Goal: Transaction & Acquisition: Purchase product/service

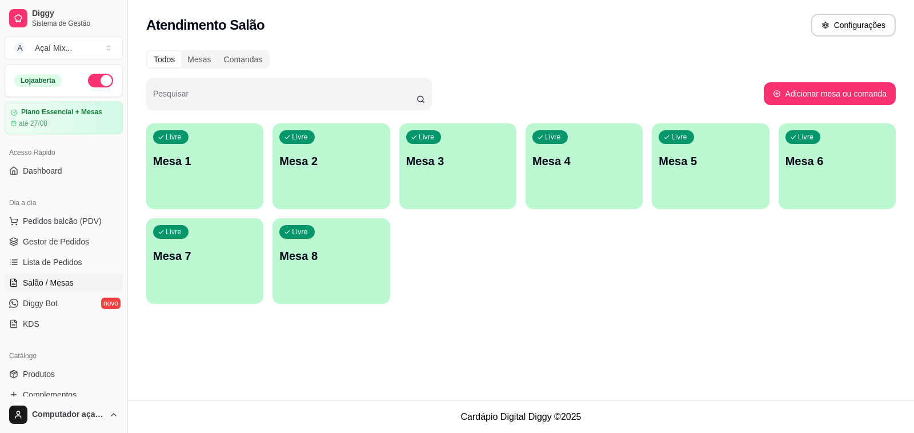
click at [171, 184] on div "Livre Mesa 1" at bounding box center [204, 159] width 117 height 72
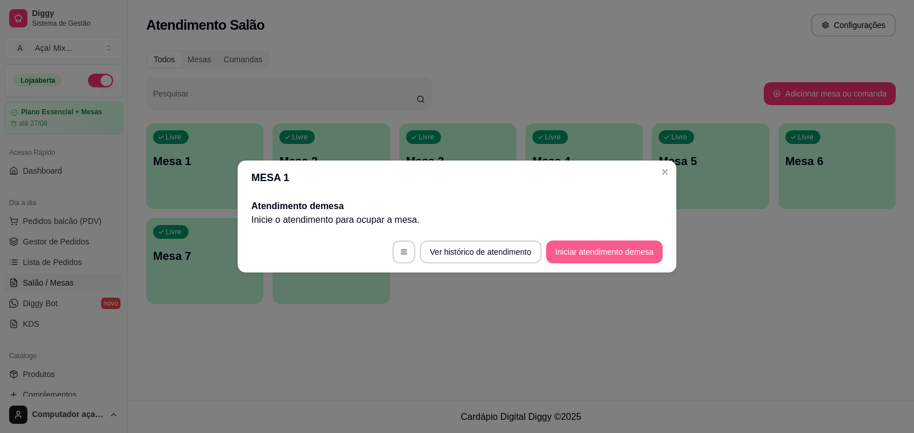
click at [643, 248] on button "Iniciar atendimento de mesa" at bounding box center [604, 251] width 116 height 23
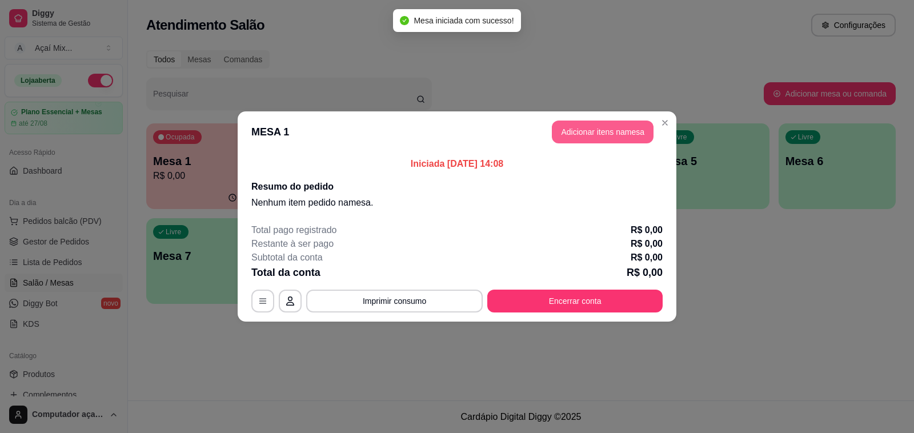
click at [587, 124] on button "Adicionar itens na mesa" at bounding box center [603, 131] width 102 height 23
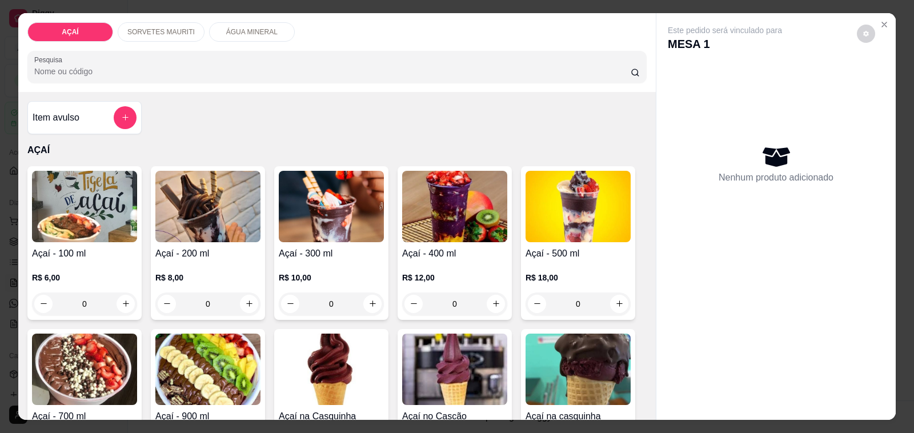
click at [183, 27] on p "SORVETES MAURITI" at bounding box center [160, 31] width 67 height 9
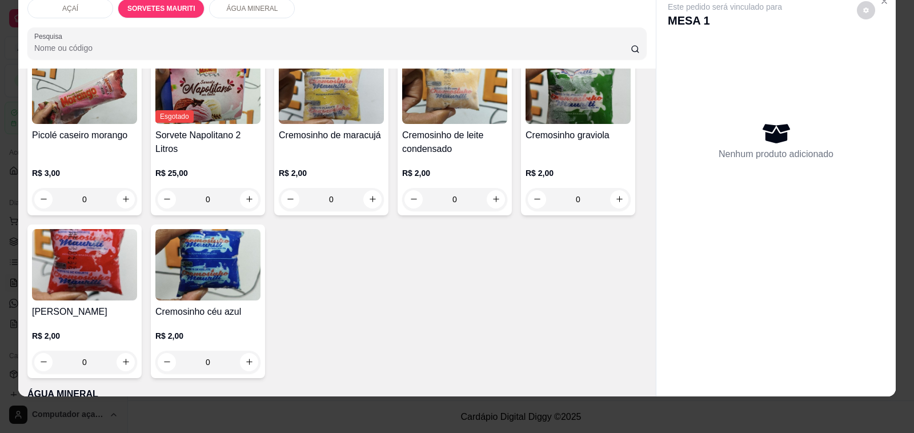
scroll to position [1004, 0]
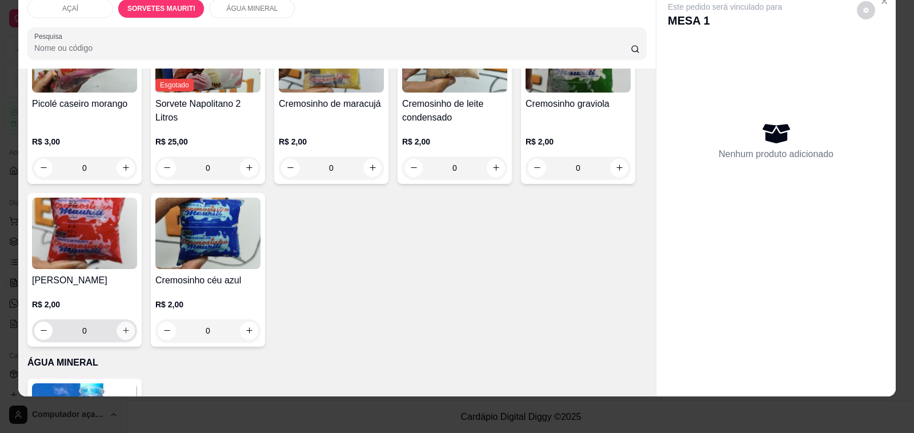
click at [121, 321] on button "increase-product-quantity" at bounding box center [125, 330] width 18 height 18
type input "1"
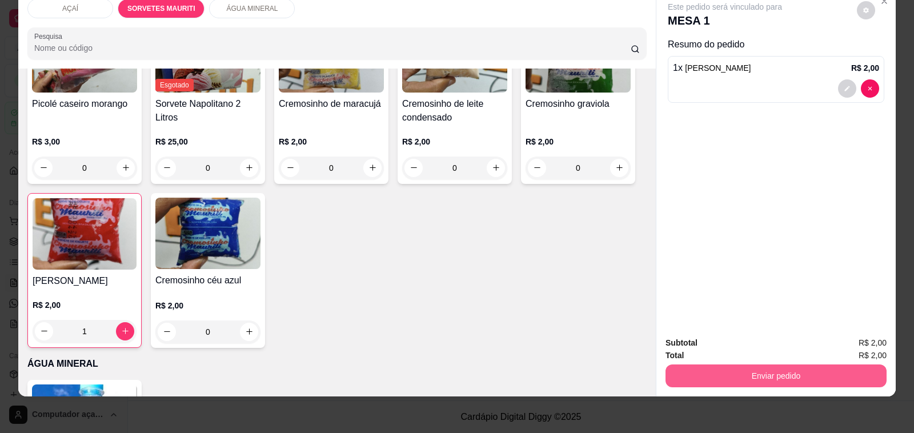
click at [700, 364] on button "Enviar pedido" at bounding box center [775, 375] width 221 height 23
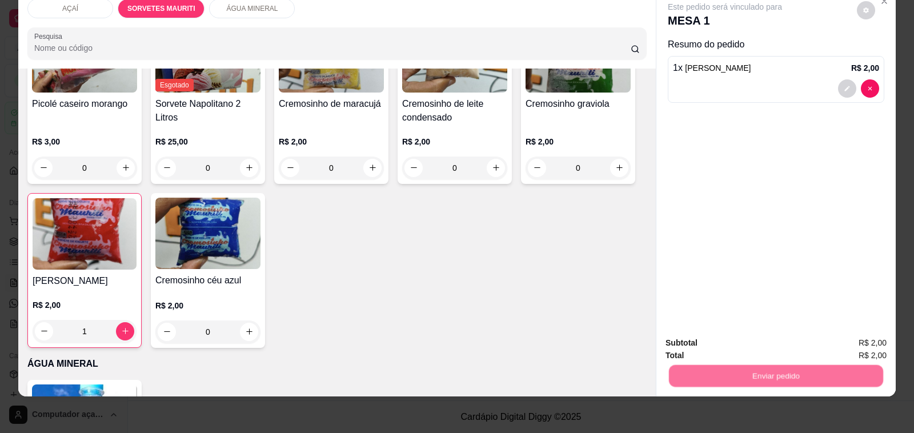
click at [706, 343] on button "Não registrar e enviar pedido" at bounding box center [737, 338] width 119 height 22
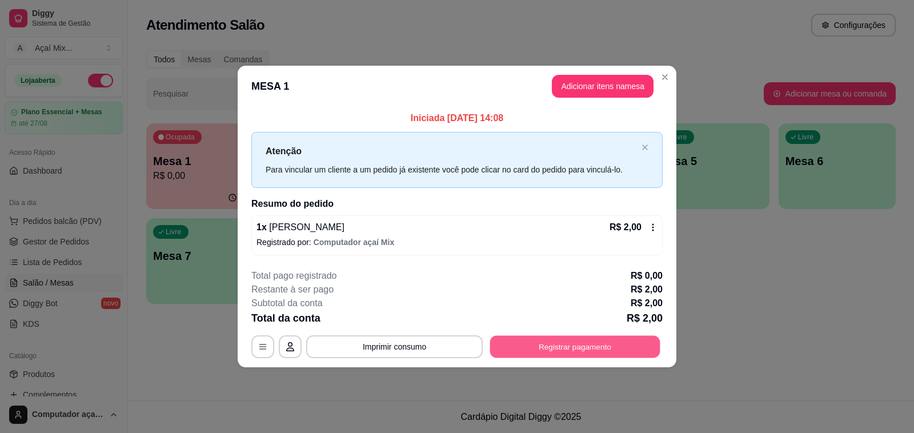
click at [574, 339] on button "Registrar pagamento" at bounding box center [575, 346] width 170 height 22
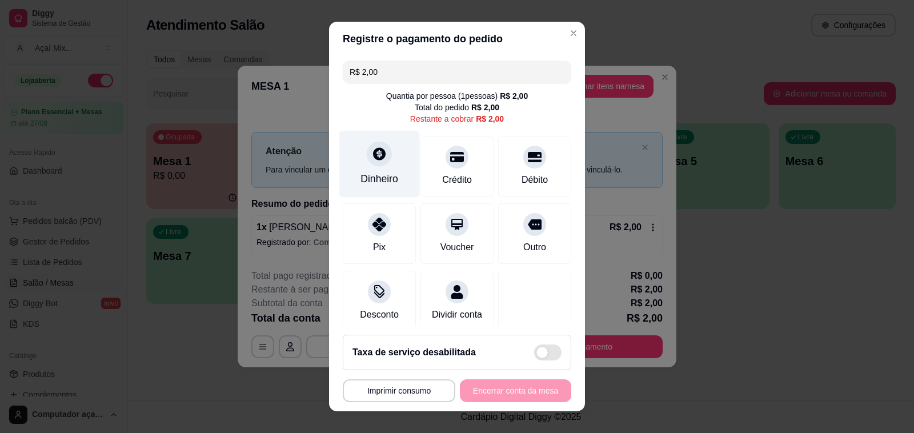
click at [374, 176] on div "Dinheiro" at bounding box center [379, 178] width 38 height 15
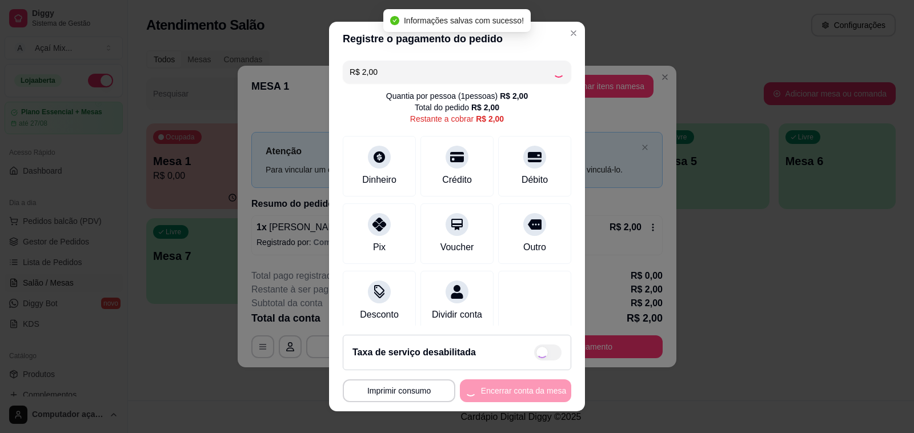
type input "R$ 0,00"
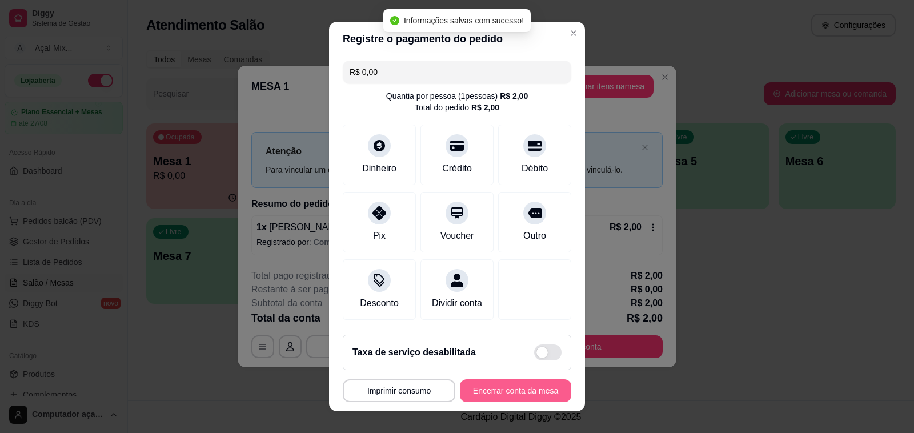
click at [509, 388] on button "Encerrar conta da mesa" at bounding box center [515, 390] width 111 height 23
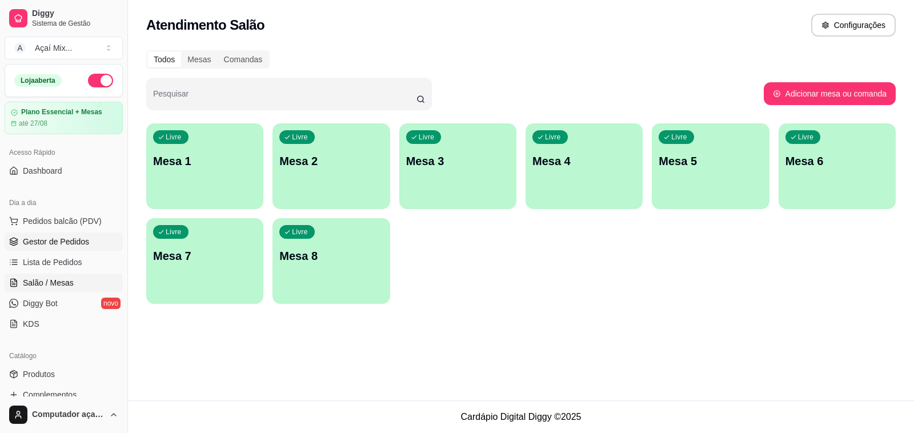
click at [39, 242] on span "Gestor de Pedidos" at bounding box center [56, 241] width 66 height 11
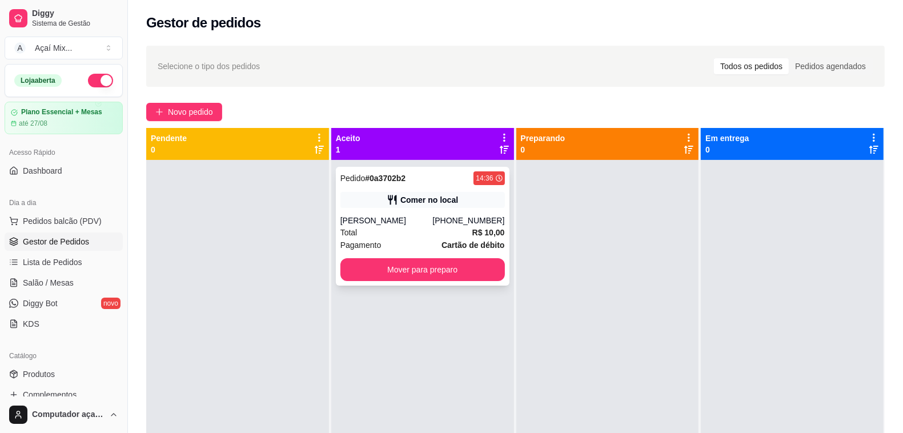
click at [464, 242] on strong "Cartão de débito" at bounding box center [472, 244] width 63 height 9
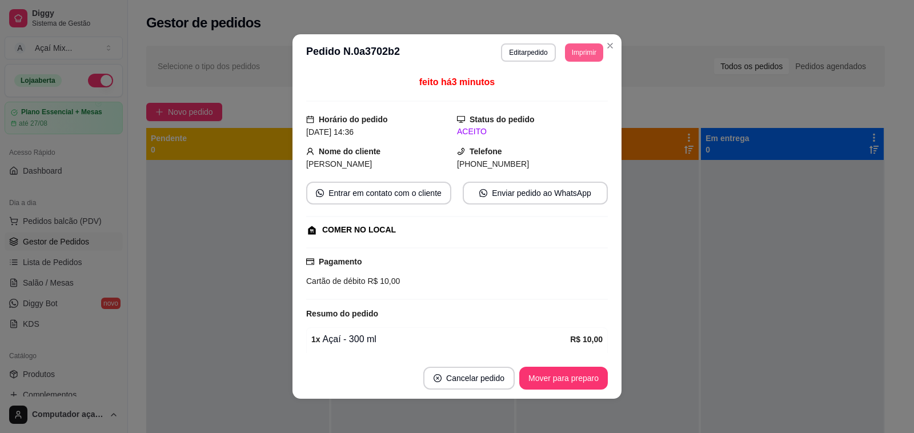
click at [570, 53] on button "Imprimir" at bounding box center [584, 52] width 38 height 18
click at [560, 98] on button "Impressora" at bounding box center [557, 93] width 83 height 18
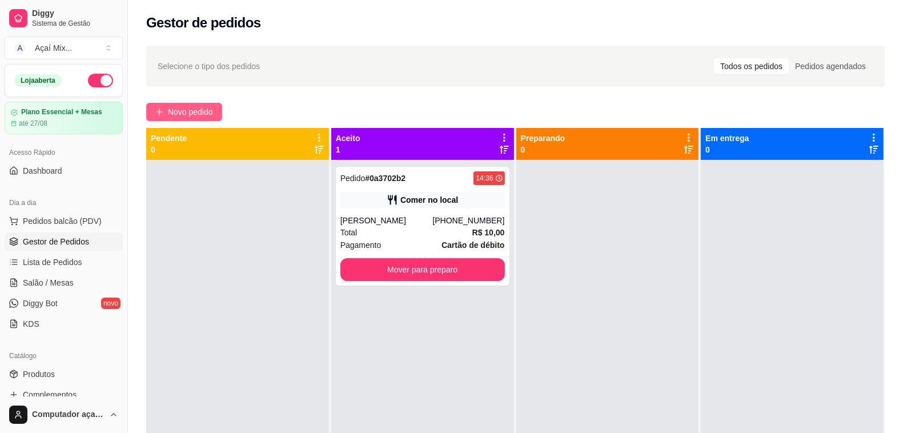
click at [191, 115] on span "Novo pedido" at bounding box center [190, 112] width 45 height 13
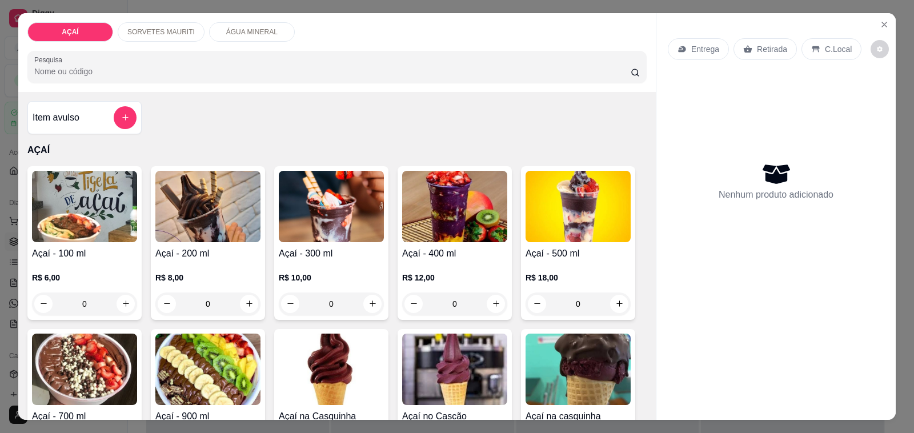
click at [321, 264] on div "R$ 10,00 0" at bounding box center [331, 287] width 105 height 55
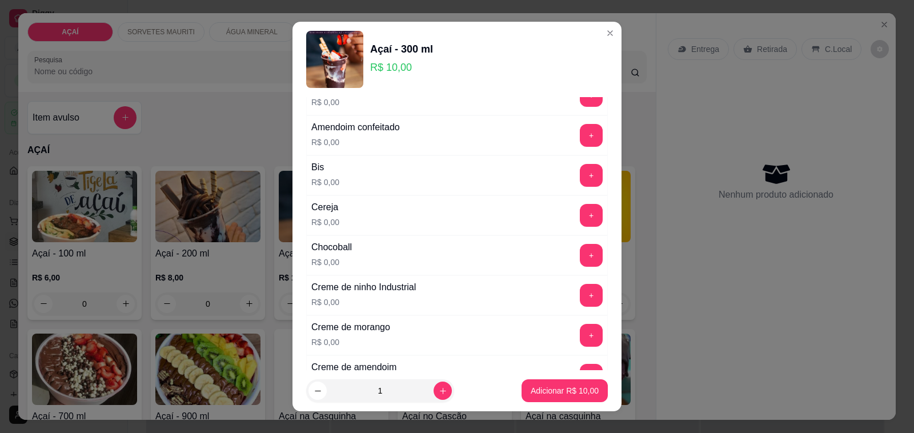
scroll to position [71, 0]
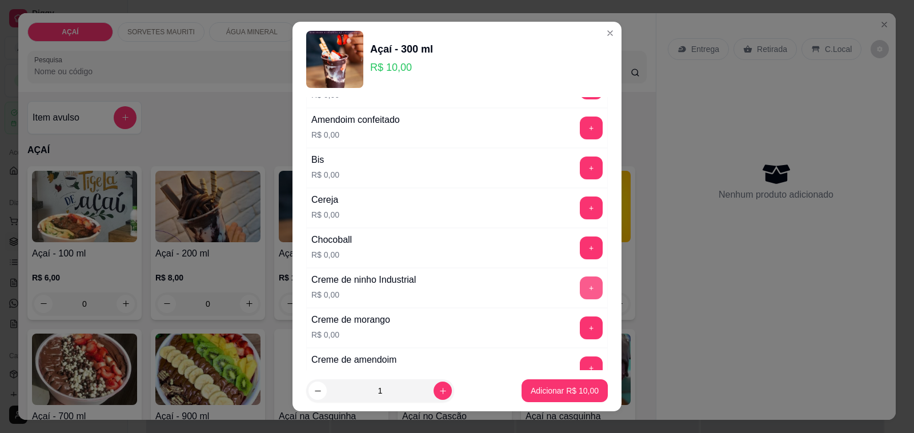
click at [580, 296] on button "+" at bounding box center [591, 287] width 23 height 23
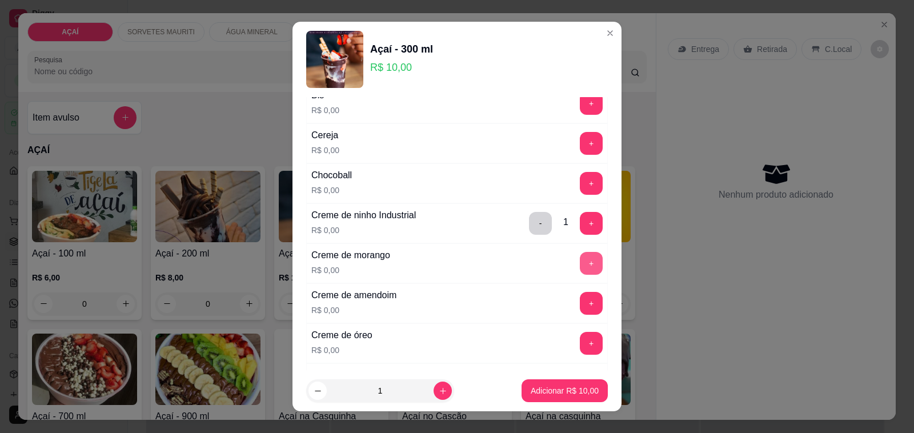
scroll to position [214, 0]
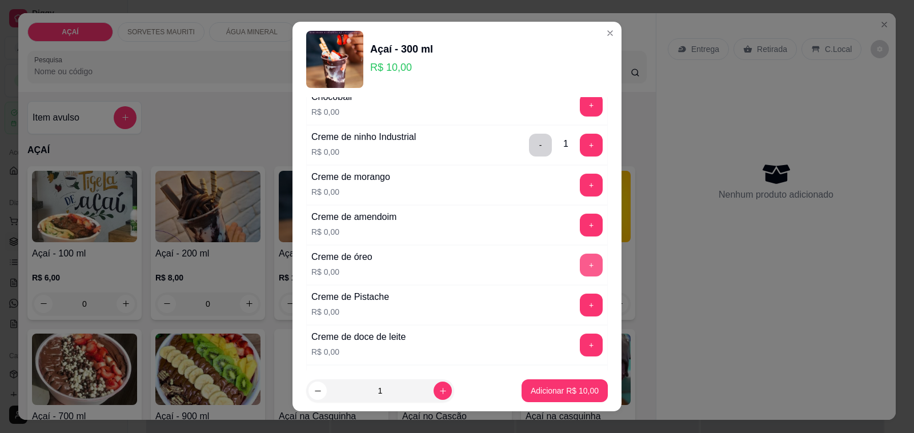
click at [580, 267] on button "+" at bounding box center [591, 265] width 23 height 23
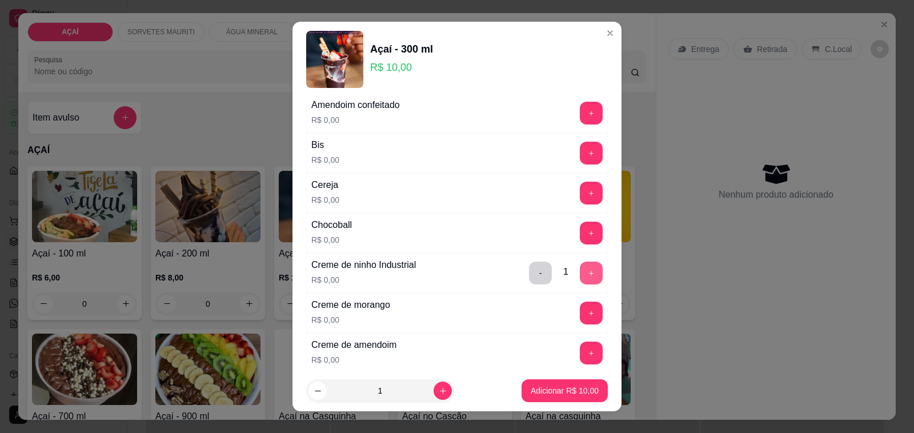
scroll to position [0, 0]
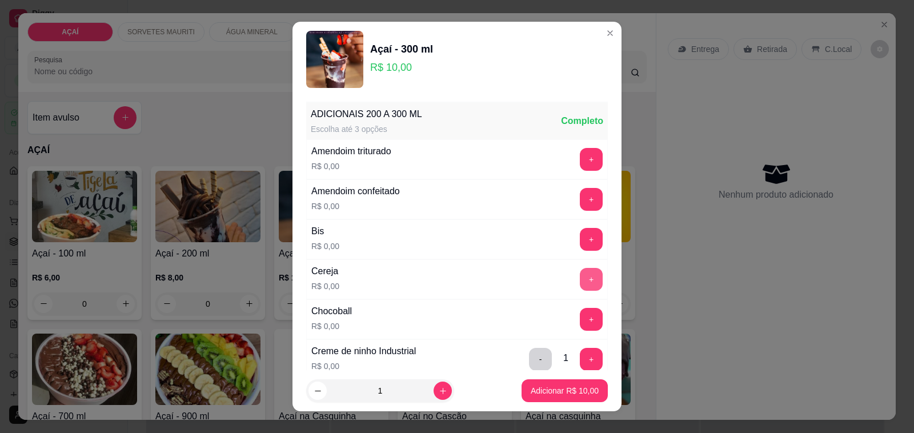
click at [580, 278] on button "+" at bounding box center [591, 279] width 23 height 23
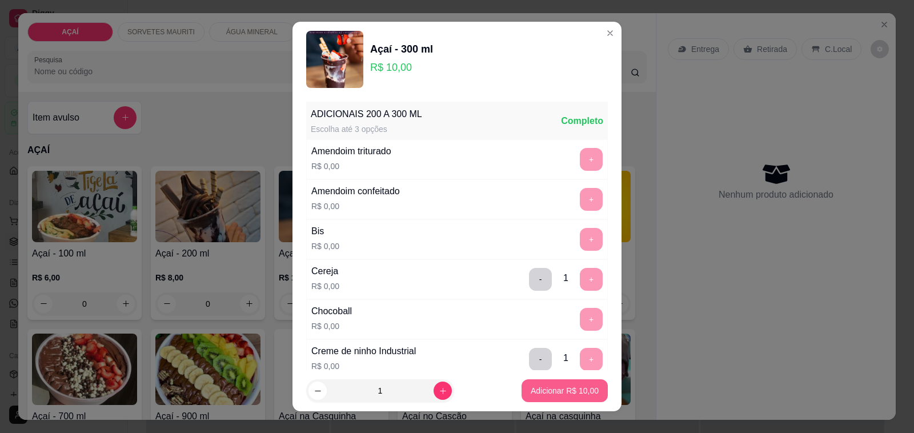
click at [542, 380] on button "Adicionar R$ 10,00" at bounding box center [564, 390] width 86 height 23
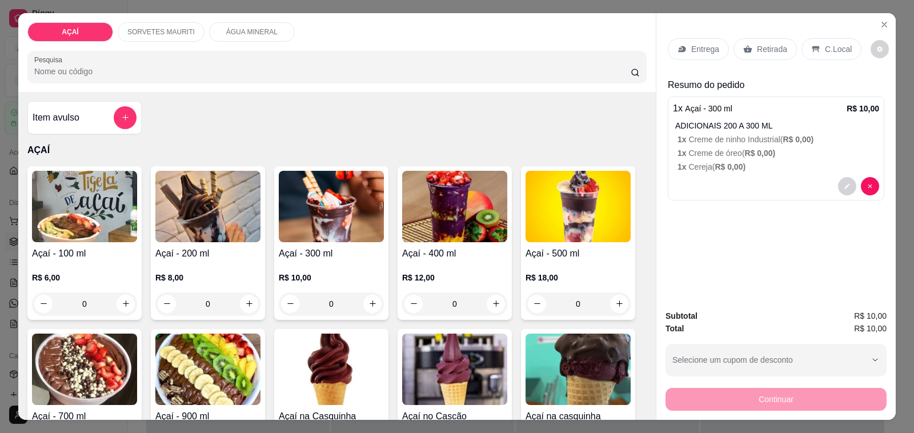
click at [239, 247] on h4 "Açaí - 200 ml" at bounding box center [207, 254] width 105 height 14
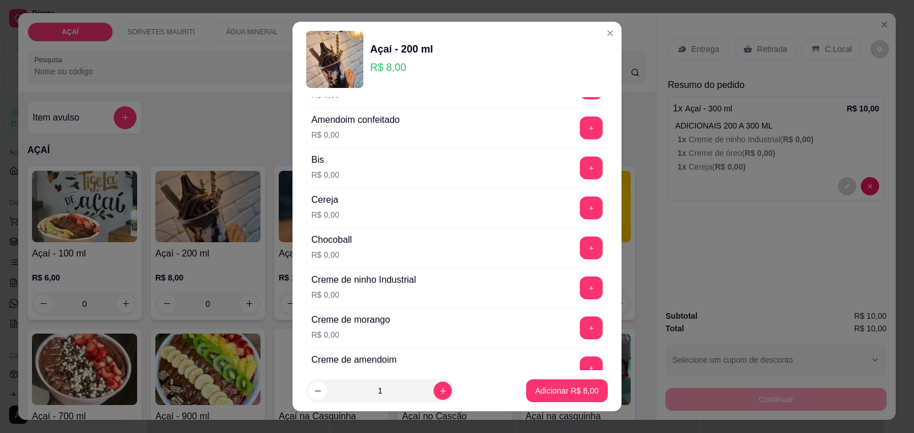
scroll to position [143, 0]
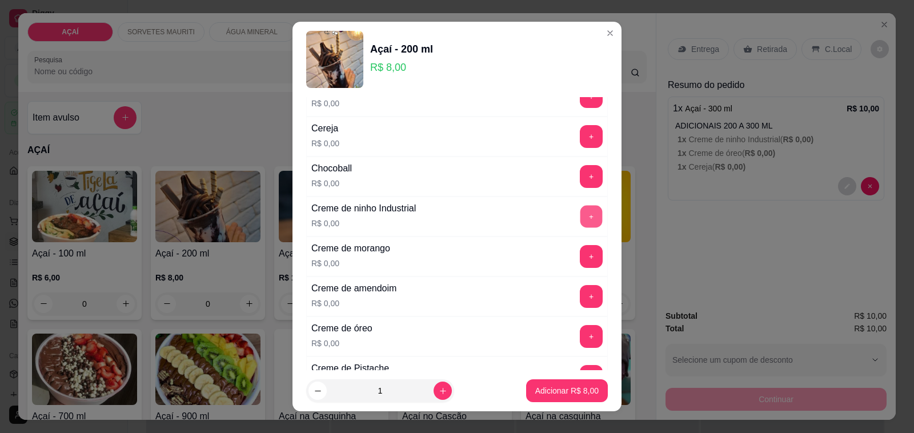
click at [580, 221] on button "+" at bounding box center [591, 217] width 22 height 22
click at [580, 336] on button "+" at bounding box center [591, 336] width 23 height 23
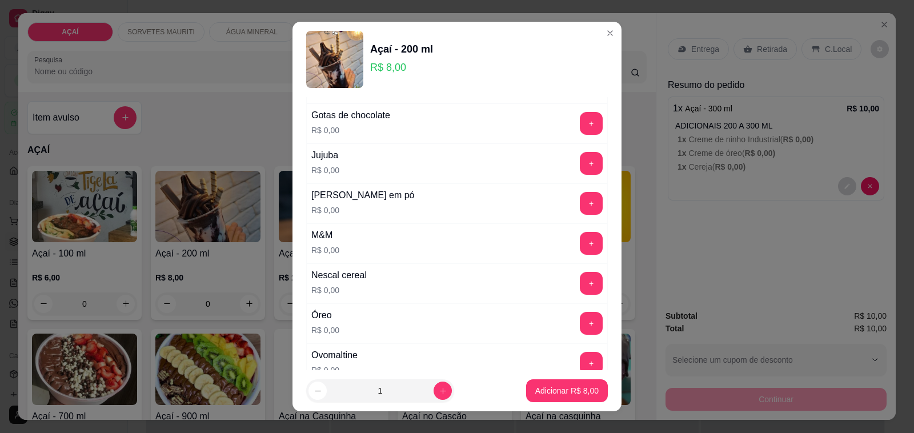
scroll to position [999, 0]
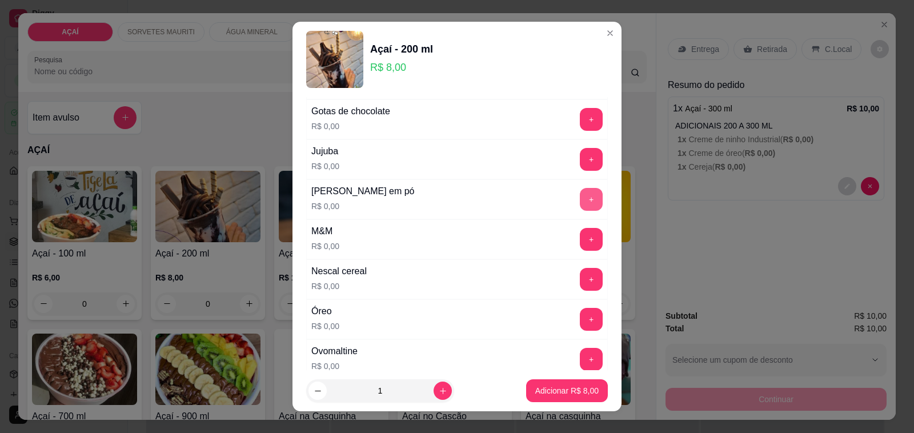
click at [580, 206] on button "+" at bounding box center [591, 199] width 23 height 23
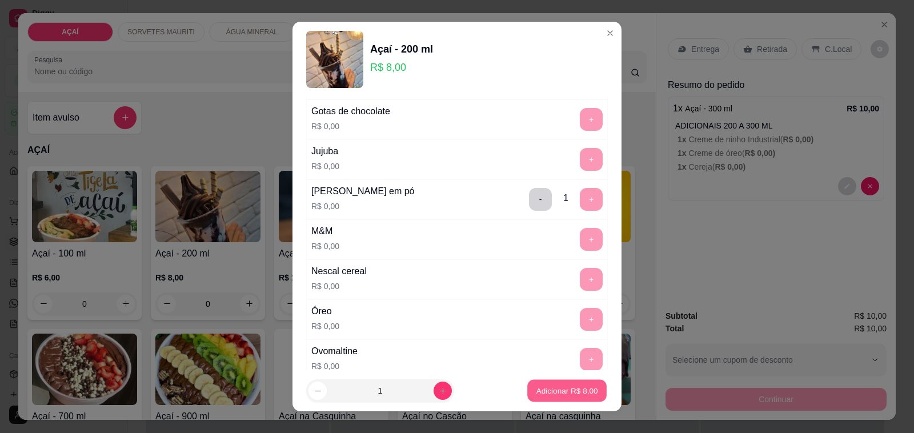
click at [540, 385] on p "Adicionar R$ 8,00" at bounding box center [567, 390] width 62 height 11
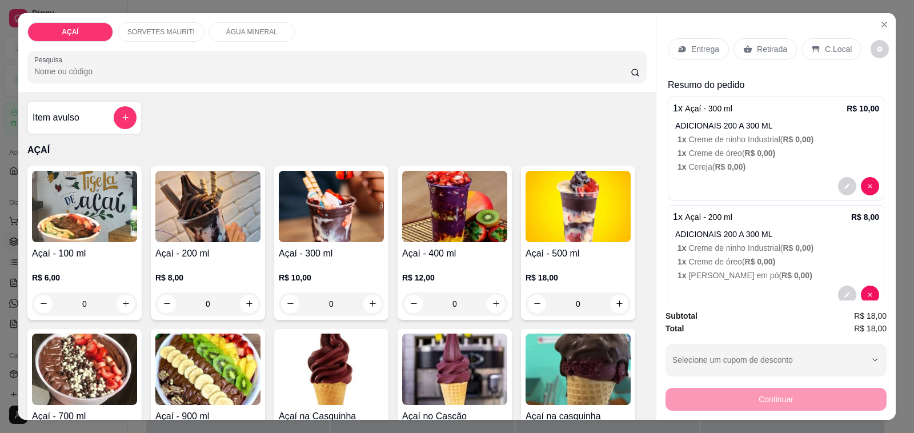
click at [203, 239] on div "Açaí - 200 ml R$ 8,00 0" at bounding box center [208, 243] width 114 height 154
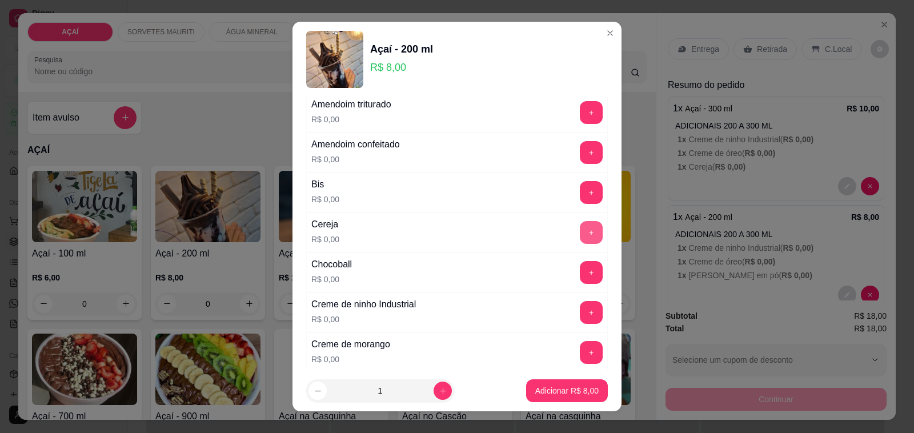
scroll to position [71, 0]
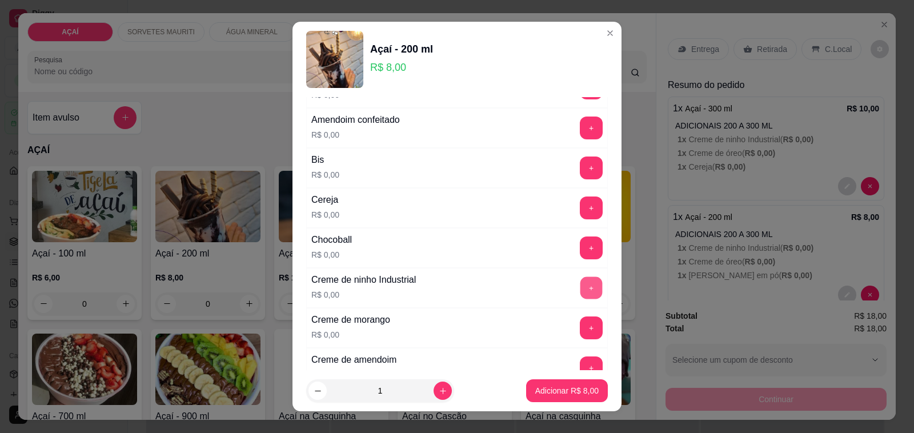
click at [580, 290] on button "+" at bounding box center [591, 288] width 22 height 22
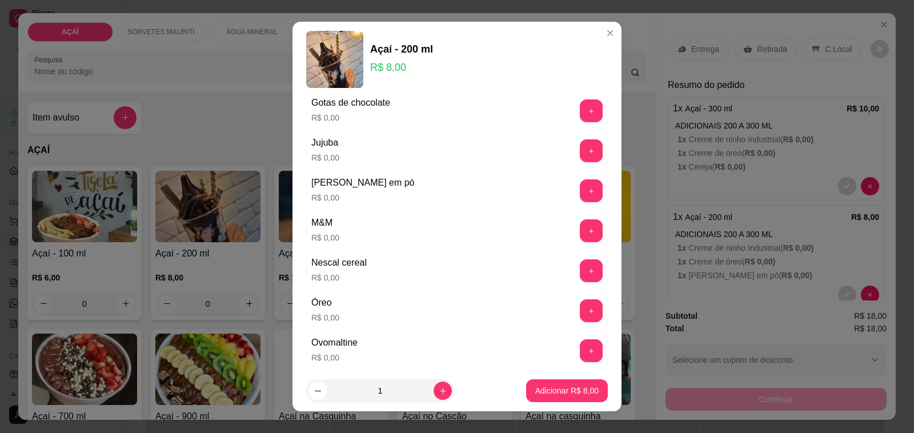
scroll to position [999, 0]
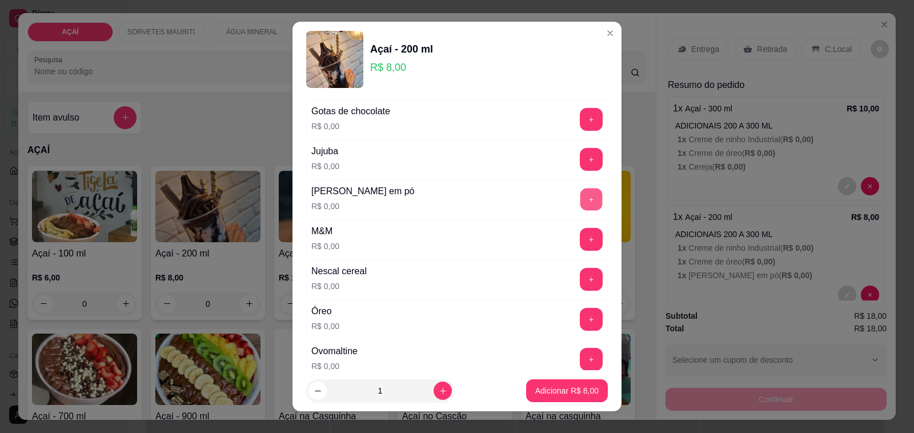
click at [580, 209] on button "+" at bounding box center [591, 199] width 22 height 22
click at [580, 164] on button "+" at bounding box center [591, 159] width 22 height 22
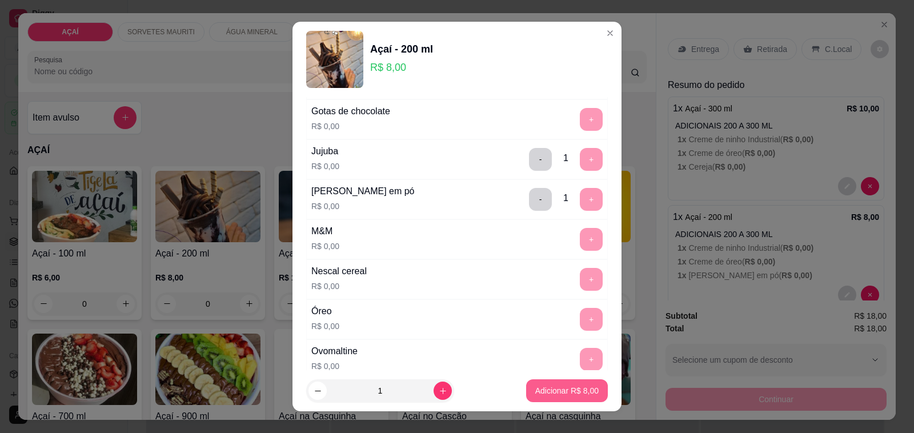
click at [549, 385] on p "Adicionar R$ 8,00" at bounding box center [566, 390] width 63 height 11
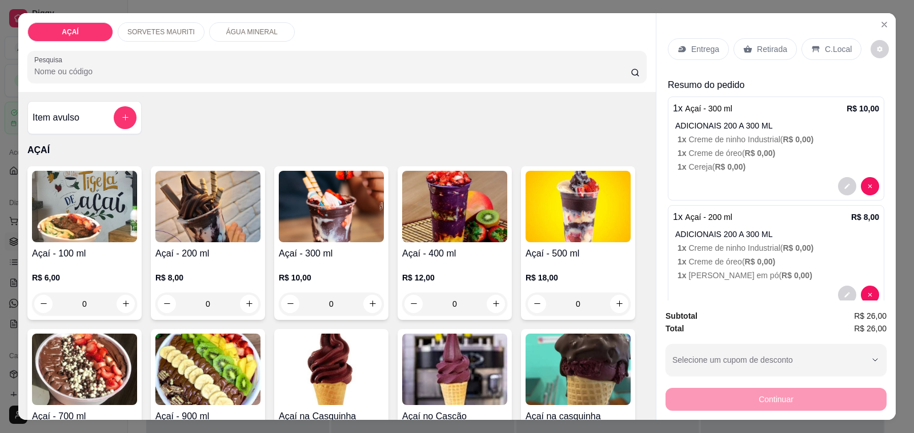
click at [700, 51] on div "Entrega" at bounding box center [697, 49] width 61 height 22
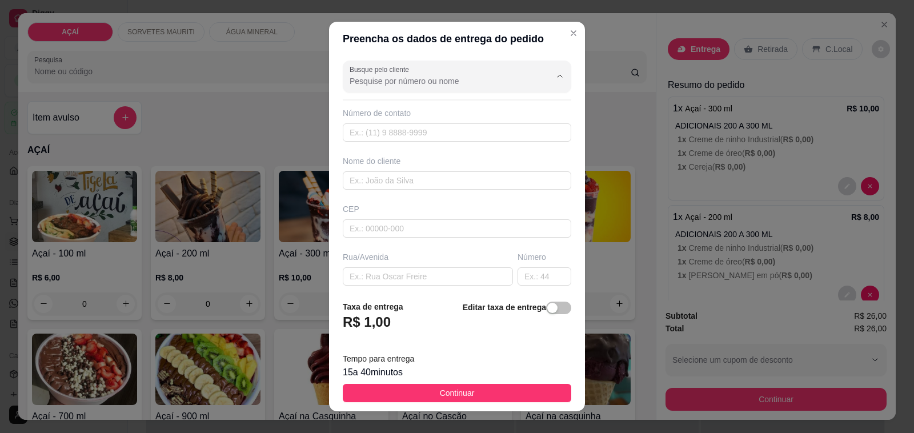
click at [434, 79] on input "Busque pelo cliente" at bounding box center [440, 80] width 183 height 11
type input "Adrielly Vivarios"
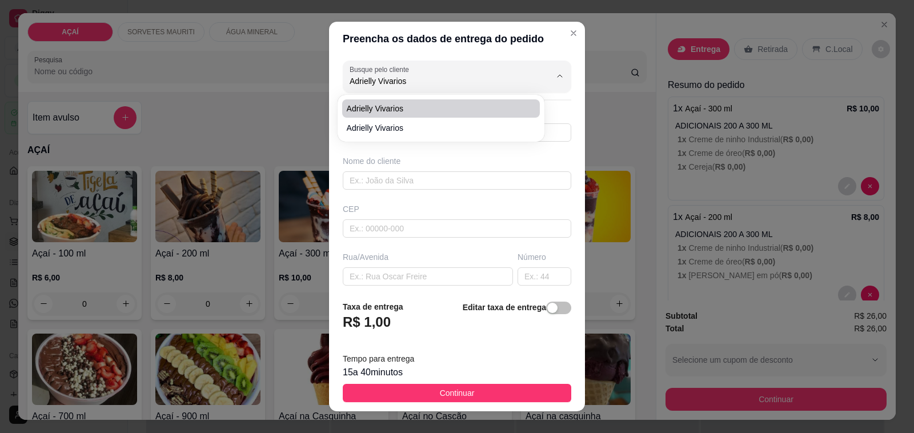
click at [429, 103] on span "Adrielly Vivarios" at bounding box center [436, 108] width 178 height 11
type input "8281406915"
type input "Adrielly Vivarios"
type input "575200000"
type input "Maravilha"
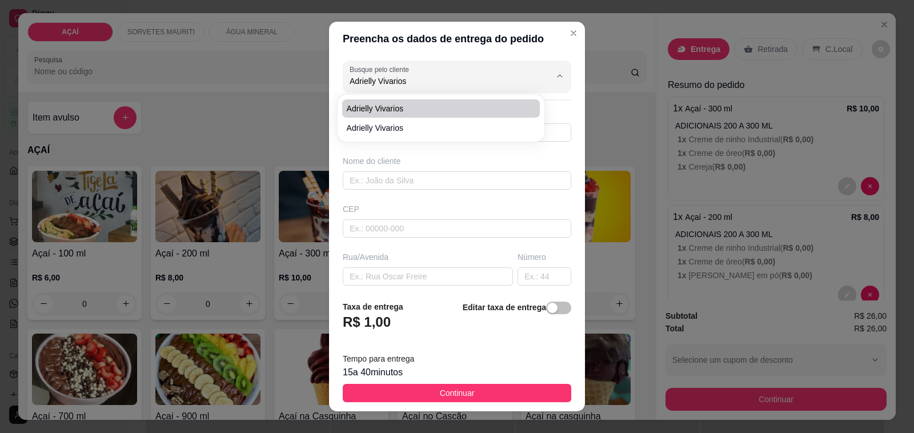
type input "Trazer na escola [PERSON_NAME]"
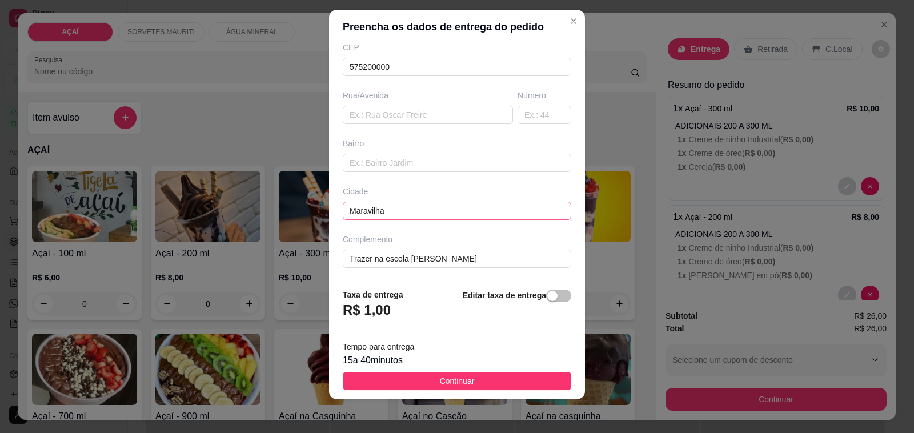
scroll to position [15, 0]
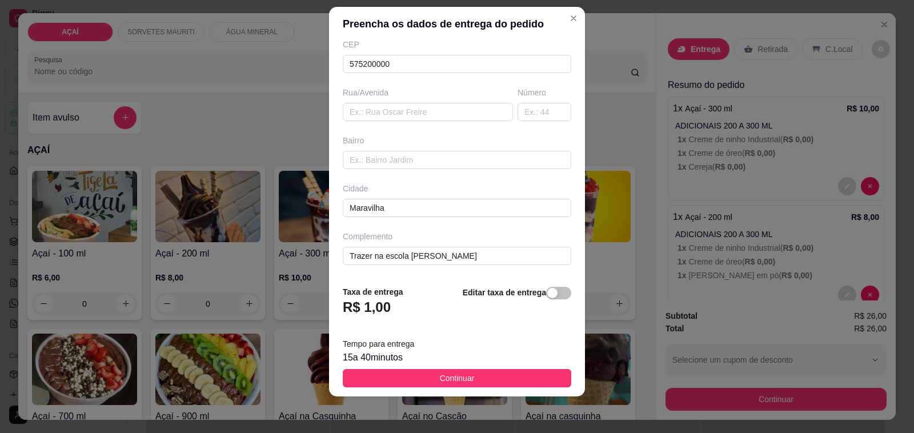
type input "Adrielly Vivarios"
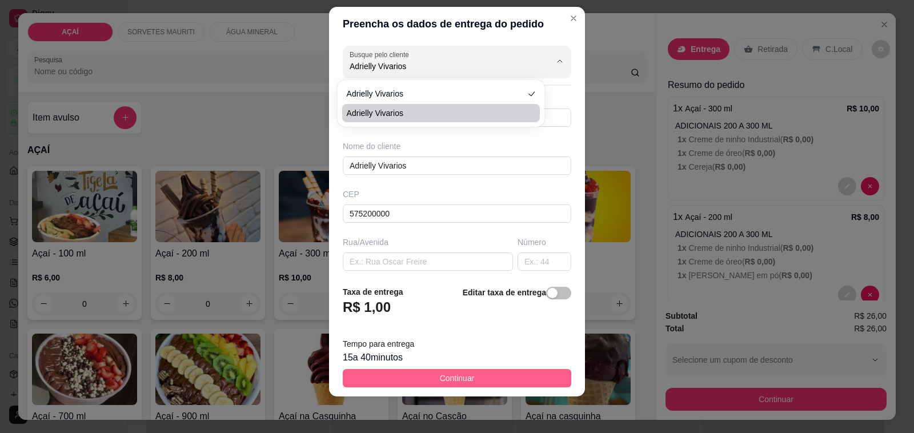
click at [502, 374] on button "Continuar" at bounding box center [457, 378] width 228 height 18
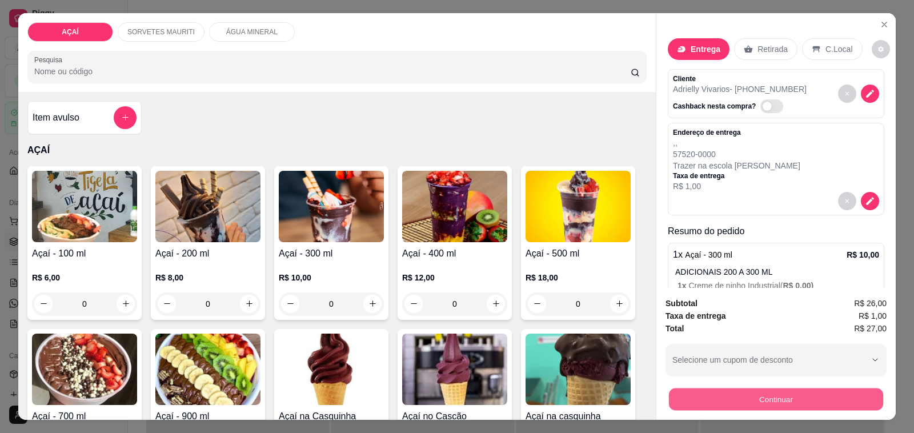
click at [814, 394] on button "Continuar" at bounding box center [776, 399] width 214 height 22
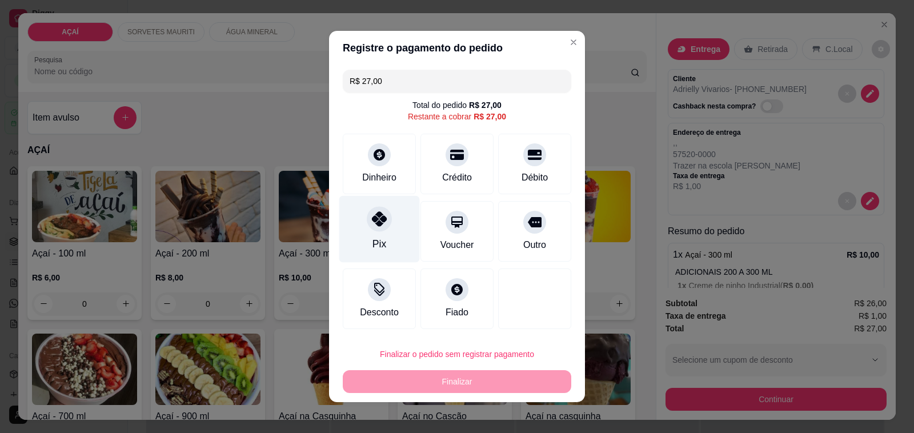
click at [377, 222] on icon at bounding box center [379, 218] width 15 height 15
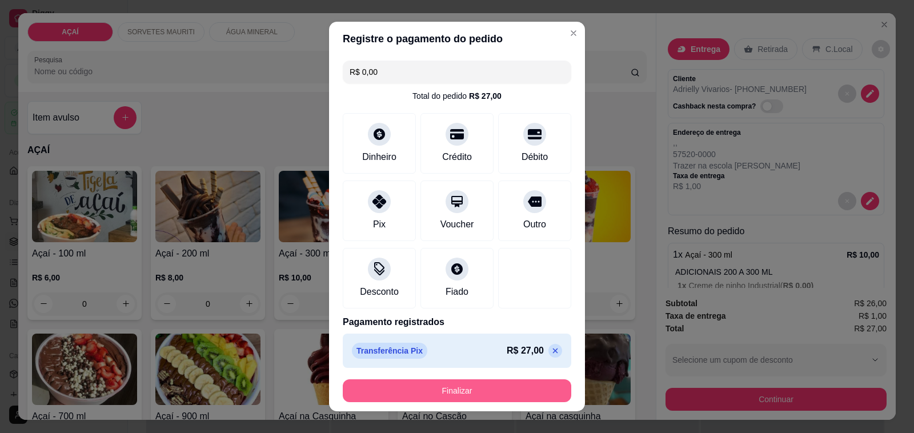
click at [441, 386] on button "Finalizar" at bounding box center [457, 390] width 228 height 23
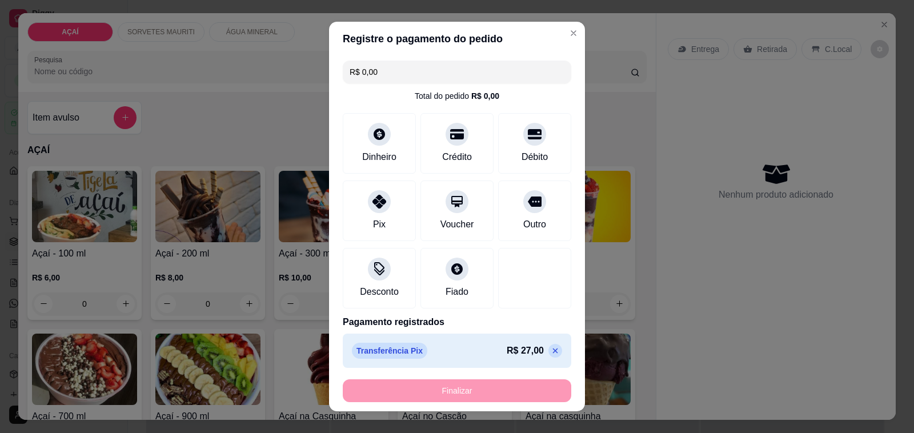
type input "-R$ 27,00"
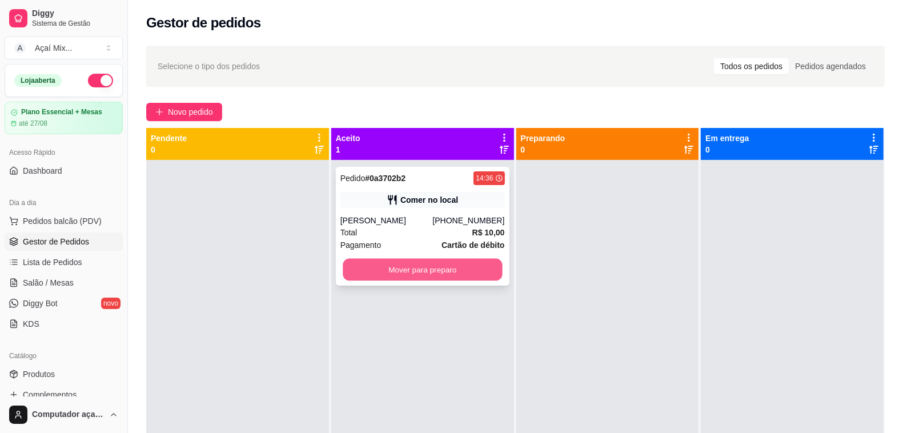
click at [412, 268] on button "Mover para preparo" at bounding box center [422, 270] width 159 height 22
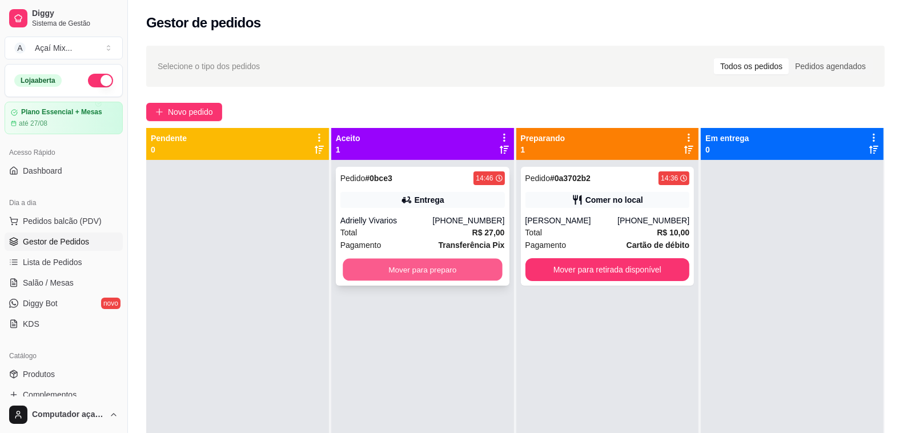
click at [495, 267] on button "Mover para preparo" at bounding box center [422, 270] width 159 height 22
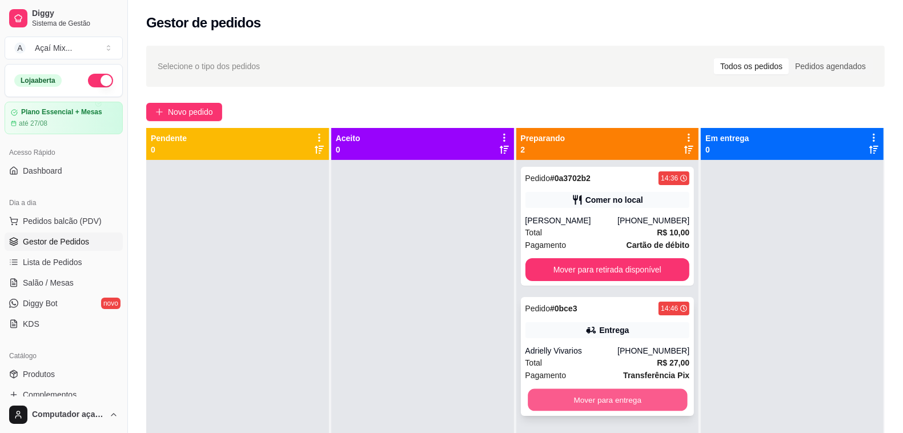
click at [643, 404] on button "Mover para entrega" at bounding box center [607, 400] width 159 height 22
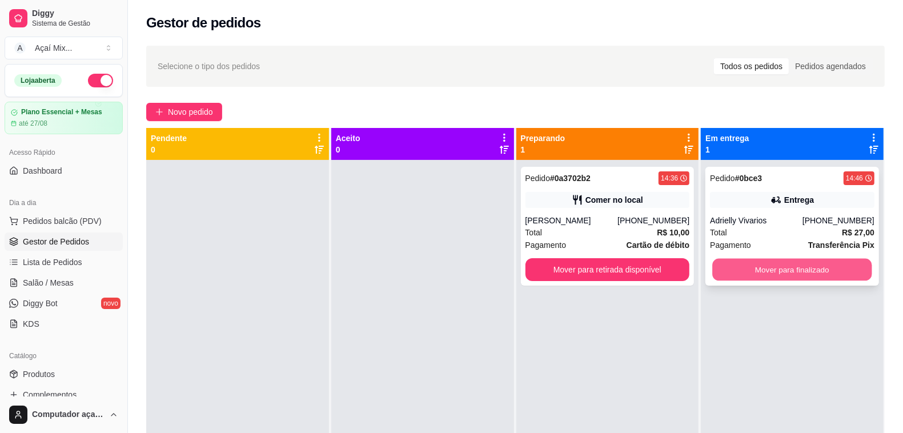
click at [731, 273] on button "Mover para finalizado" at bounding box center [792, 270] width 159 height 22
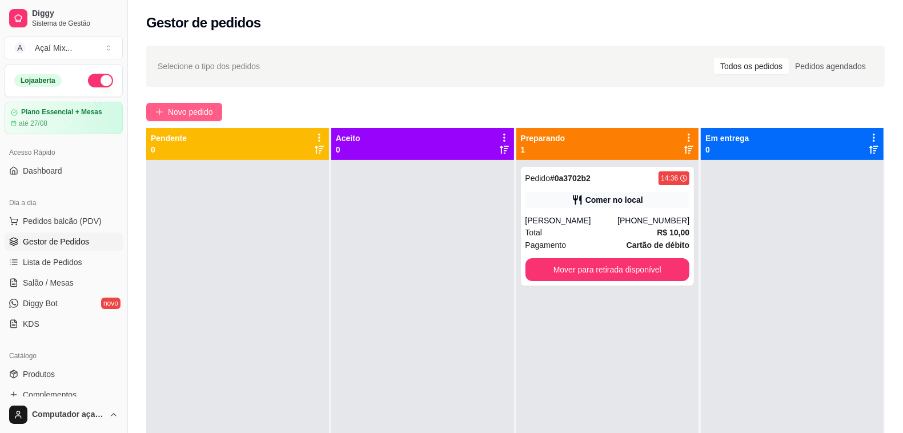
click at [211, 108] on span "Novo pedido" at bounding box center [190, 112] width 45 height 13
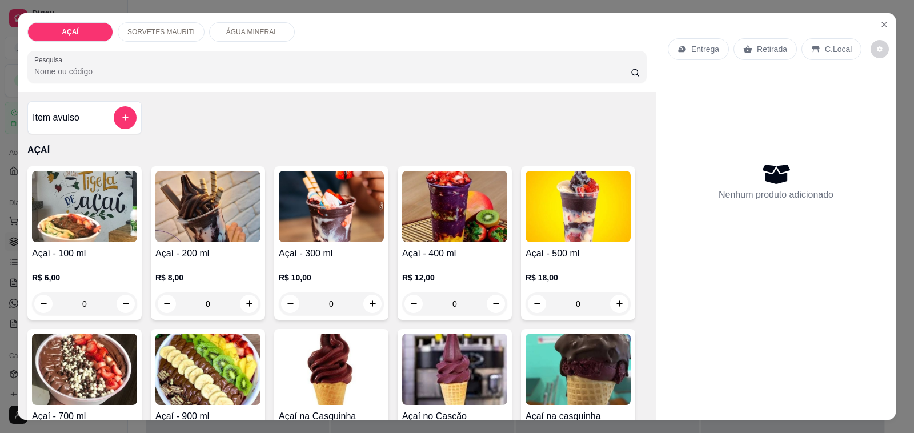
click at [307, 272] on p "R$ 10,00" at bounding box center [331, 277] width 105 height 11
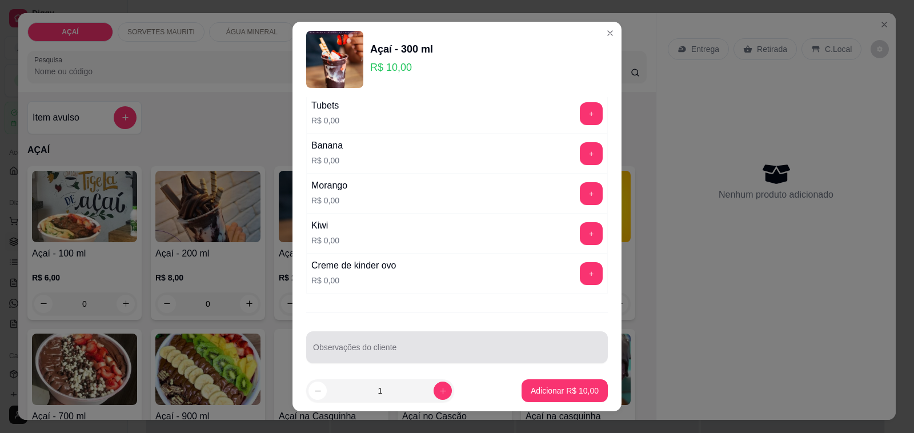
scroll to position [1423, 0]
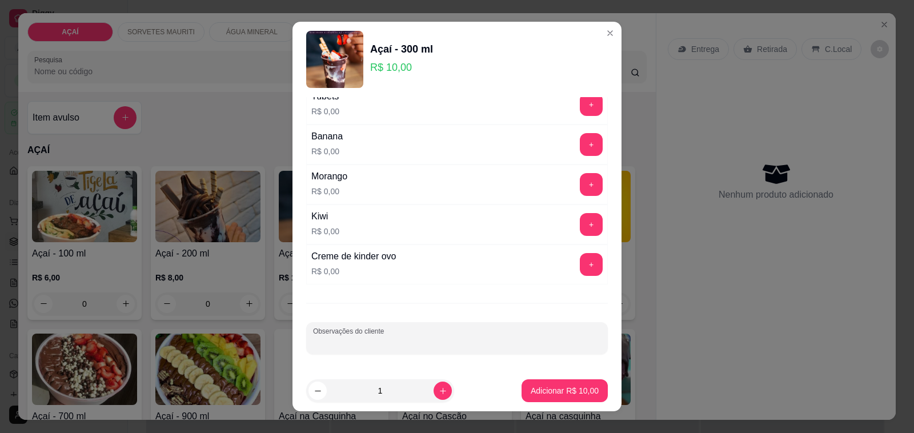
click at [484, 340] on input "Observações do cliente" at bounding box center [457, 342] width 288 height 11
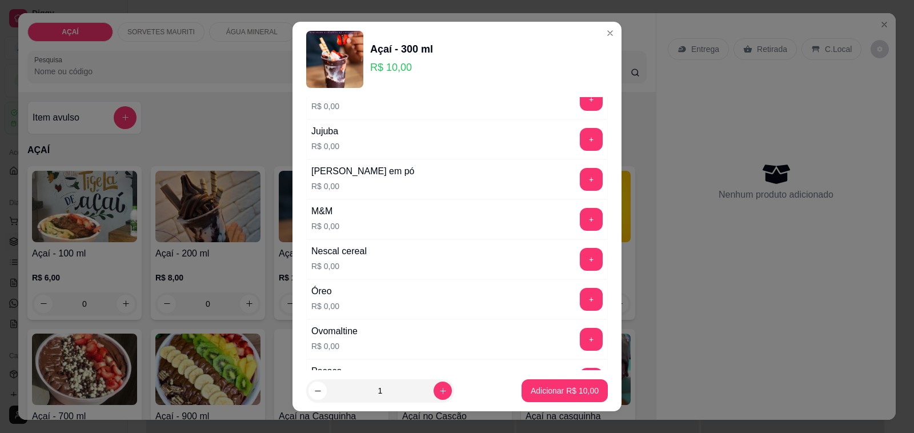
scroll to position [995, 0]
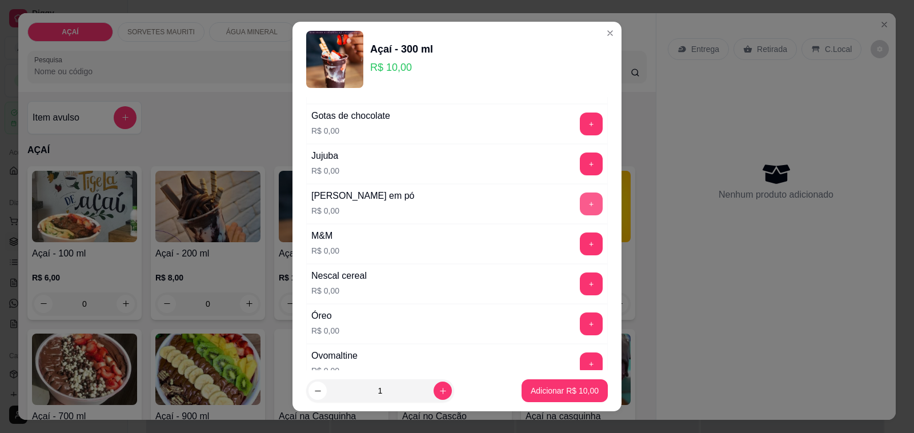
type input "castanha"
click at [580, 215] on button "+" at bounding box center [591, 204] width 22 height 22
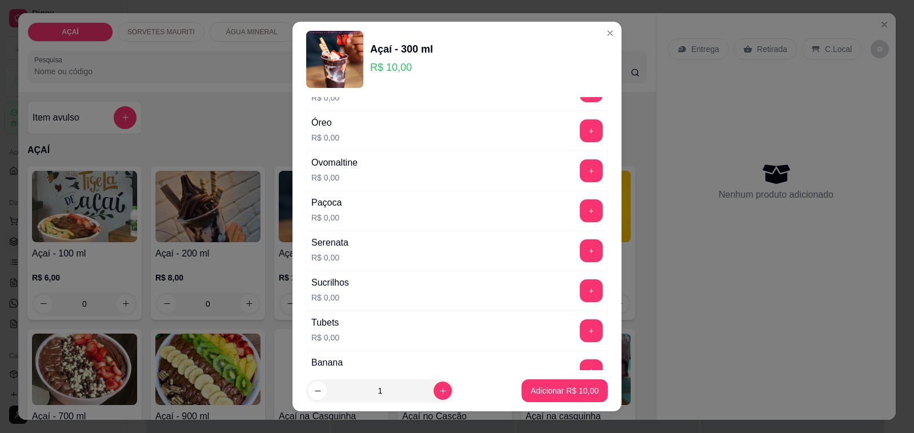
scroll to position [1209, 0]
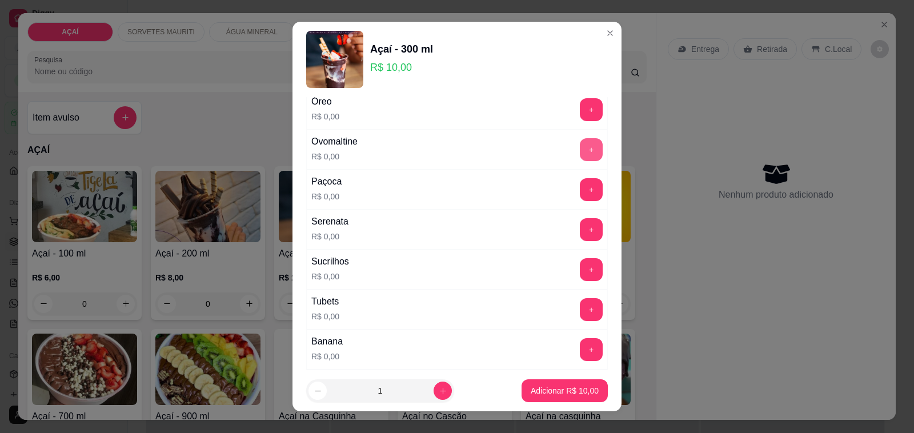
click at [580, 151] on button "+" at bounding box center [591, 149] width 23 height 23
click at [537, 397] on button "Adicionar R$ 10,00" at bounding box center [564, 391] width 84 height 22
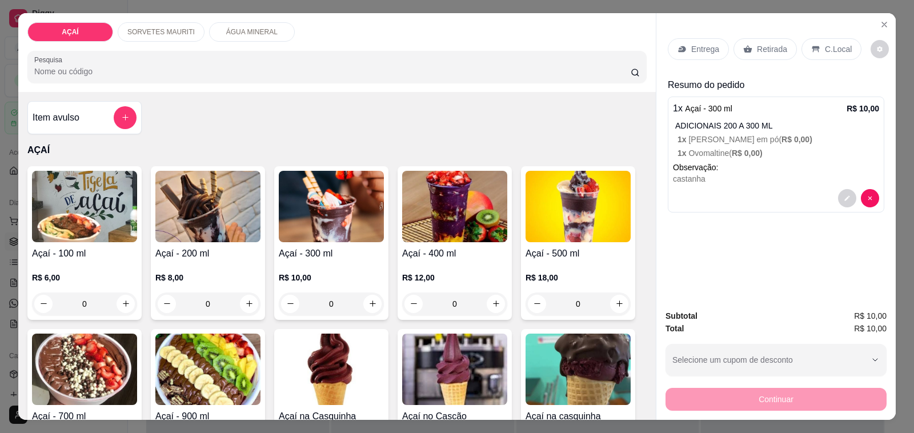
click at [292, 240] on div "Açaí - 300 ml R$ 10,00 0" at bounding box center [331, 243] width 114 height 154
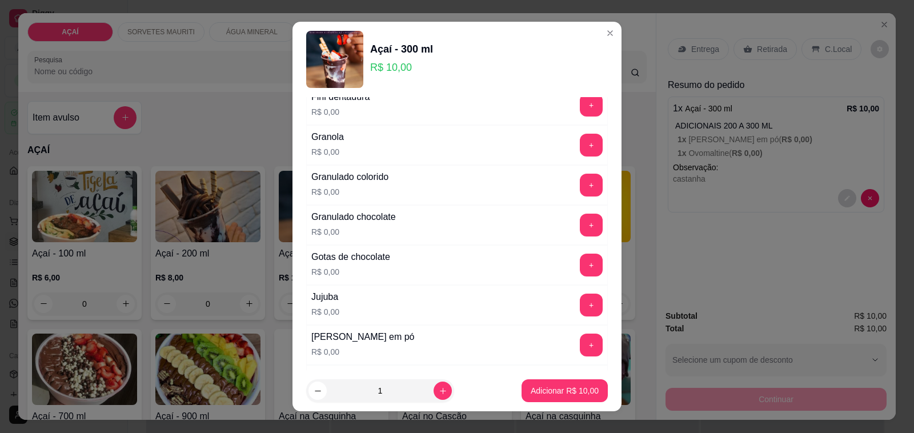
scroll to position [856, 0]
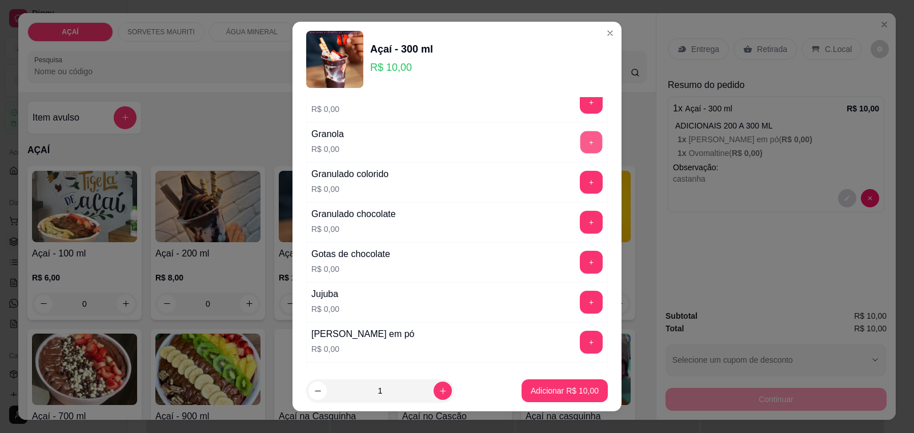
click at [580, 150] on button "+" at bounding box center [591, 142] width 22 height 22
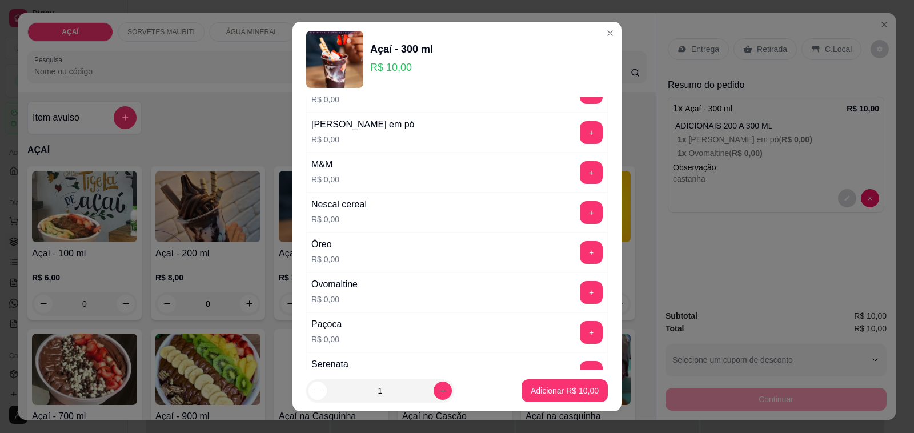
scroll to position [995, 0]
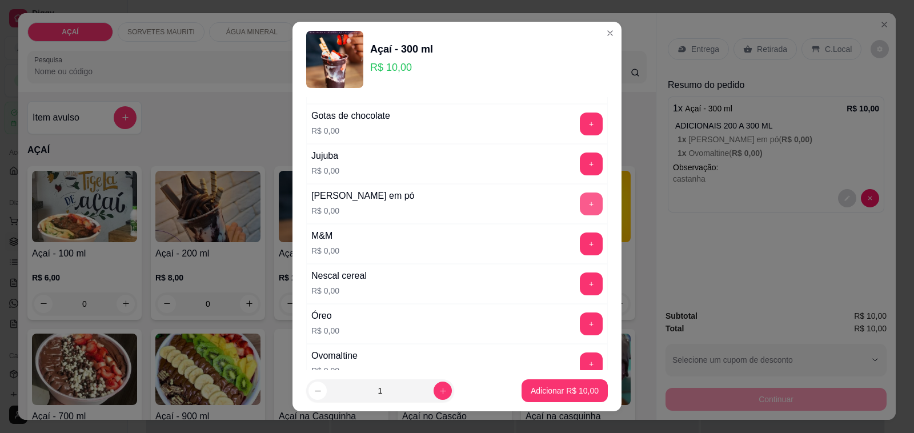
click at [580, 204] on button "+" at bounding box center [591, 203] width 23 height 23
click at [552, 394] on p "Adicionar R$ 10,00" at bounding box center [565, 390] width 66 height 11
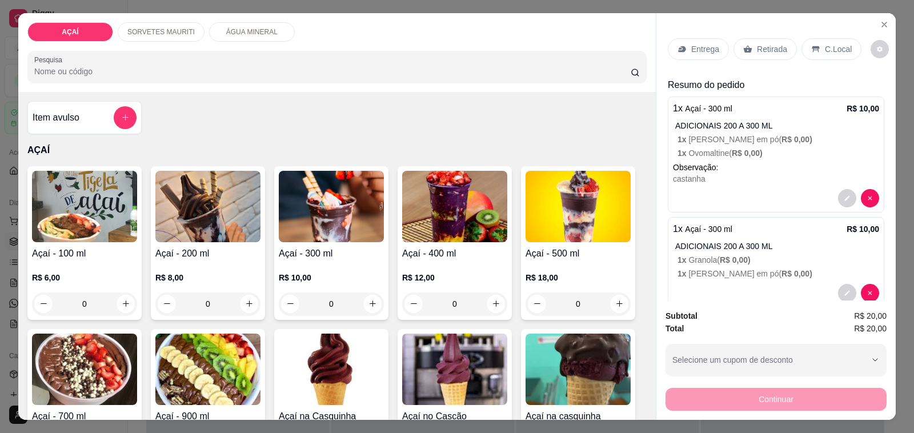
click at [694, 45] on p "Entrega" at bounding box center [705, 48] width 28 height 11
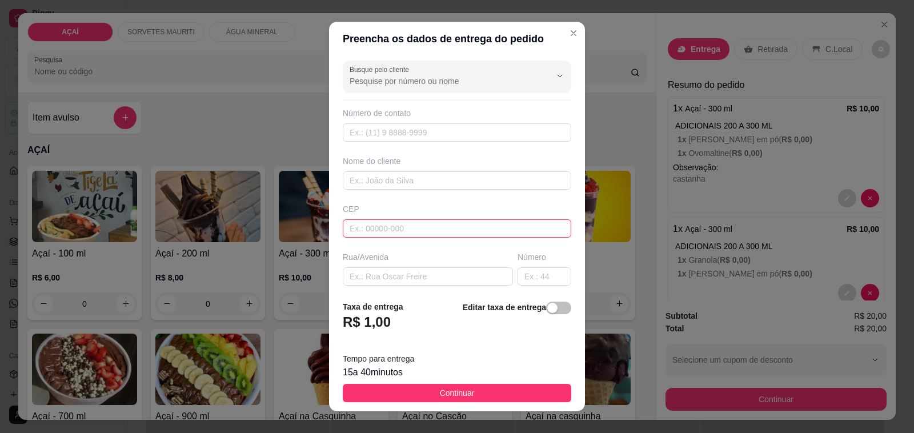
click at [398, 235] on input "text" at bounding box center [457, 228] width 228 height 18
type input "57520000000"
type input "8192-4893"
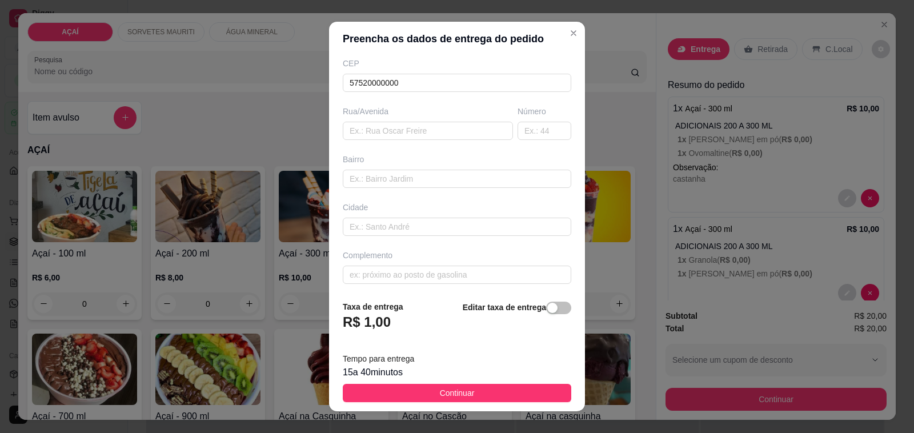
scroll to position [151, 0]
type input "[PERSON_NAME] notas sobre seu cliente."
click at [400, 272] on input "text" at bounding box center [457, 270] width 228 height 18
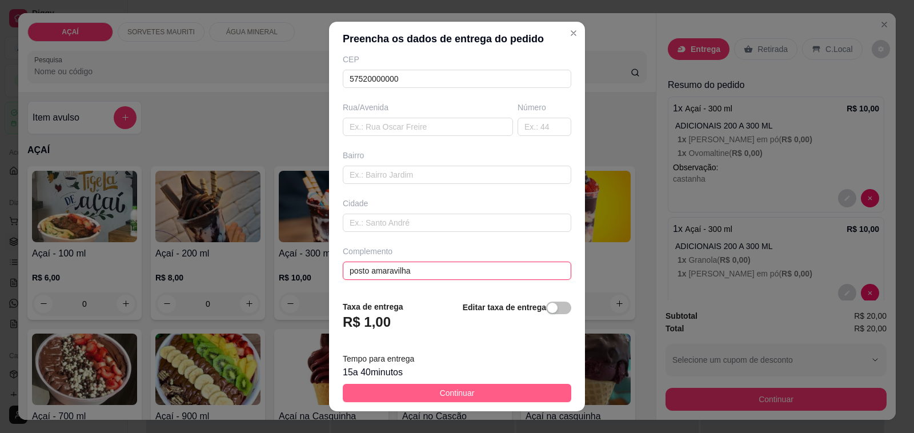
type input "posto amaravilha"
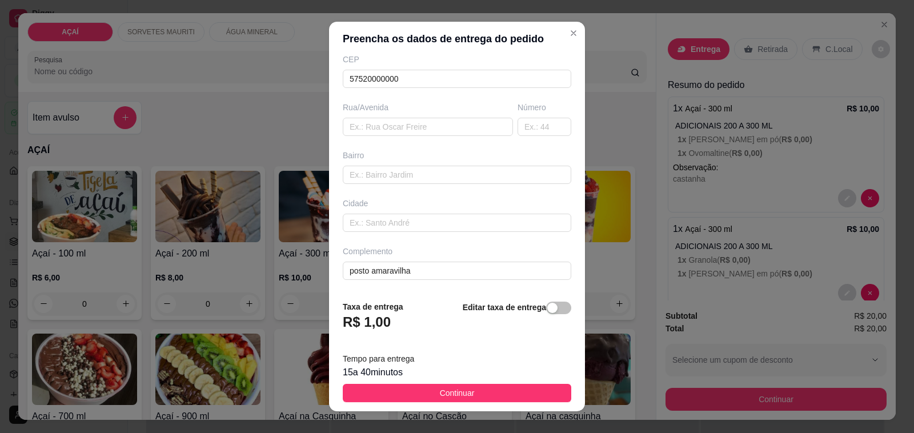
drag, startPoint x: 464, startPoint y: 389, endPoint x: 623, endPoint y: 430, distance: 164.9
click at [482, 398] on button "Continuar" at bounding box center [457, 393] width 228 height 18
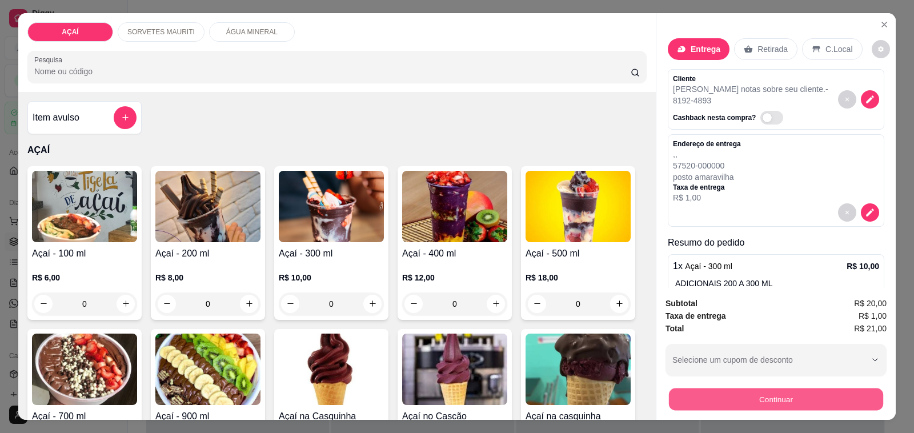
click at [714, 404] on button "Continuar" at bounding box center [776, 399] width 214 height 22
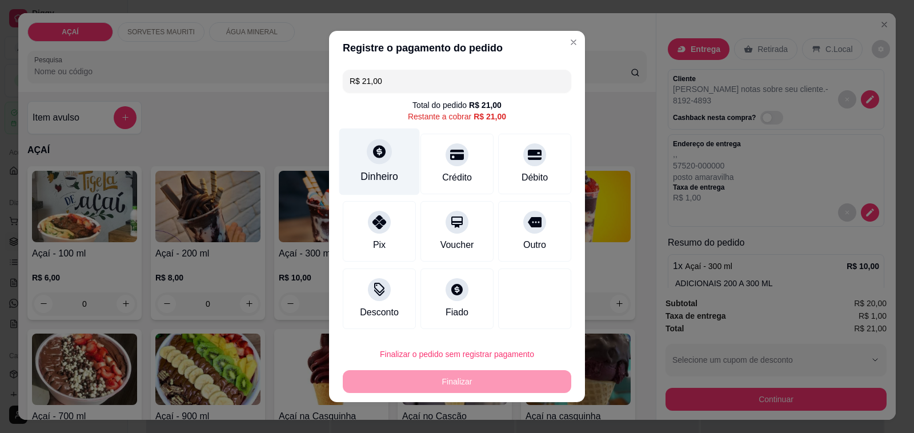
click at [375, 176] on div "Dinheiro" at bounding box center [379, 176] width 38 height 15
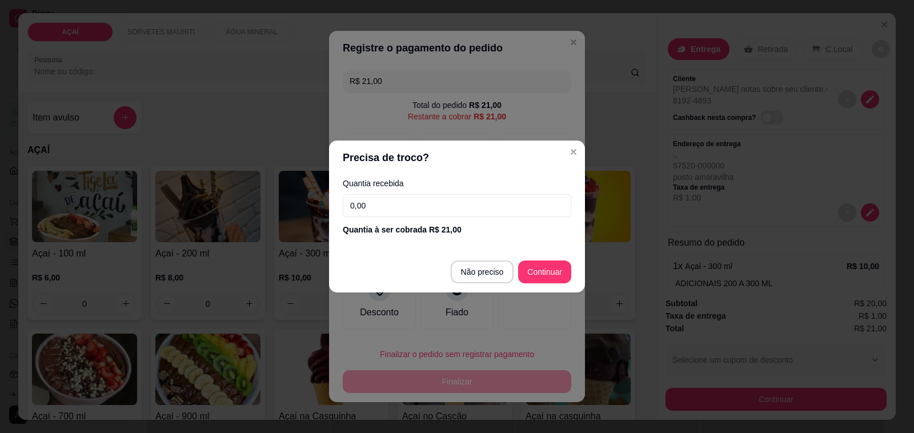
click at [415, 204] on input "0,00" at bounding box center [457, 205] width 228 height 23
type input "10,00"
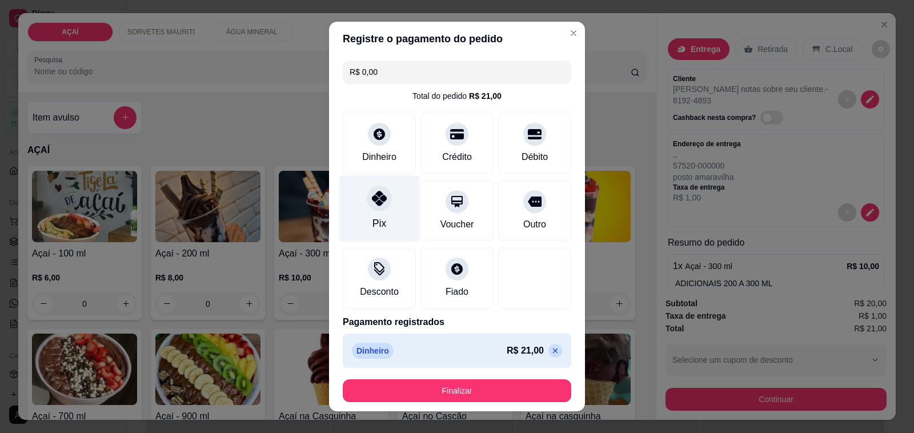
click at [358, 219] on div "Pix" at bounding box center [379, 208] width 81 height 67
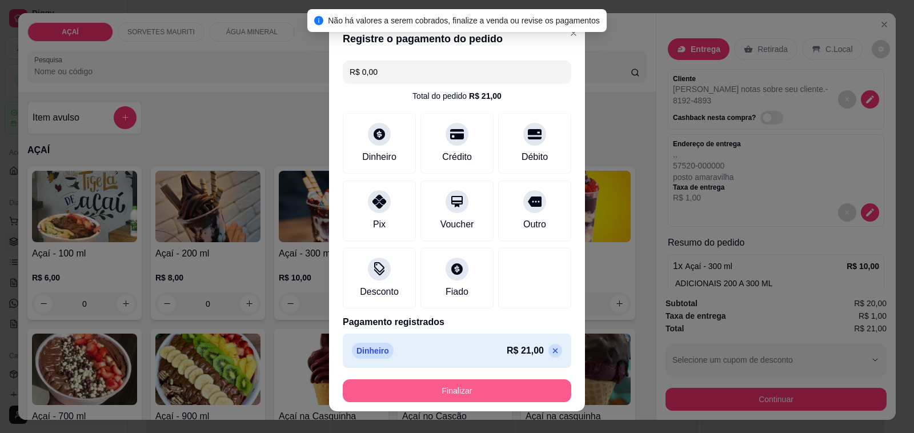
click at [417, 392] on button "Finalizar" at bounding box center [457, 390] width 228 height 23
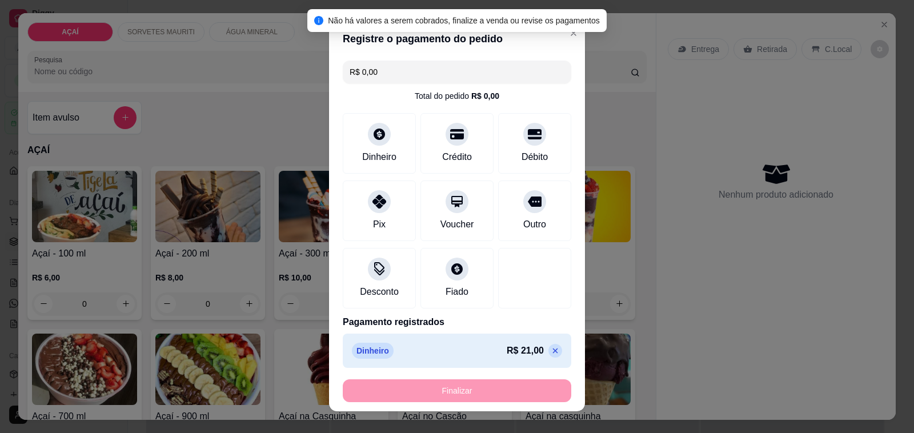
type input "-R$ 21,00"
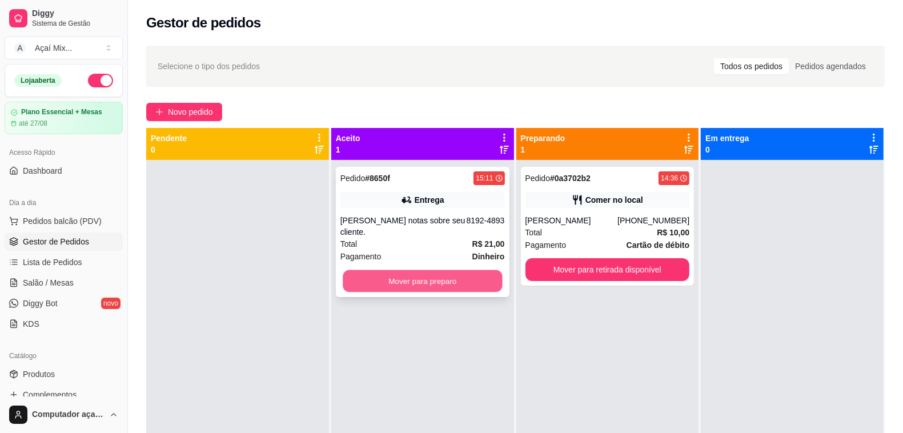
click at [377, 272] on button "Mover para preparo" at bounding box center [422, 281] width 159 height 22
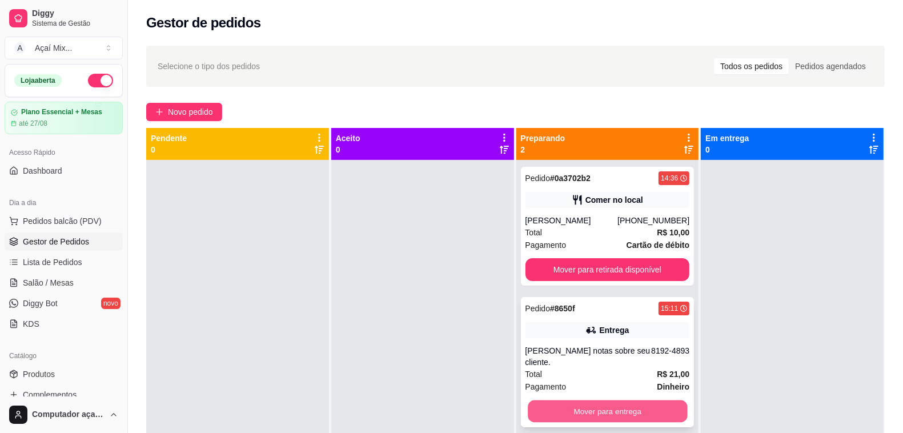
click at [623, 409] on button "Mover para entrega" at bounding box center [607, 411] width 159 height 22
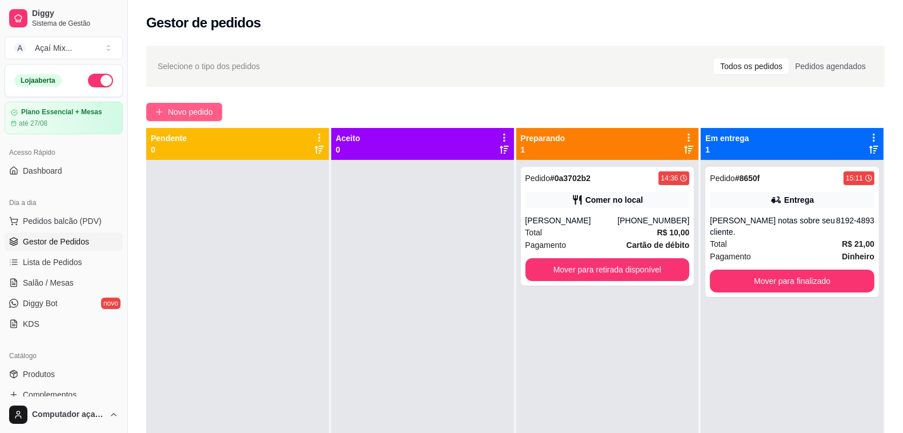
click at [183, 110] on span "Novo pedido" at bounding box center [190, 112] width 45 height 13
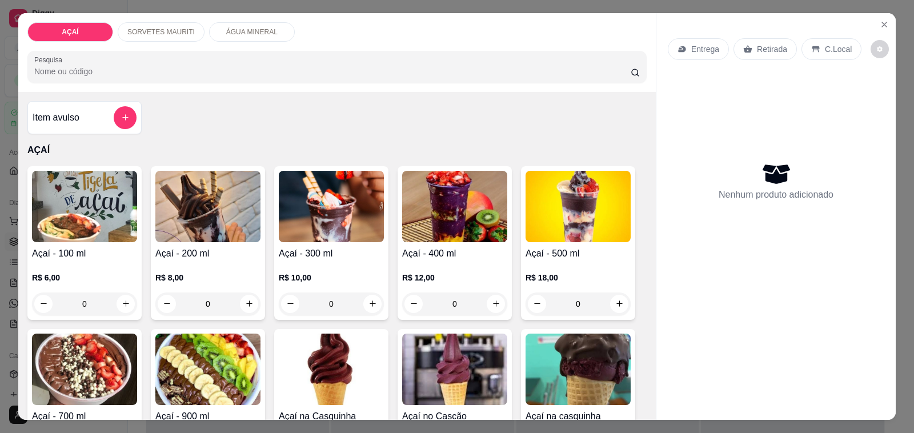
click at [227, 228] on img at bounding box center [207, 206] width 105 height 71
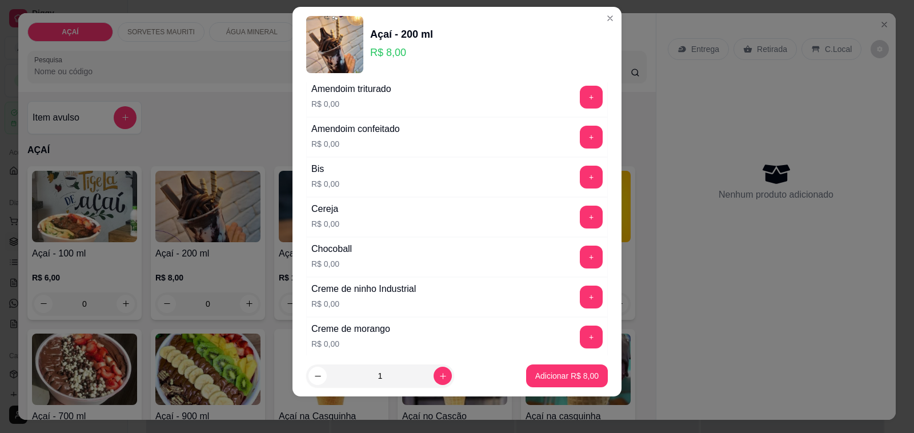
scroll to position [71, 0]
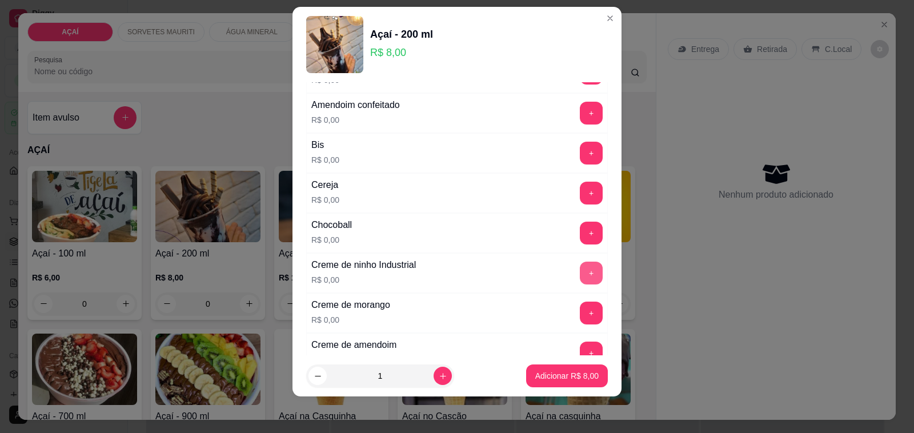
click at [580, 274] on button "+" at bounding box center [591, 272] width 23 height 23
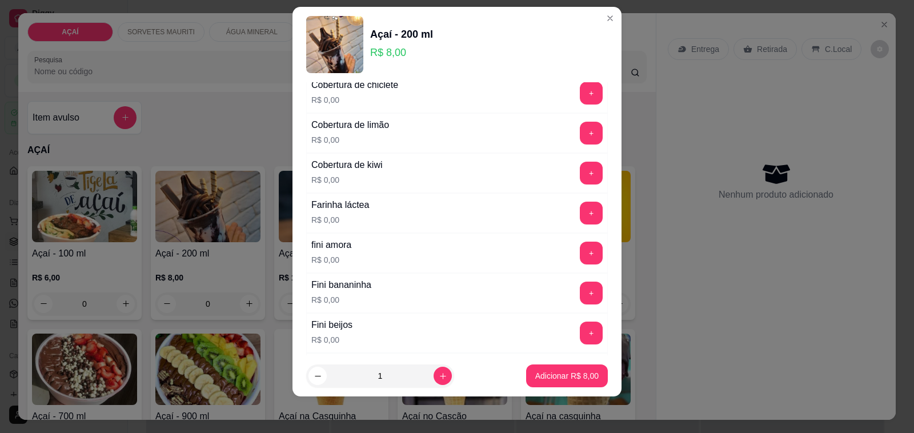
scroll to position [785, 0]
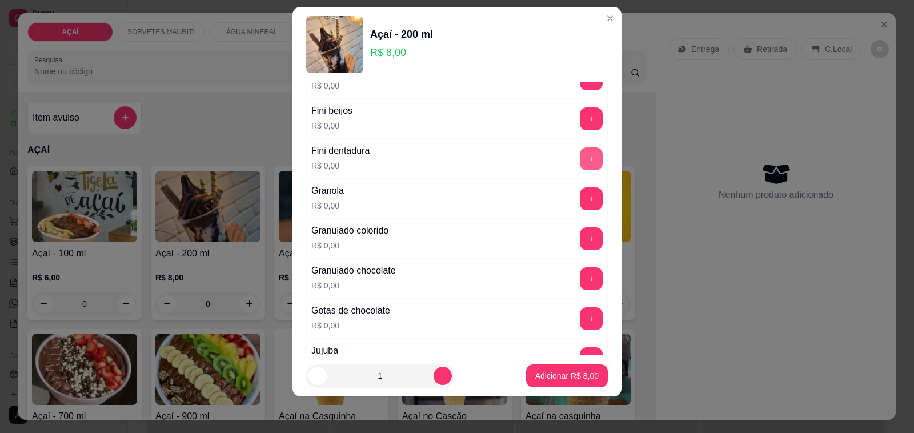
click at [580, 164] on button "+" at bounding box center [591, 158] width 23 height 23
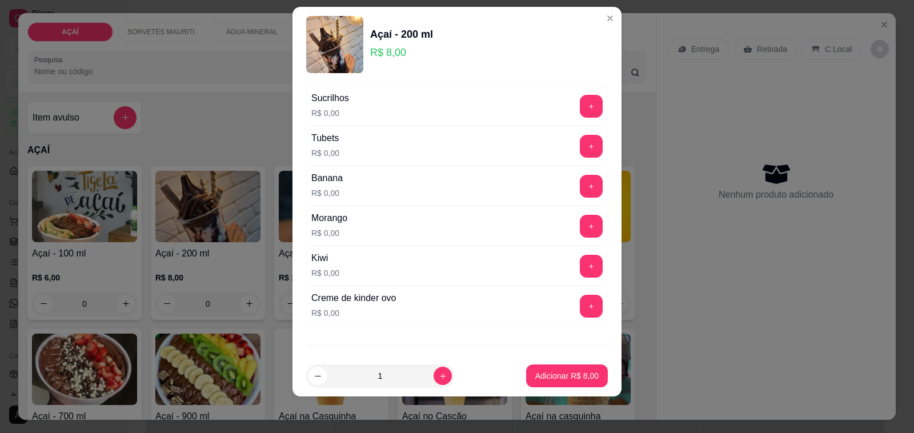
scroll to position [1423, 0]
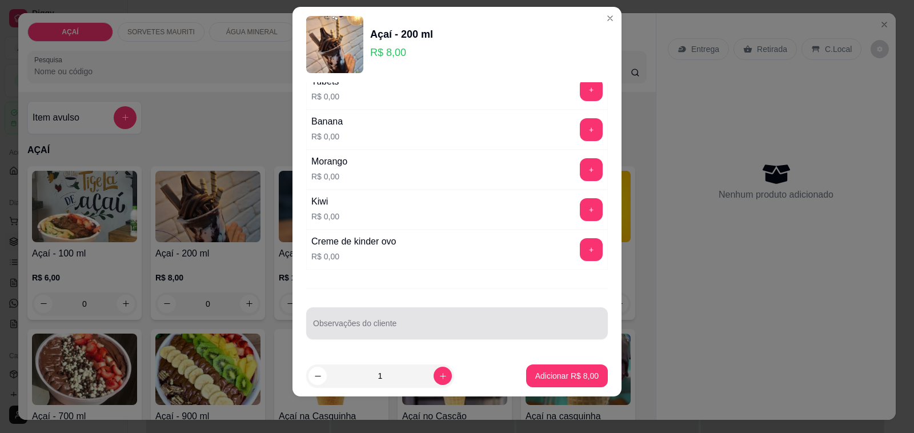
click at [501, 329] on input "Observações do cliente" at bounding box center [457, 327] width 288 height 11
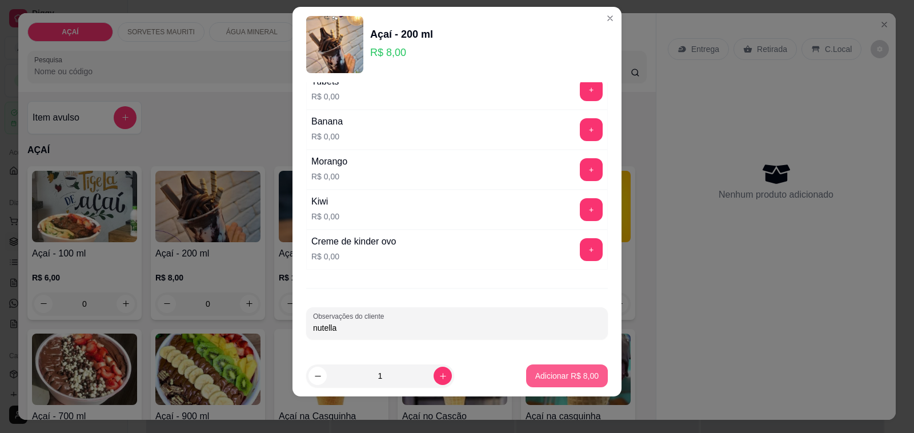
type input "nutella"
click at [566, 373] on p "Adicionar R$ 8,00" at bounding box center [566, 375] width 63 height 11
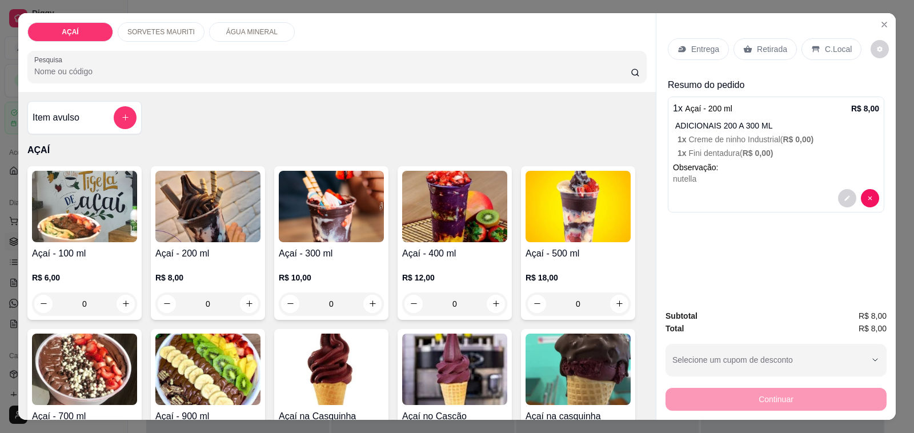
click at [183, 250] on h4 "Açaí - 200 ml" at bounding box center [207, 254] width 105 height 14
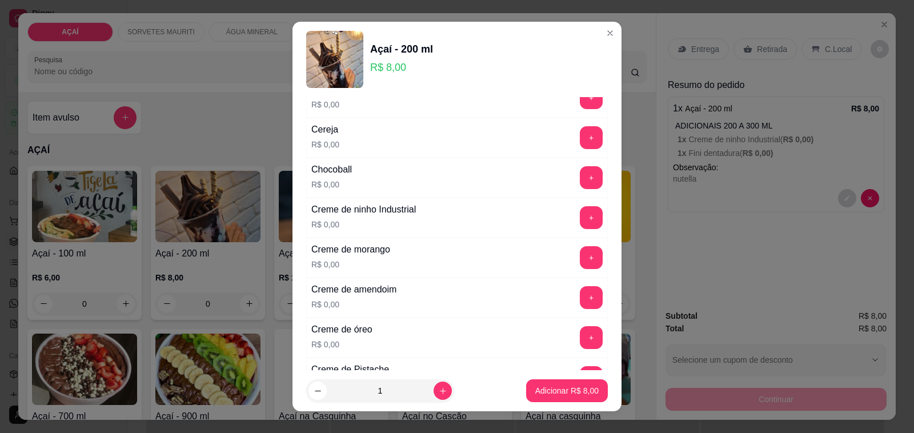
scroll to position [143, 0]
click at [580, 253] on button "+" at bounding box center [591, 257] width 22 height 22
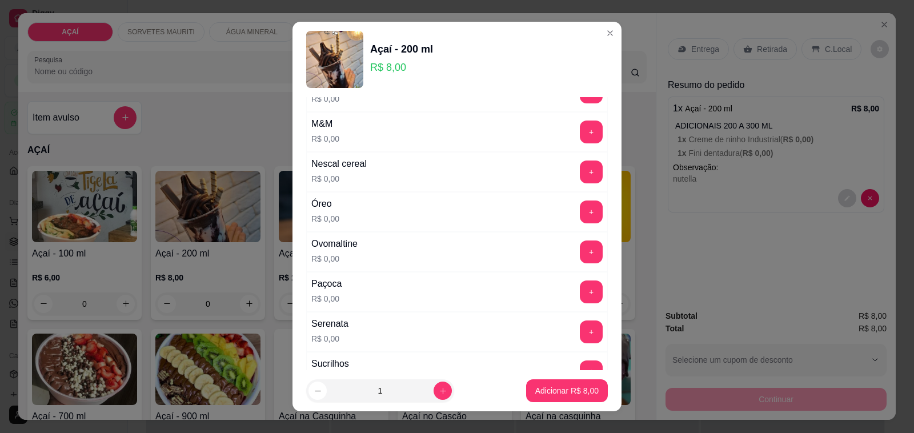
scroll to position [1142, 0]
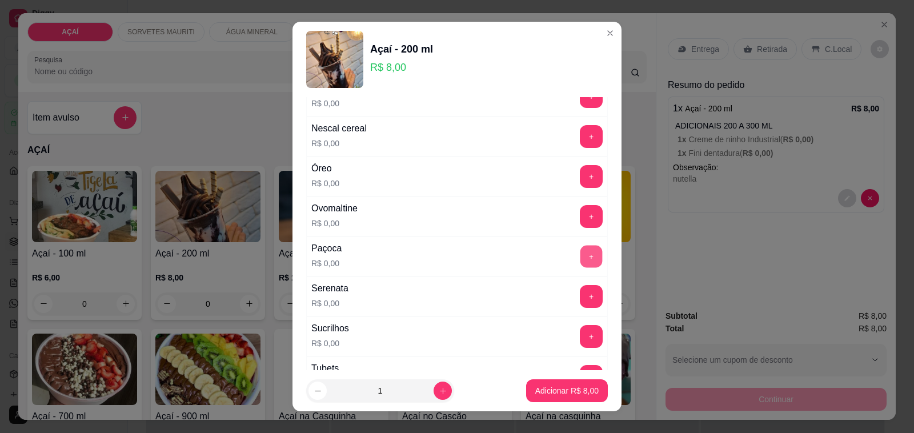
click at [580, 257] on button "+" at bounding box center [591, 257] width 22 height 22
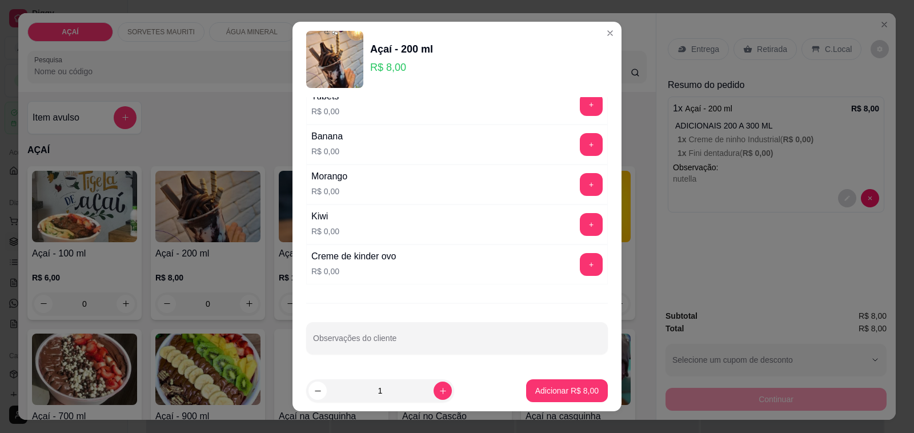
scroll to position [15, 0]
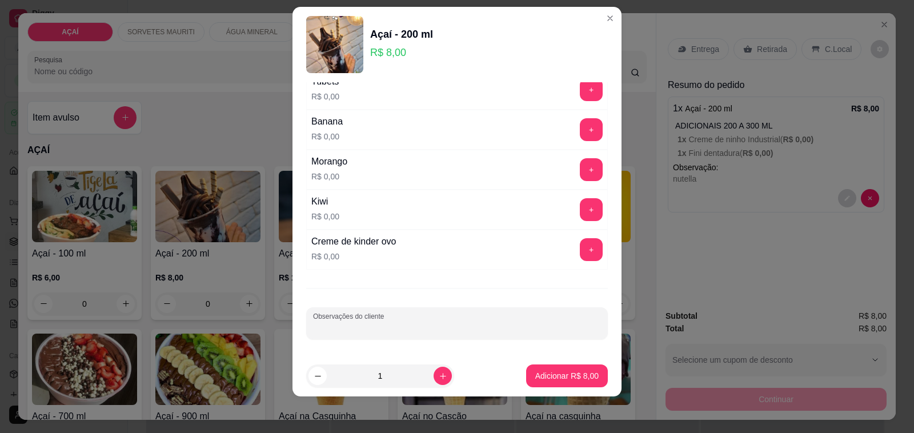
click at [546, 327] on input "Observações do cliente" at bounding box center [457, 327] width 288 height 11
type input "castanha"
click at [557, 373] on p "Adicionar R$ 8,00" at bounding box center [567, 375] width 62 height 11
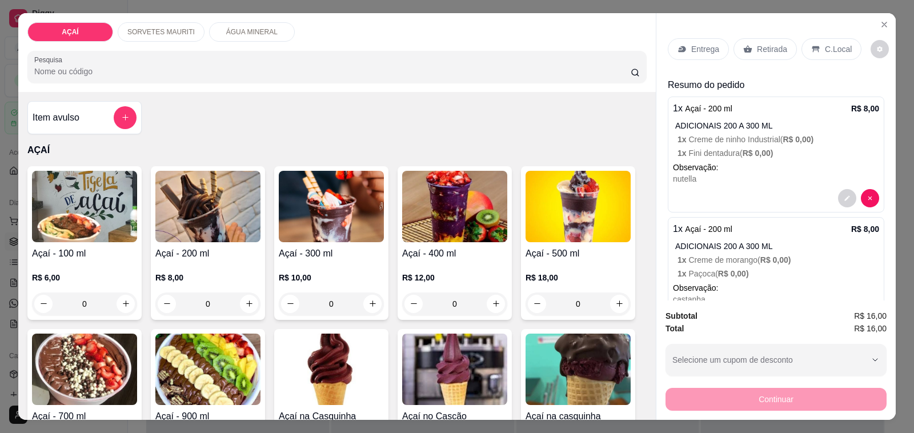
click at [706, 44] on p "Entrega" at bounding box center [705, 48] width 28 height 11
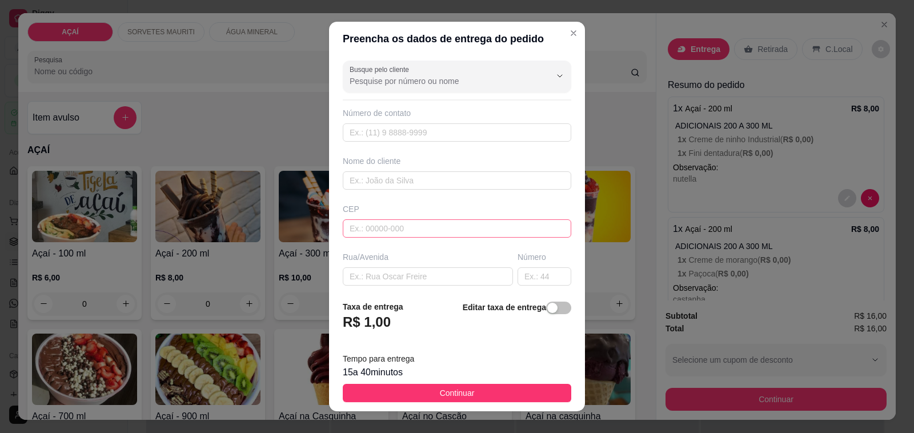
drag, startPoint x: 475, startPoint y: 216, endPoint x: 477, endPoint y: 228, distance: 12.7
click at [475, 220] on div "CEP" at bounding box center [456, 220] width 235 height 34
click at [478, 232] on input "text" at bounding box center [457, 228] width 228 height 18
type input "57520000"
type input "Maravilha"
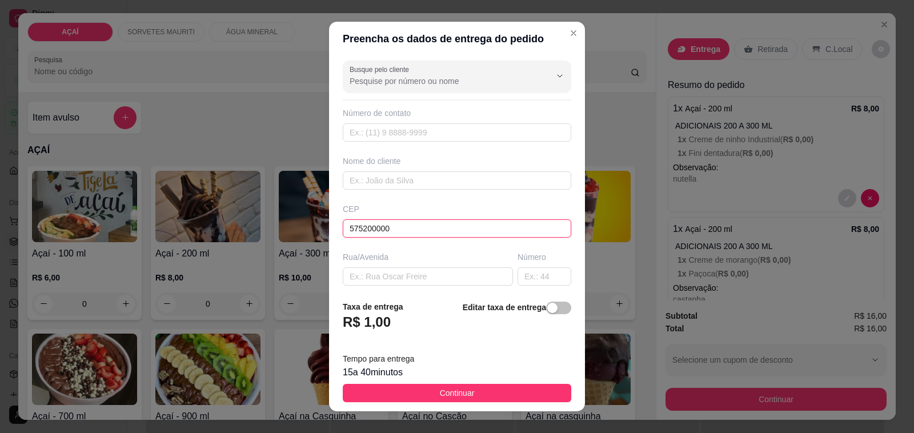
type input "575200000"
type input "Meirelly y [PERSON_NAME]"
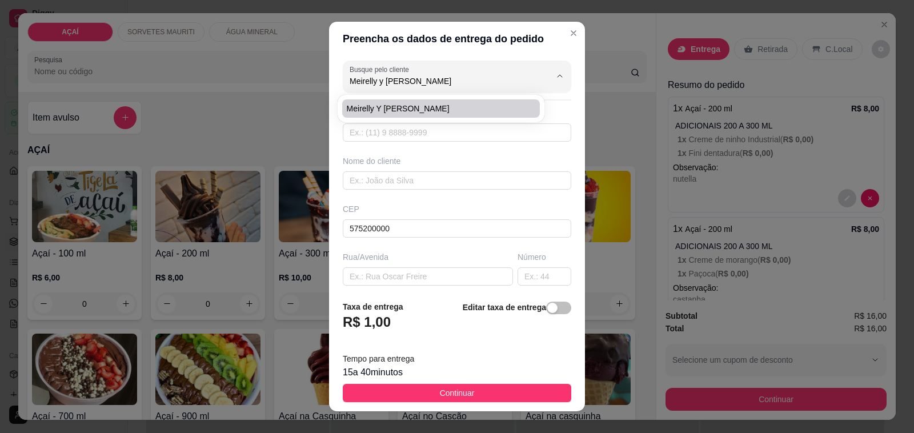
click at [451, 103] on span "Meirelly y [PERSON_NAME]" at bounding box center [436, 108] width 178 height 11
type input "87901970"
type input "Meirelly y [PERSON_NAME]"
type input "Casa da mãe do professor [PERSON_NAME]"
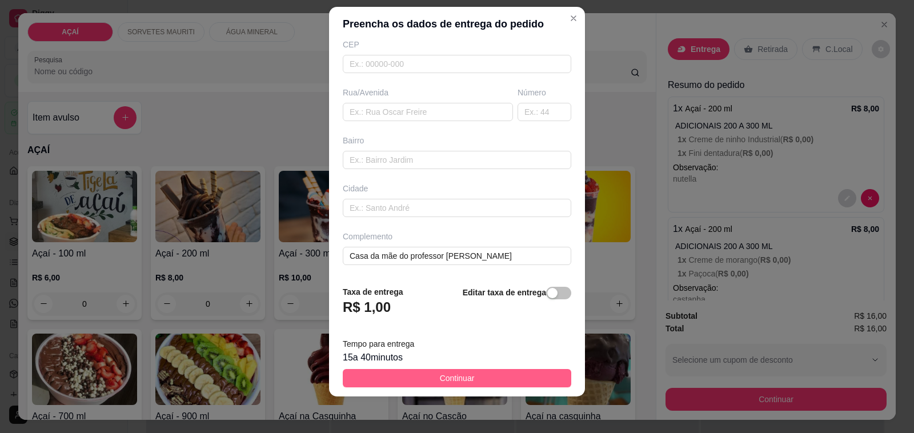
type input "Meirelly y [PERSON_NAME]"
click at [466, 378] on button "Continuar" at bounding box center [457, 378] width 228 height 18
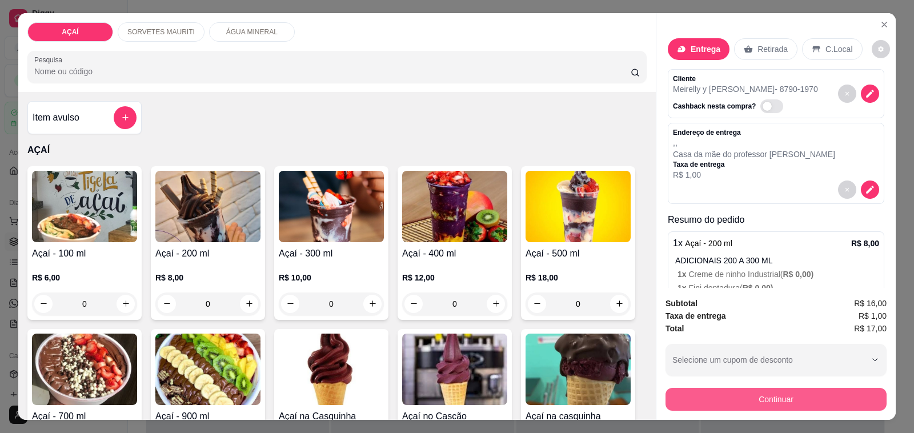
click at [675, 391] on button "Continuar" at bounding box center [775, 399] width 221 height 23
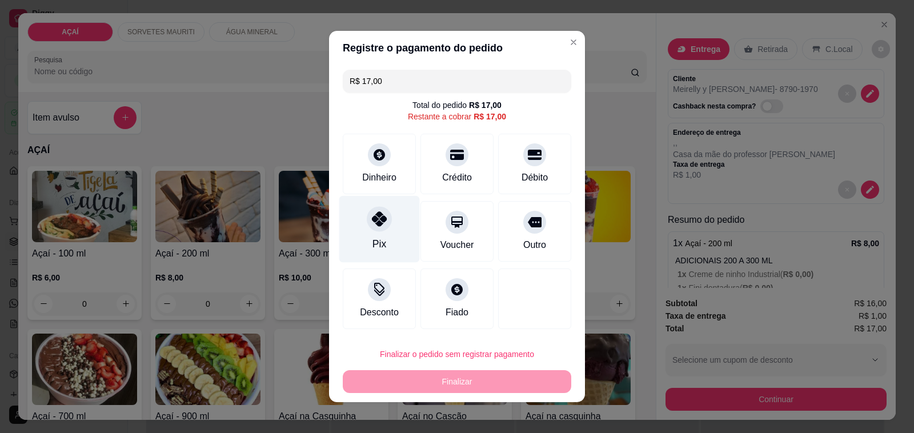
click at [367, 229] on div at bounding box center [379, 218] width 25 height 25
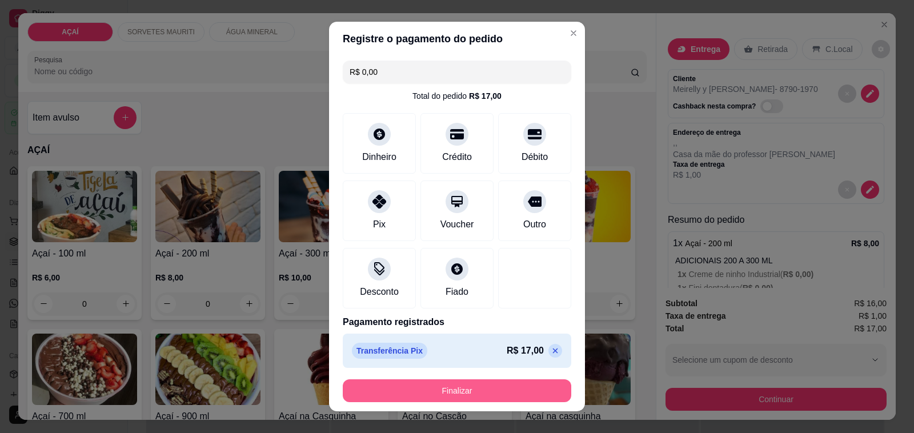
click at [486, 385] on button "Finalizar" at bounding box center [457, 390] width 228 height 23
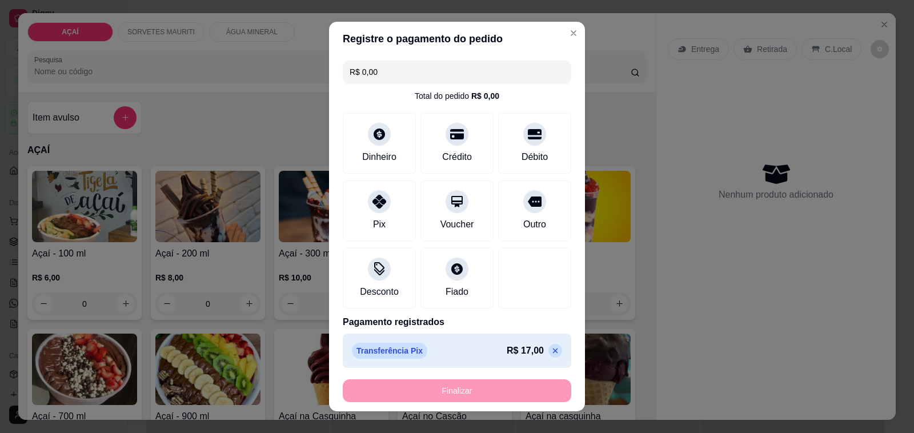
type input "-R$ 17,00"
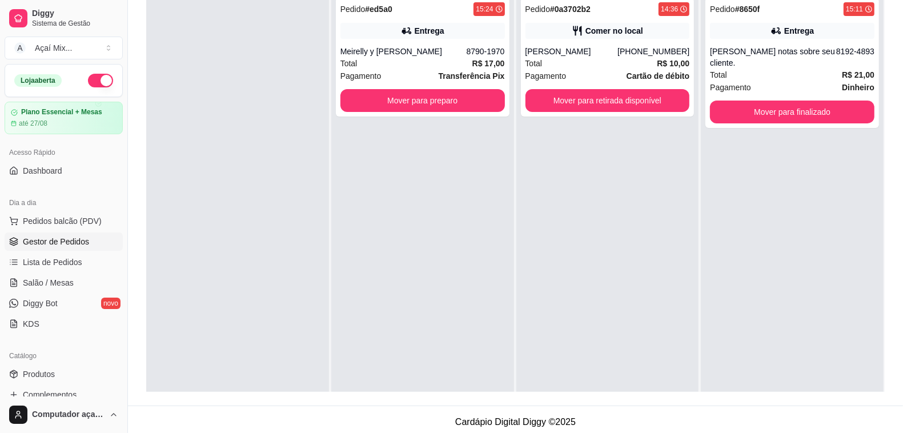
scroll to position [174, 0]
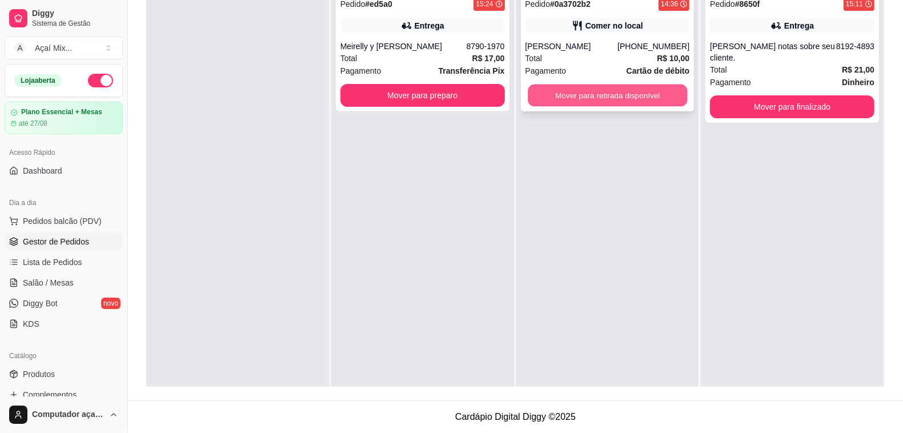
click at [601, 88] on button "Mover para retirada disponível" at bounding box center [607, 96] width 159 height 22
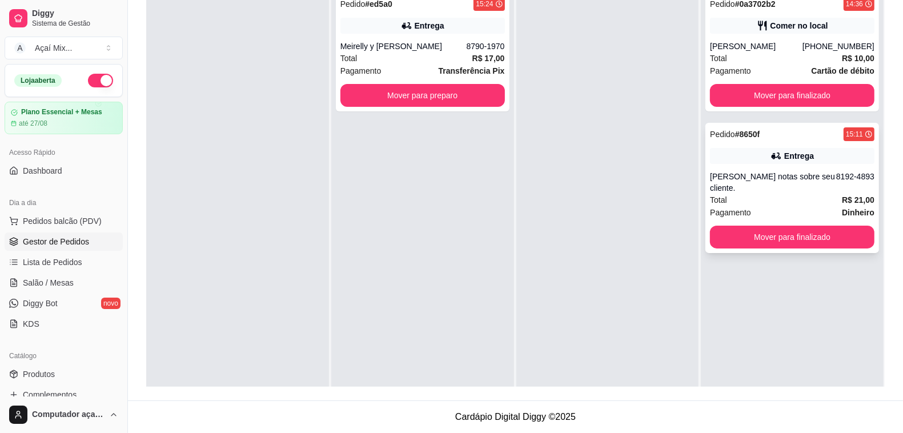
click at [735, 108] on div "Pedido # 0a3702b2 14:36 Comer no local [PERSON_NAME] [PHONE_NUMBER] Total R$ 10…" at bounding box center [792, 52] width 174 height 119
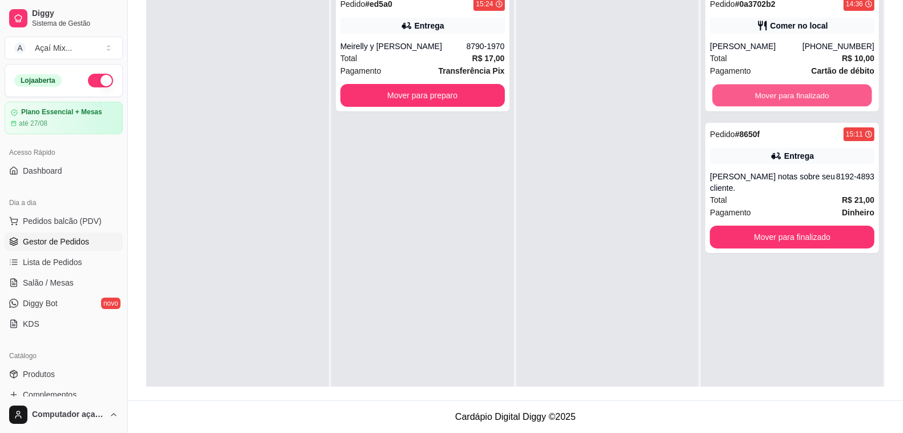
click at [743, 92] on button "Mover para finalizado" at bounding box center [792, 96] width 159 height 22
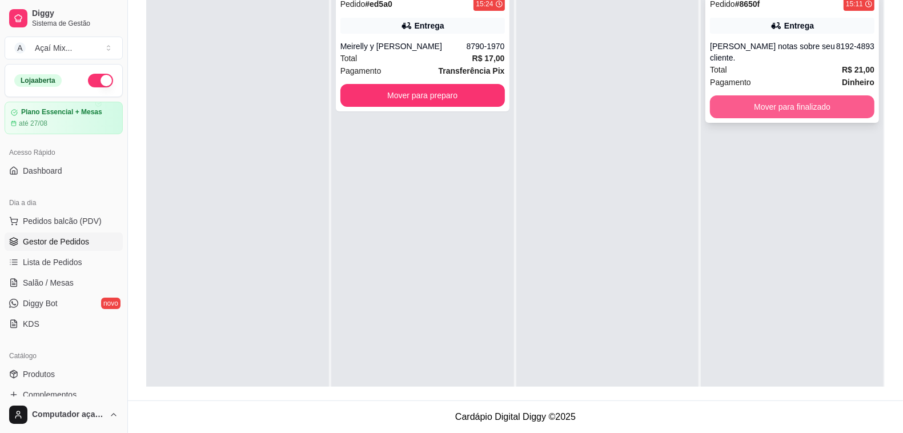
click at [752, 112] on button "Mover para finalizado" at bounding box center [792, 106] width 164 height 23
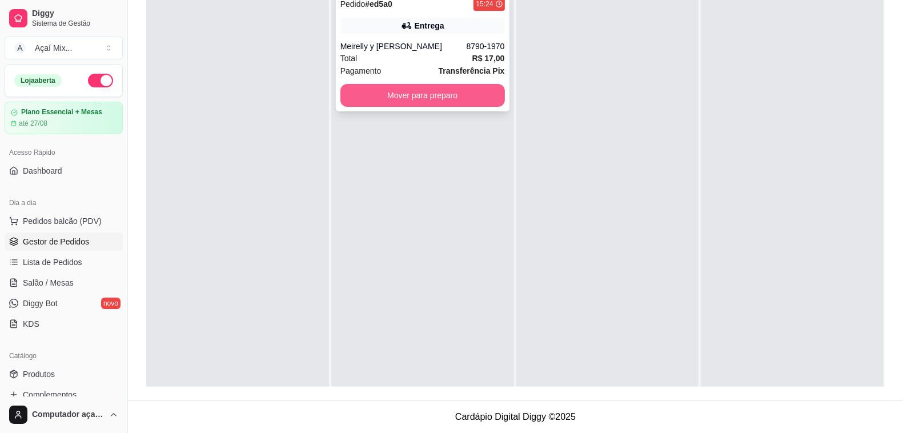
click at [446, 95] on button "Mover para preparo" at bounding box center [422, 95] width 164 height 23
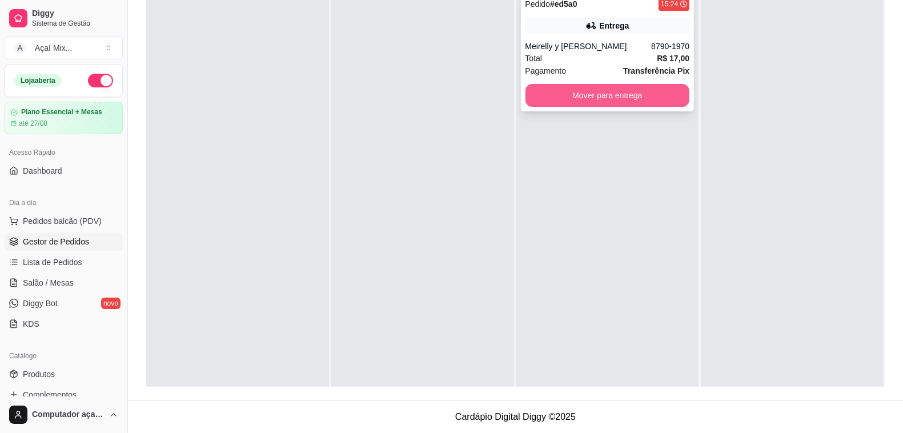
click at [561, 101] on button "Mover para entrega" at bounding box center [607, 95] width 164 height 23
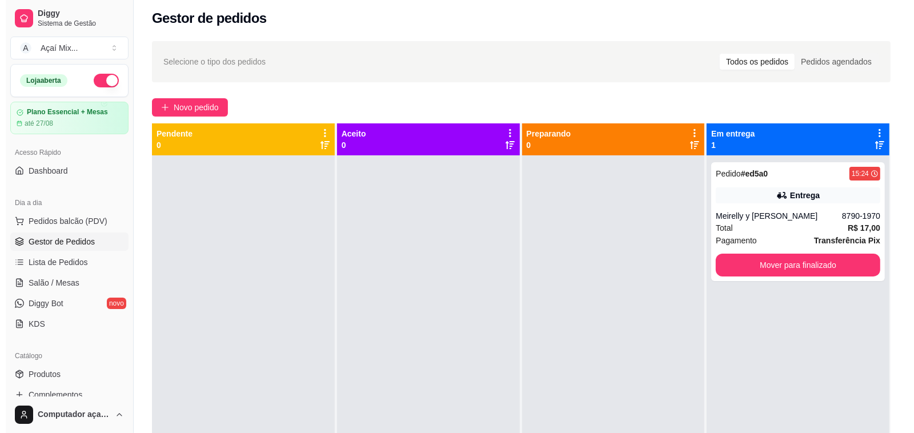
scroll to position [0, 0]
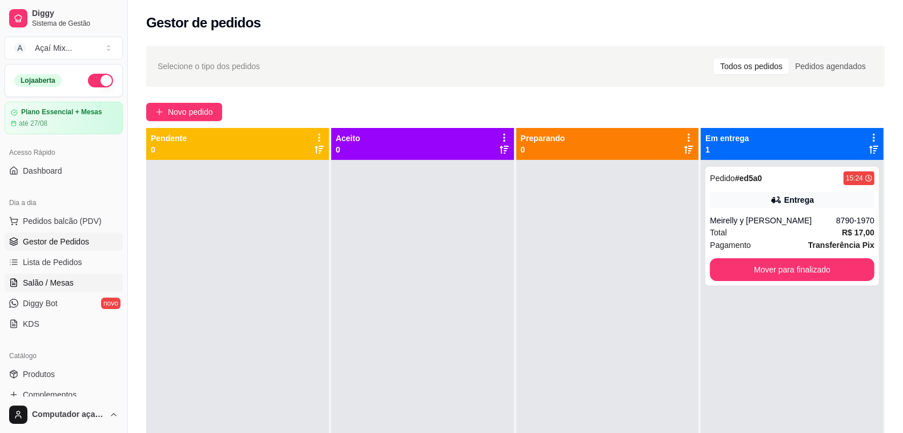
click at [51, 281] on span "Salão / Mesas" at bounding box center [48, 282] width 51 height 11
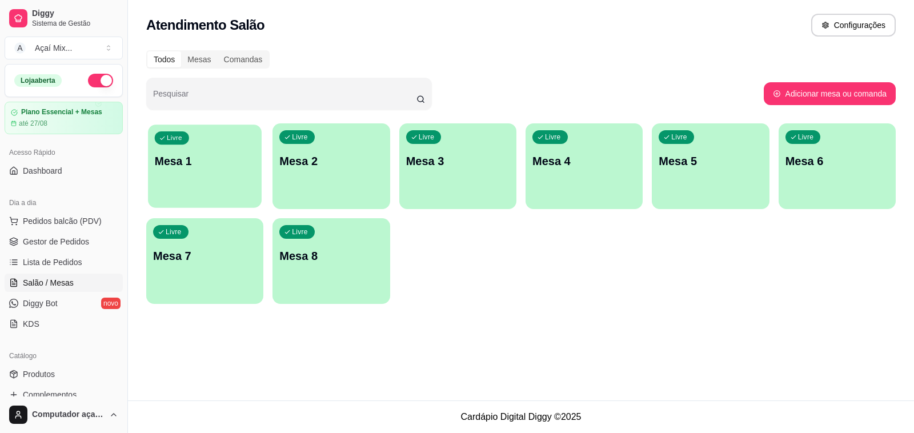
click at [173, 196] on div "button" at bounding box center [205, 200] width 114 height 13
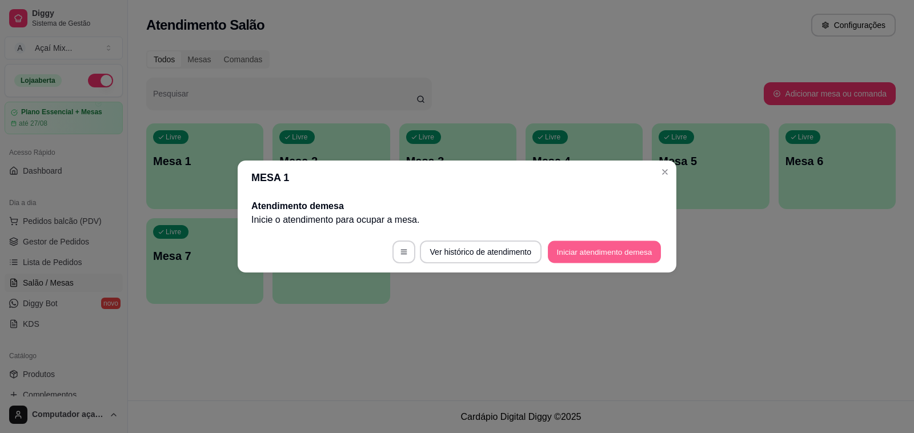
click at [566, 252] on button "Iniciar atendimento de mesa" at bounding box center [604, 252] width 113 height 22
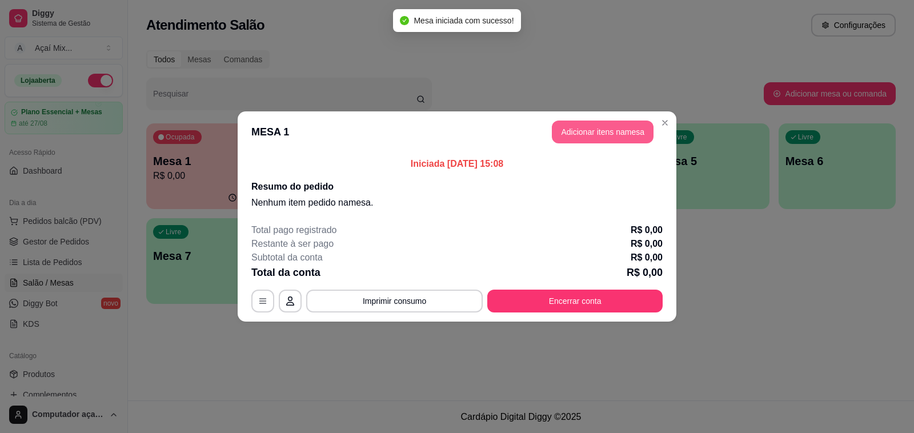
click at [600, 139] on button "Adicionar itens na mesa" at bounding box center [603, 131] width 102 height 23
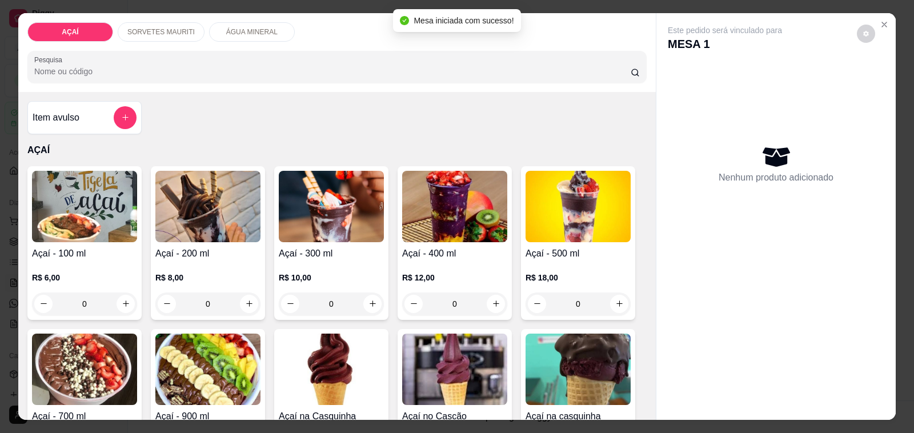
click at [215, 272] on p "R$ 8,00" at bounding box center [207, 277] width 105 height 11
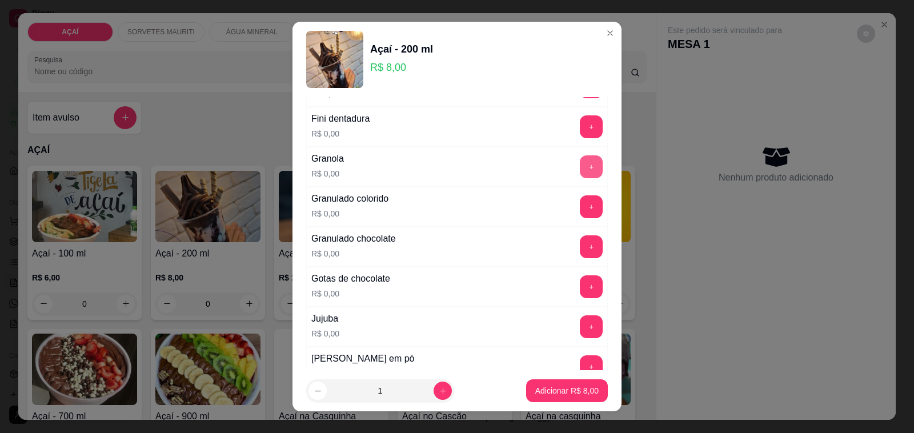
scroll to position [856, 0]
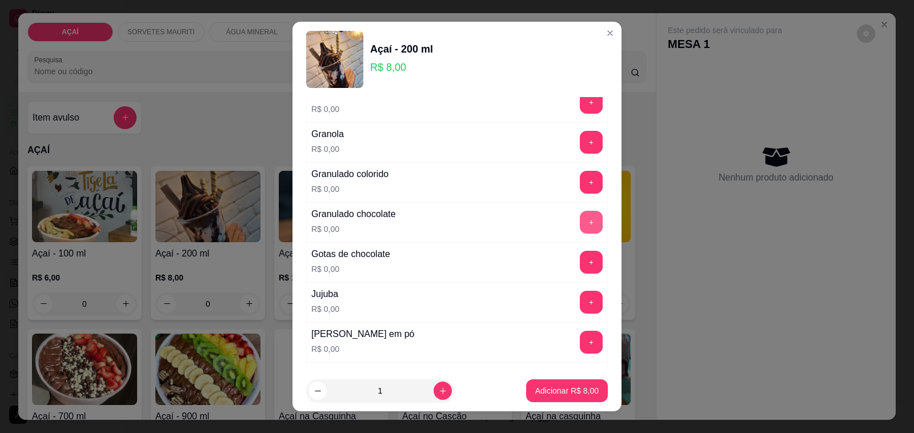
click at [580, 223] on button "+" at bounding box center [591, 222] width 23 height 23
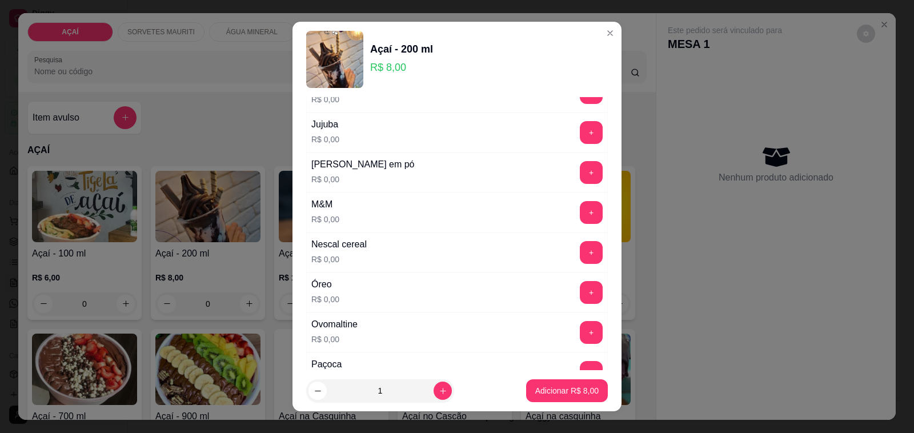
scroll to position [1071, 0]
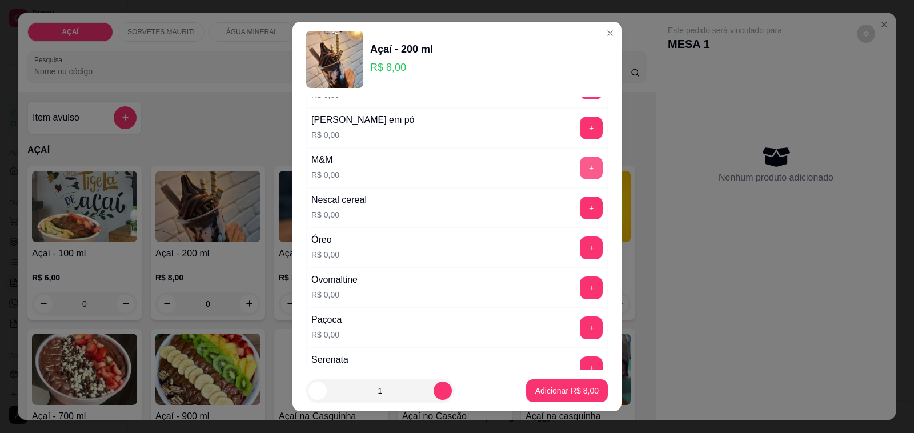
click at [580, 167] on button "+" at bounding box center [591, 167] width 23 height 23
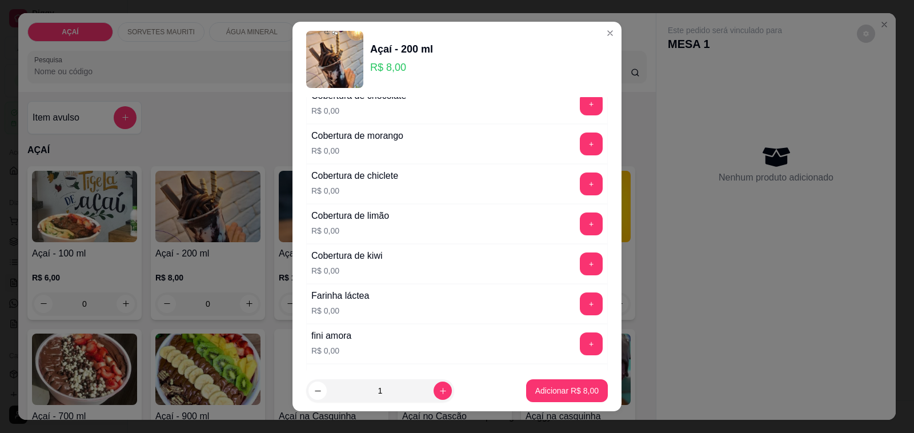
scroll to position [424, 0]
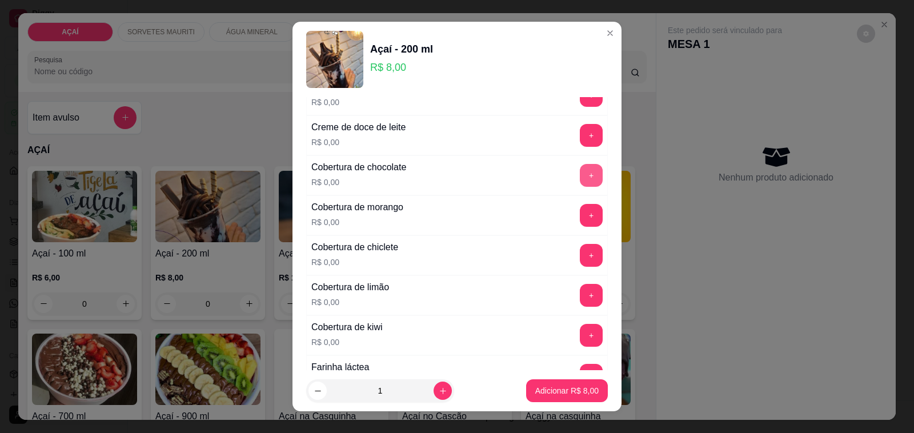
click at [580, 184] on button "+" at bounding box center [591, 175] width 23 height 23
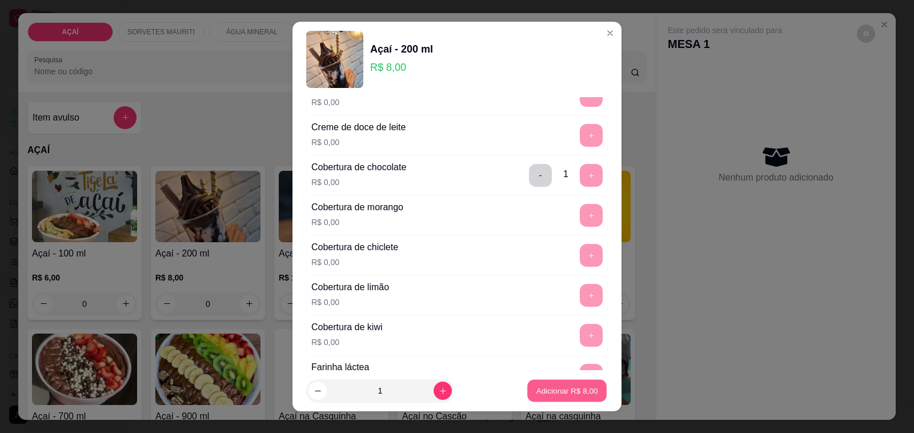
click at [541, 397] on button "Adicionar R$ 8,00" at bounding box center [566, 391] width 79 height 22
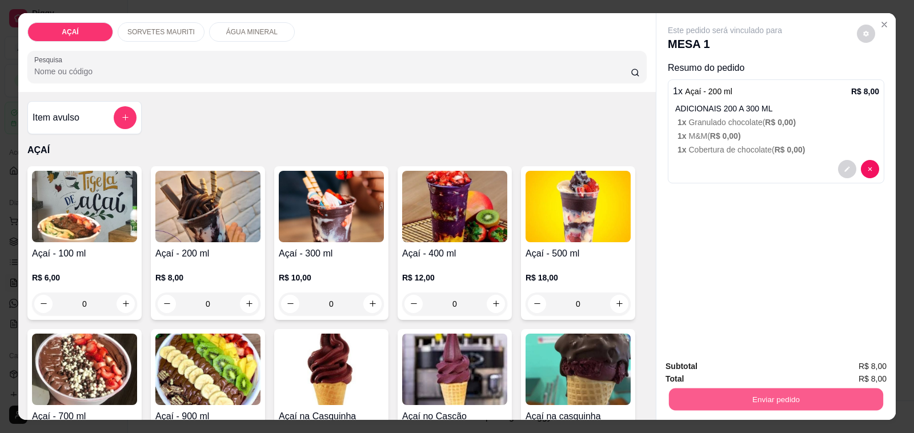
click at [702, 395] on button "Enviar pedido" at bounding box center [776, 399] width 214 height 22
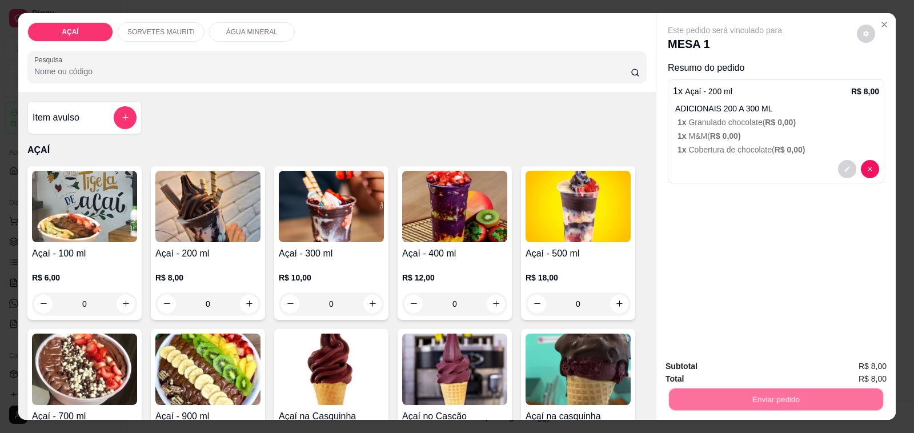
click at [697, 361] on button "Não registrar e enviar pedido" at bounding box center [737, 367] width 119 height 22
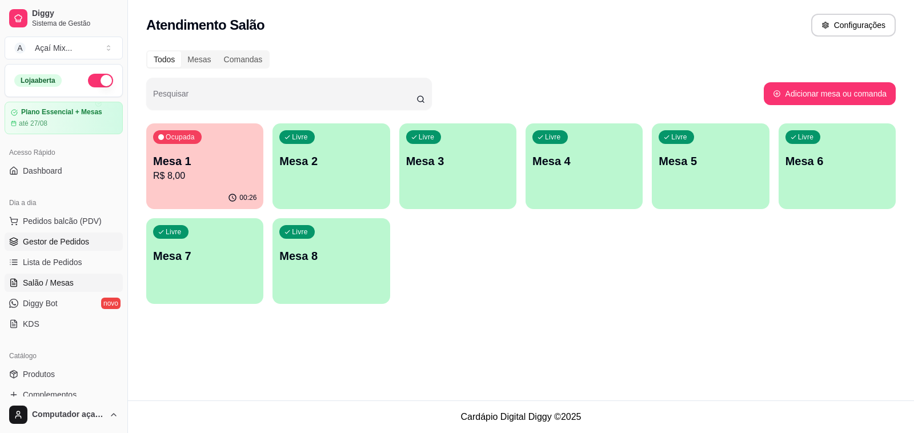
click at [27, 242] on span "Gestor de Pedidos" at bounding box center [56, 241] width 66 height 11
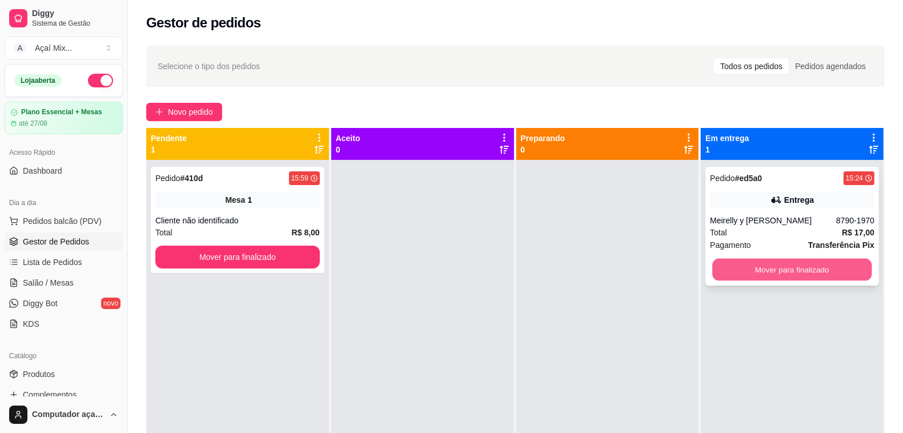
click at [791, 264] on button "Mover para finalizado" at bounding box center [792, 270] width 159 height 22
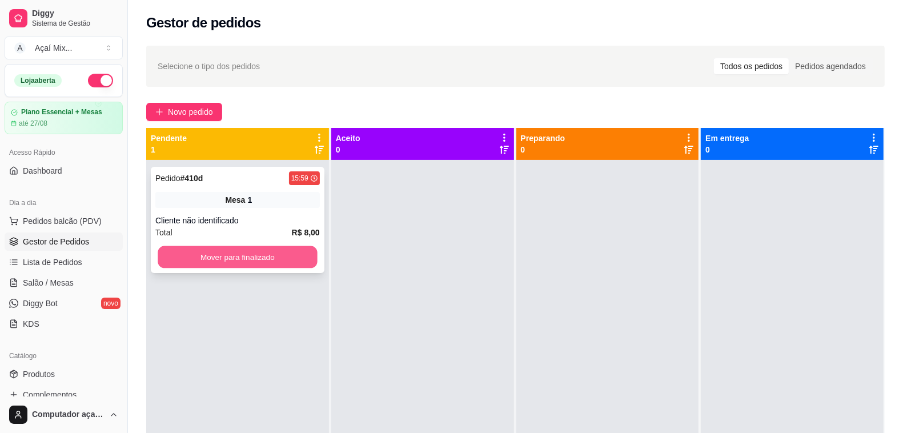
click at [184, 260] on button "Mover para finalizado" at bounding box center [237, 257] width 159 height 22
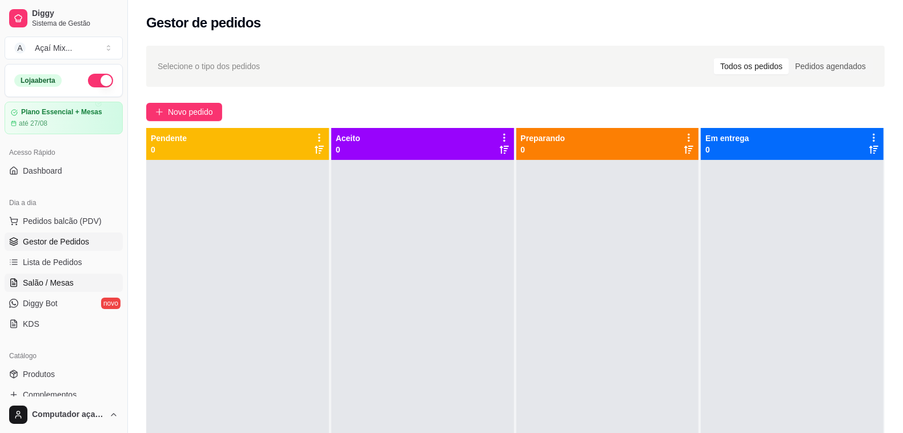
click at [34, 283] on span "Salão / Mesas" at bounding box center [48, 282] width 51 height 11
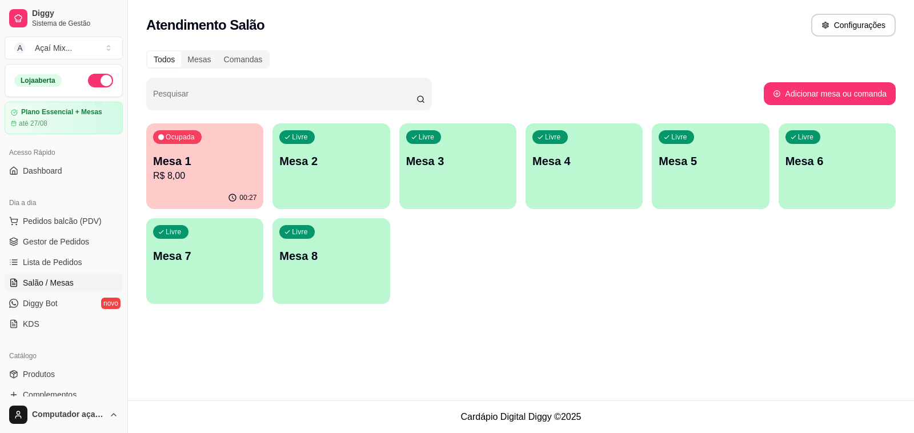
click at [140, 155] on div "Todos Mesas Comandas Pesquisar Adicionar mesa ou comanda Ocupada Mesa 1 R$ 8,00…" at bounding box center [521, 180] width 786 height 274
click at [184, 168] on p "Mesa 1" at bounding box center [205, 161] width 100 height 15
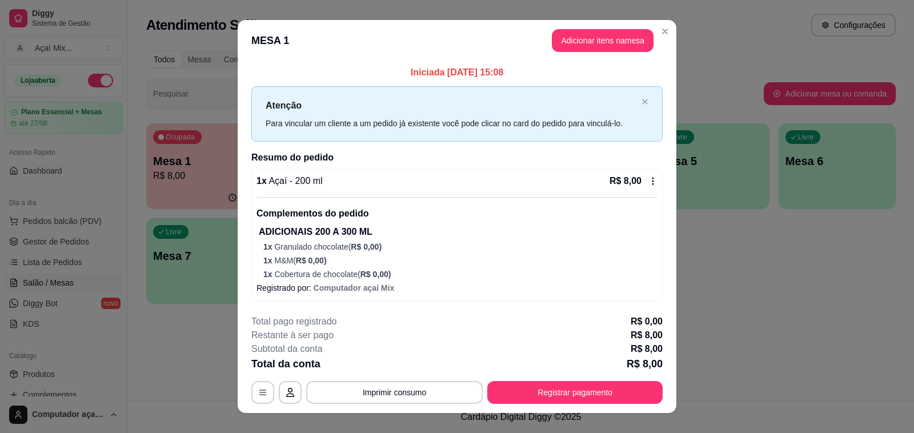
drag, startPoint x: 512, startPoint y: 404, endPoint x: 510, endPoint y: 393, distance: 11.5
click at [512, 403] on footer "**********" at bounding box center [457, 358] width 438 height 107
click at [508, 391] on button "Registrar pagamento" at bounding box center [575, 392] width 170 height 22
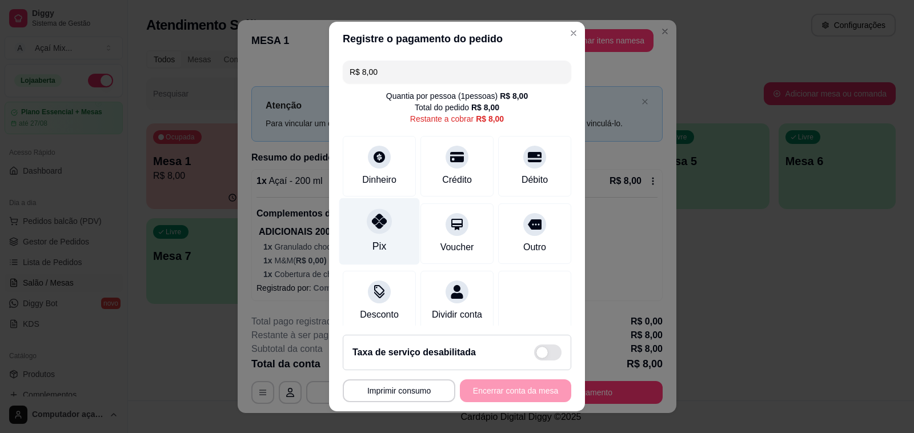
click at [378, 231] on div "Pix" at bounding box center [379, 231] width 81 height 67
click at [489, 392] on div "**********" at bounding box center [457, 390] width 228 height 23
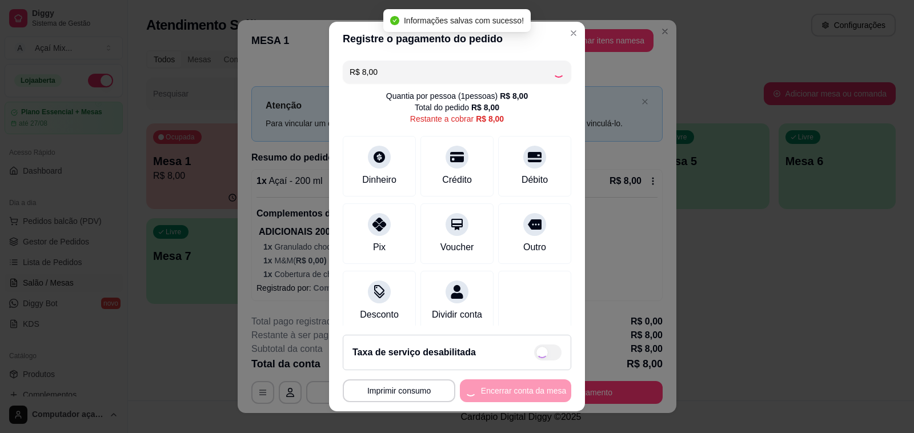
type input "R$ 0,00"
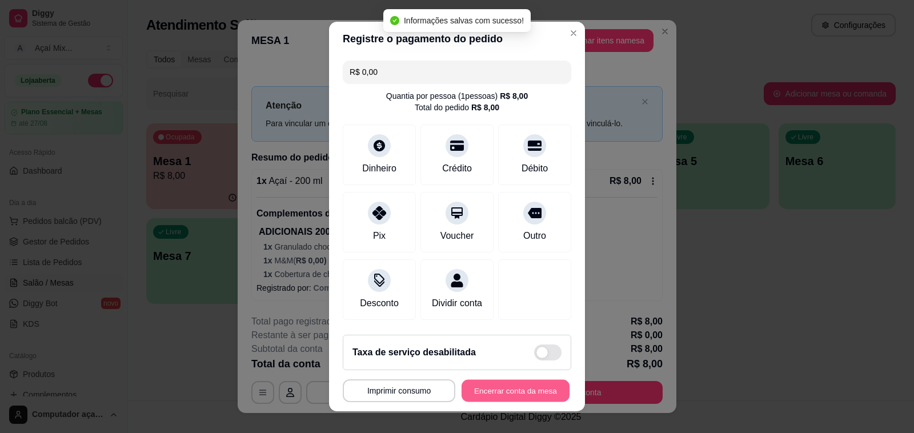
click at [523, 386] on button "Encerrar conta da mesa" at bounding box center [515, 391] width 108 height 22
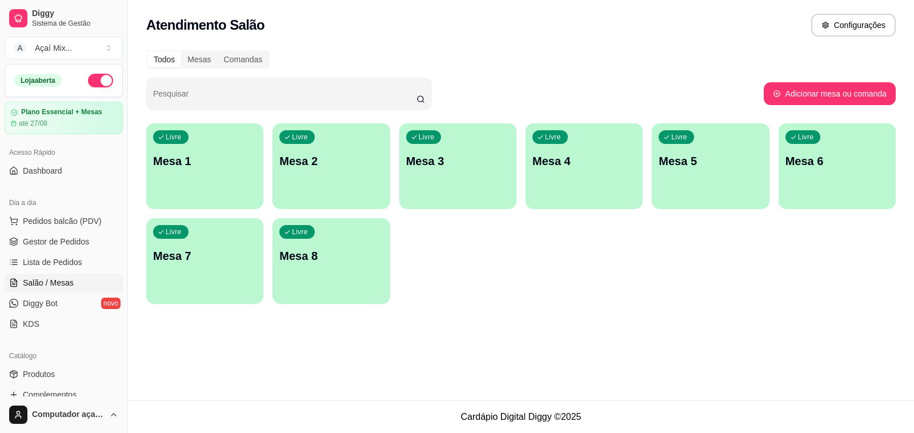
click at [187, 209] on div "Livre Mesa 1 Livre Mesa 2 Livre Mesa 3 Livre Mesa 4 Livre Mesa 5 Livre Mesa 6 L…" at bounding box center [520, 213] width 749 height 180
click at [235, 174] on div "Livre Mesa 1" at bounding box center [205, 159] width 114 height 70
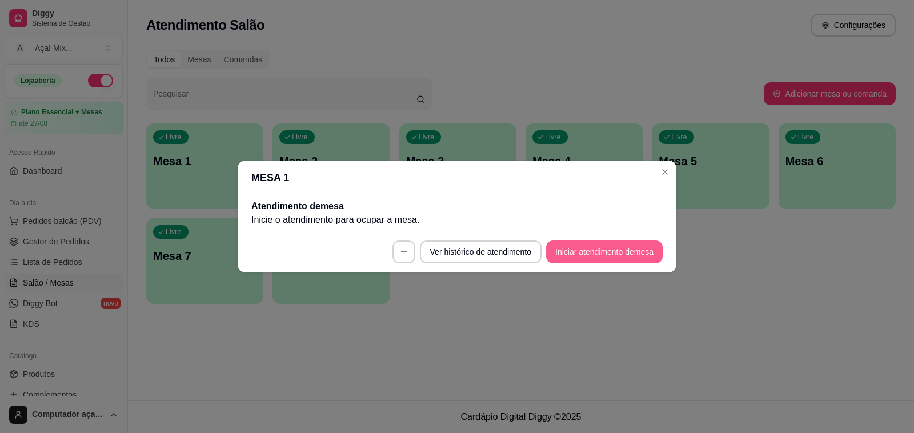
click at [592, 255] on button "Iniciar atendimento de mesa" at bounding box center [604, 251] width 116 height 23
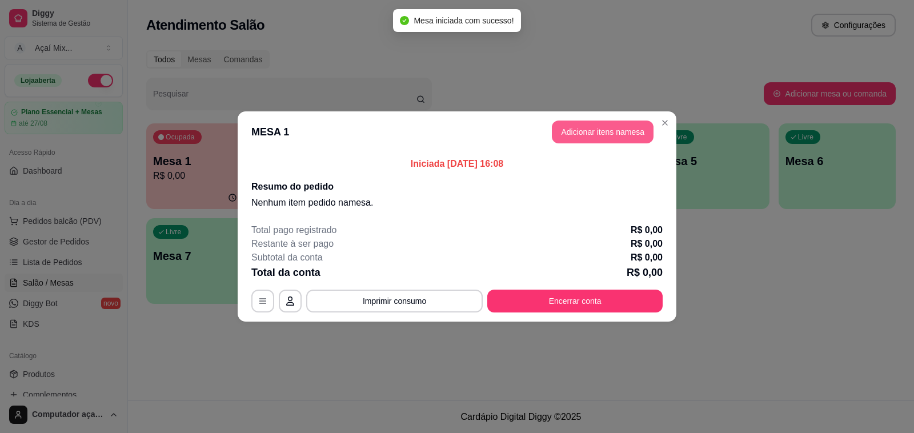
click at [603, 138] on button "Adicionar itens na mesa" at bounding box center [603, 131] width 102 height 23
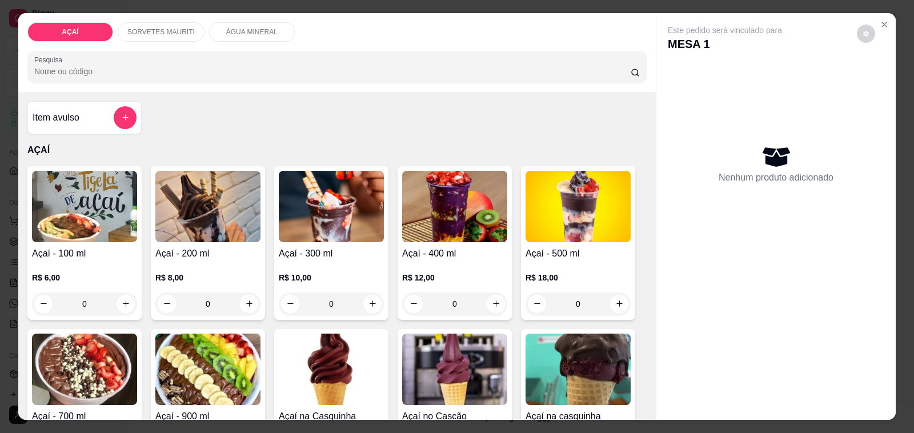
drag, startPoint x: 166, startPoint y: 20, endPoint x: 175, endPoint y: 34, distance: 16.6
click at [168, 23] on div "SORVETES MAURITI" at bounding box center [161, 31] width 87 height 19
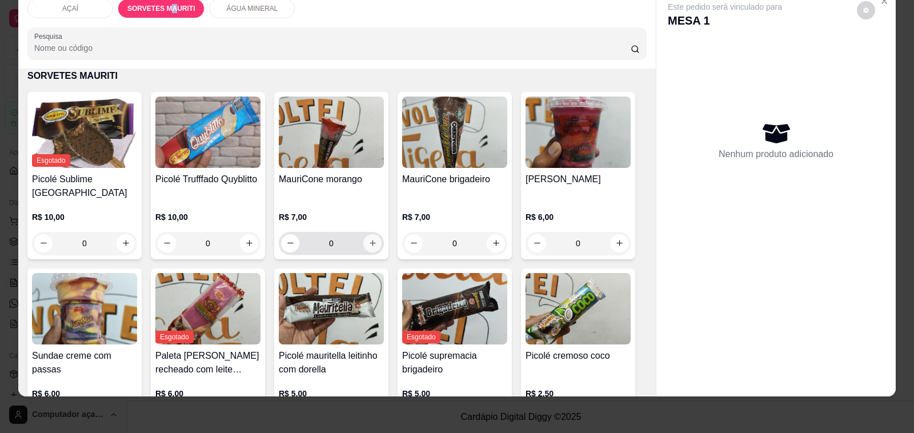
click at [368, 239] on icon "increase-product-quantity" at bounding box center [372, 243] width 9 height 9
type input "1"
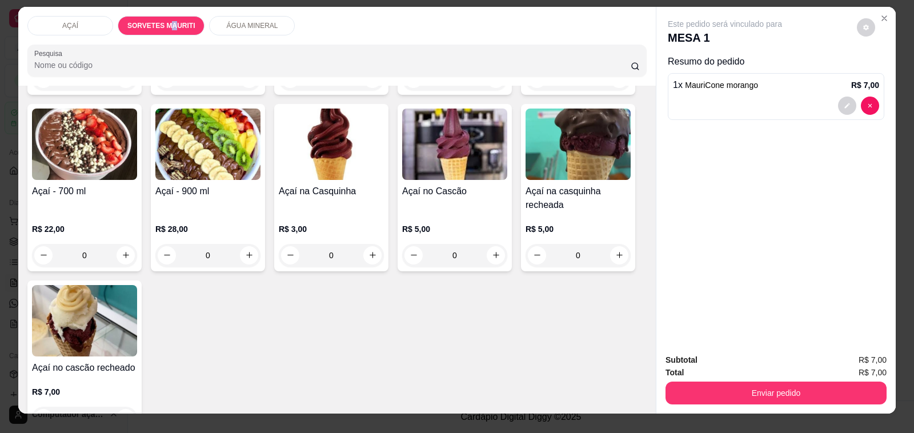
scroll to position [0, 0]
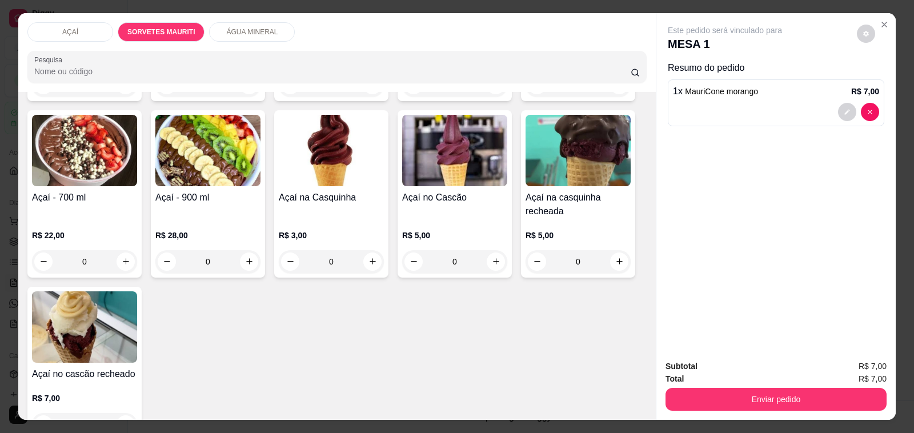
click at [76, 23] on div "AÇAÍ" at bounding box center [70, 31] width 86 height 19
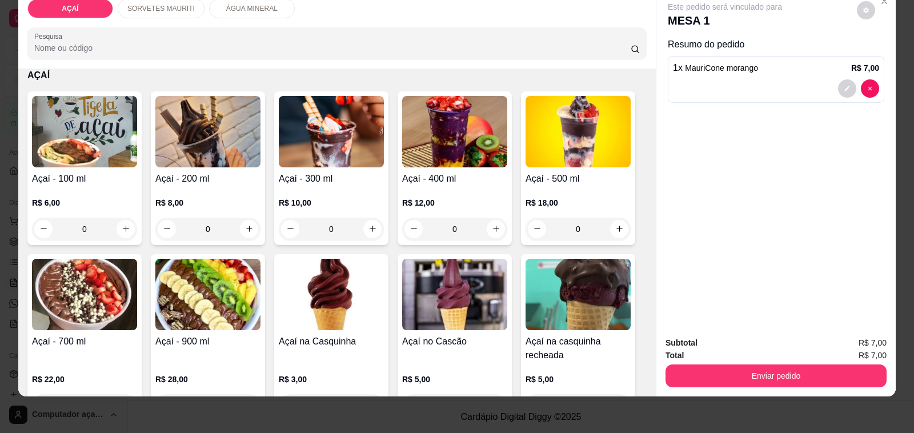
click at [181, 197] on p "R$ 8,00" at bounding box center [207, 202] width 105 height 11
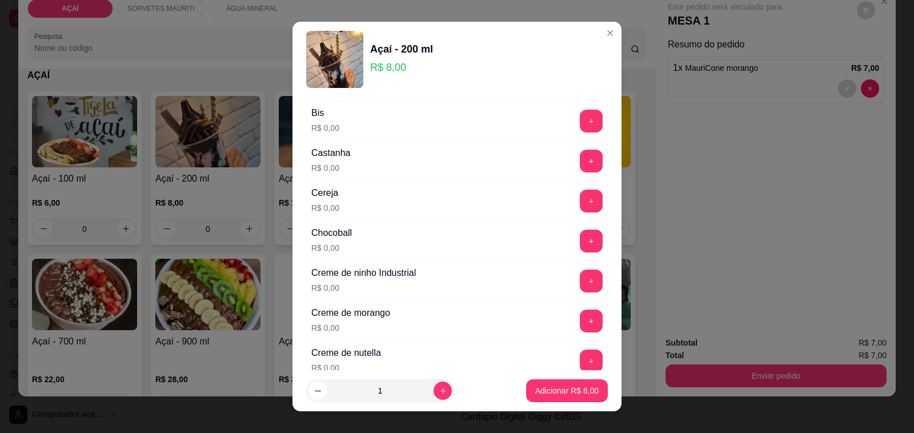
scroll to position [143, 0]
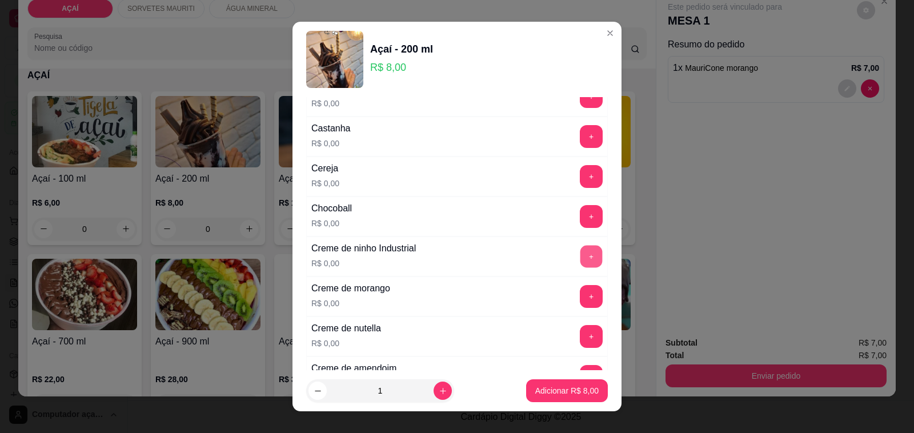
click at [580, 259] on button "+" at bounding box center [591, 257] width 22 height 22
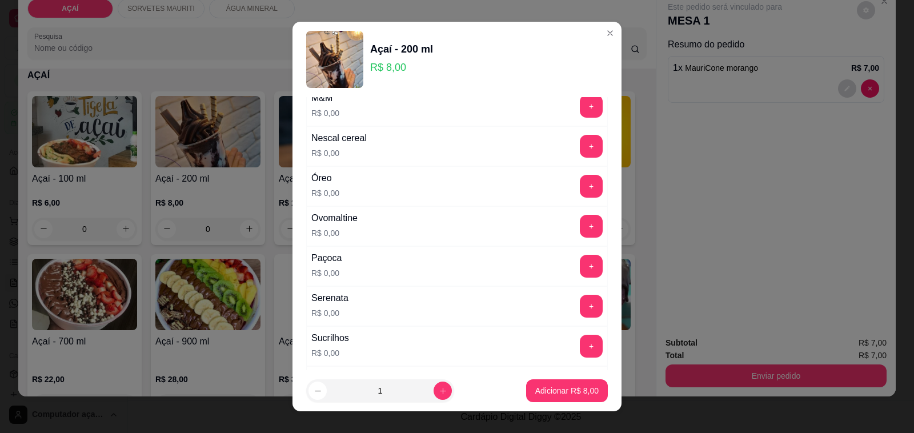
scroll to position [1213, 0]
click at [580, 230] on button "+" at bounding box center [591, 225] width 23 height 23
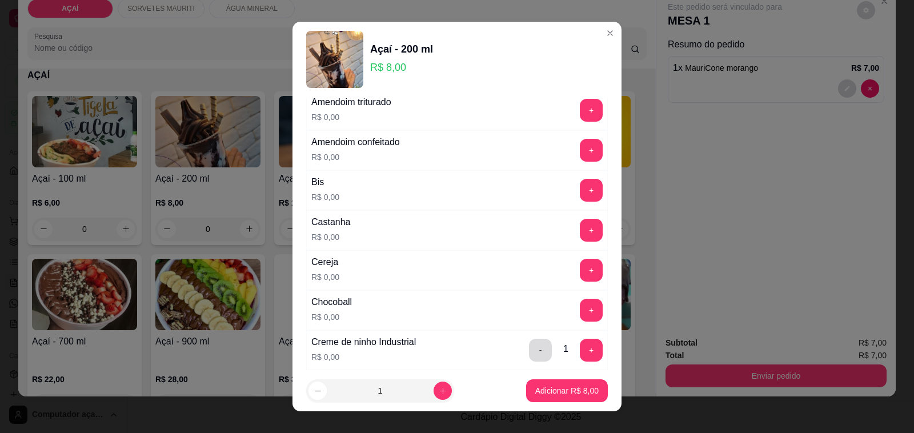
scroll to position [0, 0]
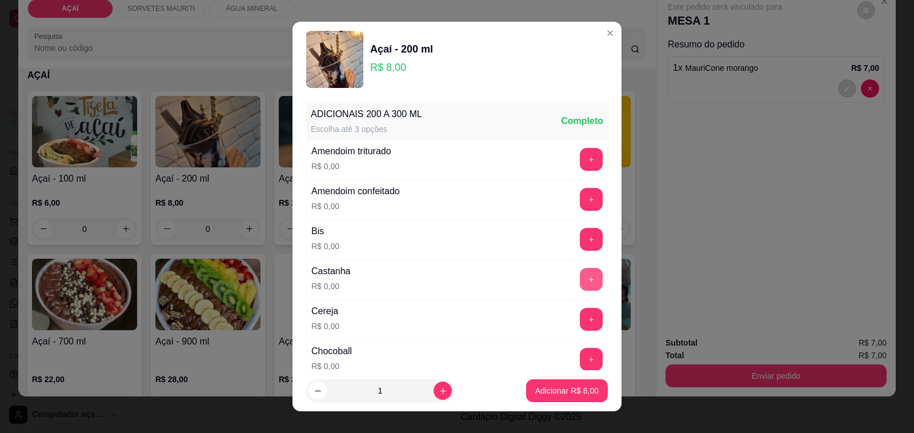
click at [580, 280] on button "+" at bounding box center [591, 279] width 23 height 23
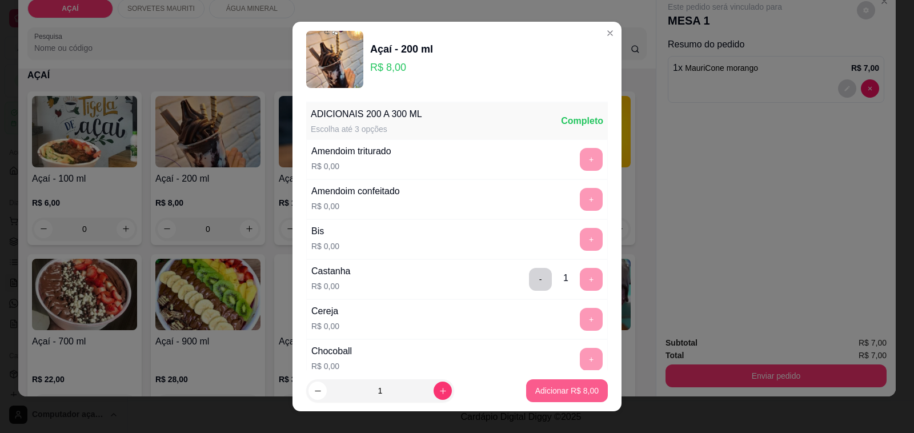
click at [560, 392] on p "Adicionar R$ 8,00" at bounding box center [566, 390] width 63 height 11
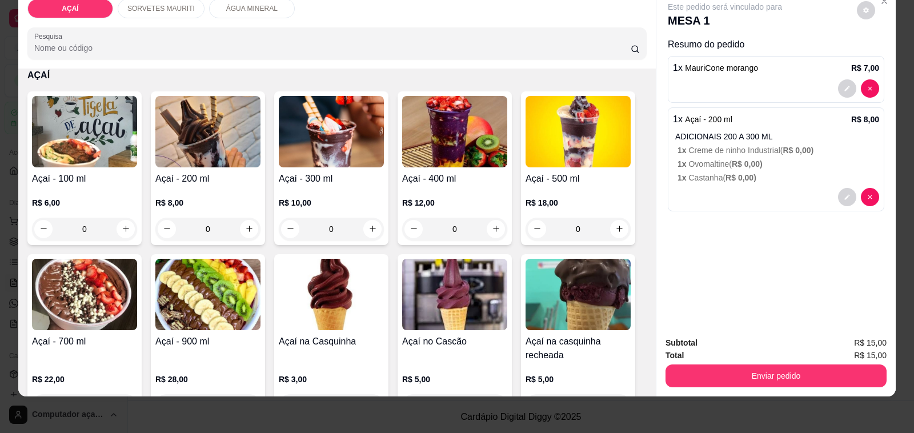
click at [751, 144] on p "1 x Creme de ninho Industrial ( R$ 0,00 )" at bounding box center [778, 149] width 202 height 11
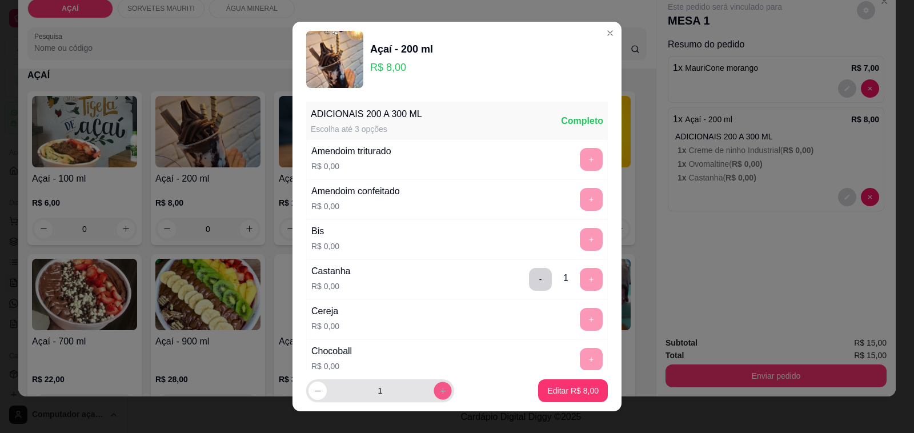
click at [438, 391] on icon "increase-product-quantity" at bounding box center [442, 391] width 9 height 9
type input "2"
click at [580, 392] on p "Editar R$ 16,00" at bounding box center [570, 390] width 55 height 11
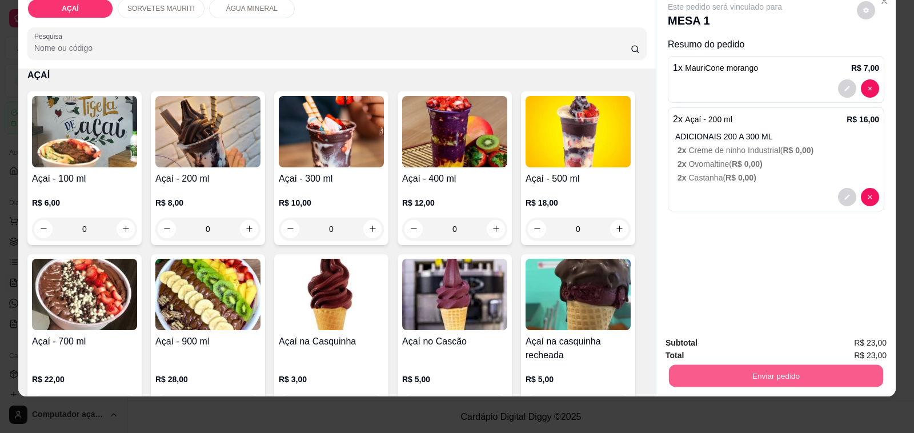
click at [734, 372] on button "Enviar pedido" at bounding box center [776, 376] width 214 height 22
click at [741, 339] on button "Não registrar e enviar pedido" at bounding box center [736, 337] width 115 height 21
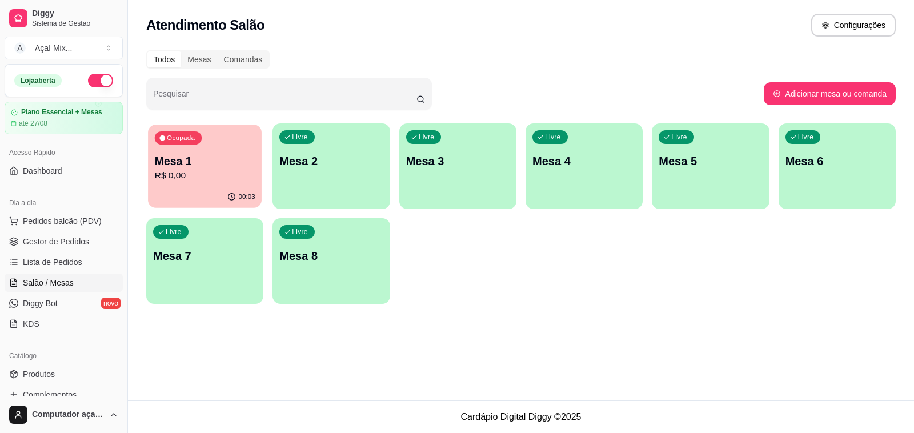
click at [214, 155] on p "Mesa 1" at bounding box center [205, 161] width 100 height 15
click at [318, 151] on div "Livre Mesa 2" at bounding box center [330, 159] width 117 height 72
click at [317, 178] on div "Livre Mesa 2" at bounding box center [331, 159] width 114 height 70
click at [360, 172] on div "Livre Mesa 2" at bounding box center [330, 159] width 117 height 72
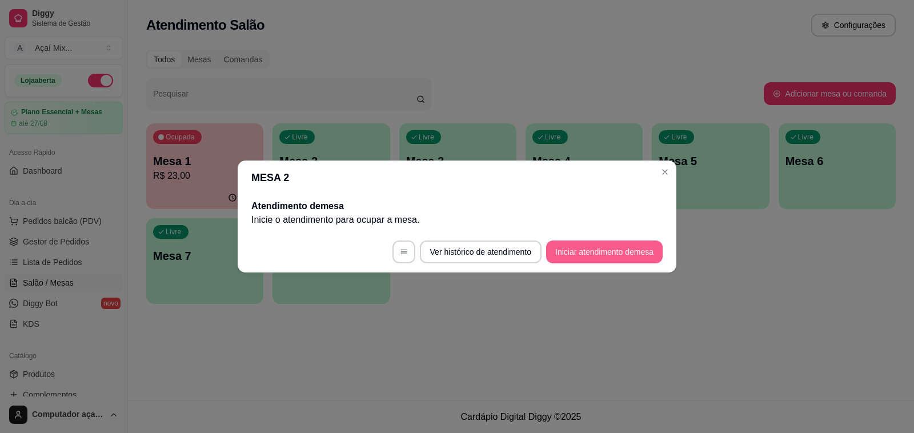
click at [649, 248] on button "Iniciar atendimento de mesa" at bounding box center [604, 251] width 116 height 23
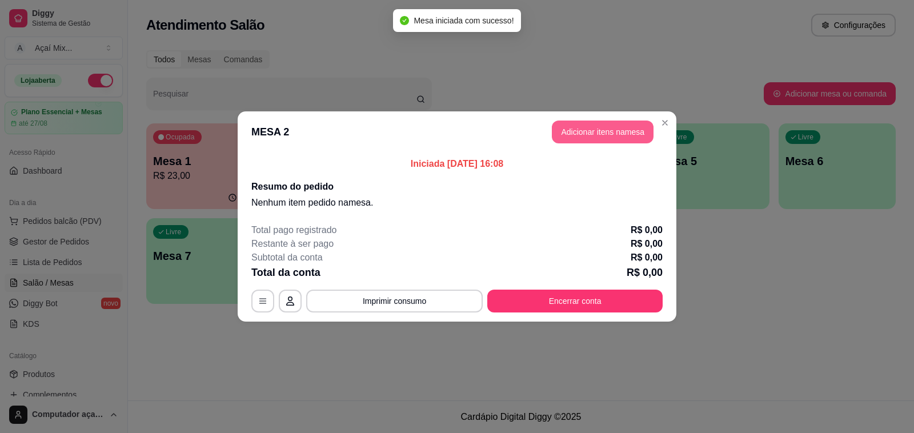
click at [564, 138] on button "Adicionar itens na mesa" at bounding box center [603, 131] width 102 height 23
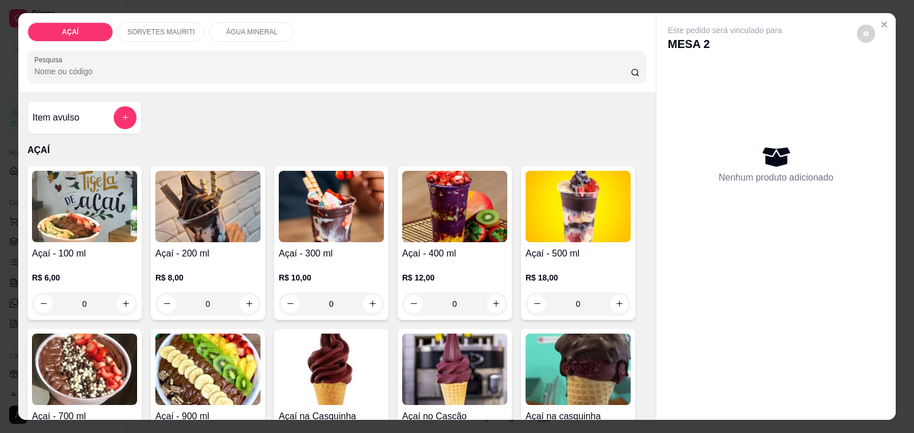
click at [160, 22] on div "SORVETES MAURITI" at bounding box center [161, 31] width 87 height 19
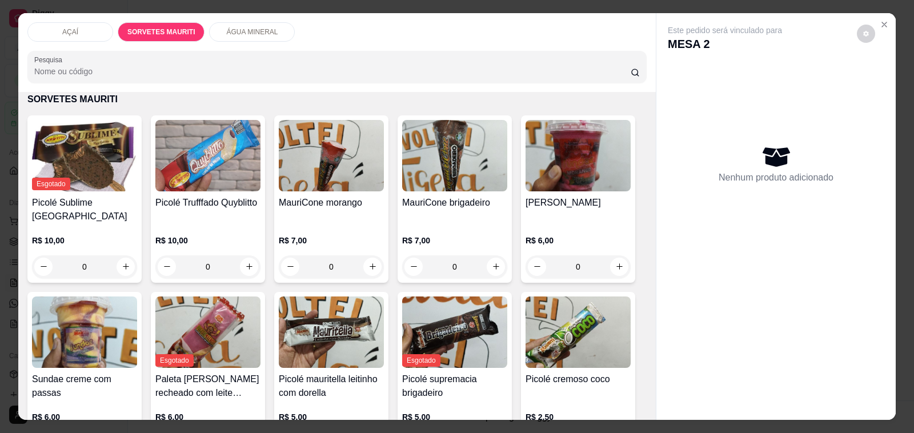
scroll to position [29, 0]
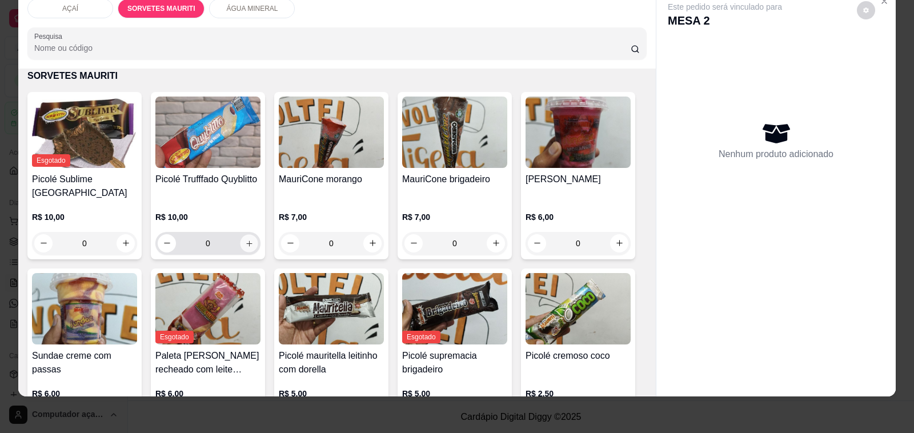
click at [248, 234] on button "increase-product-quantity" at bounding box center [249, 243] width 18 height 18
type input "1"
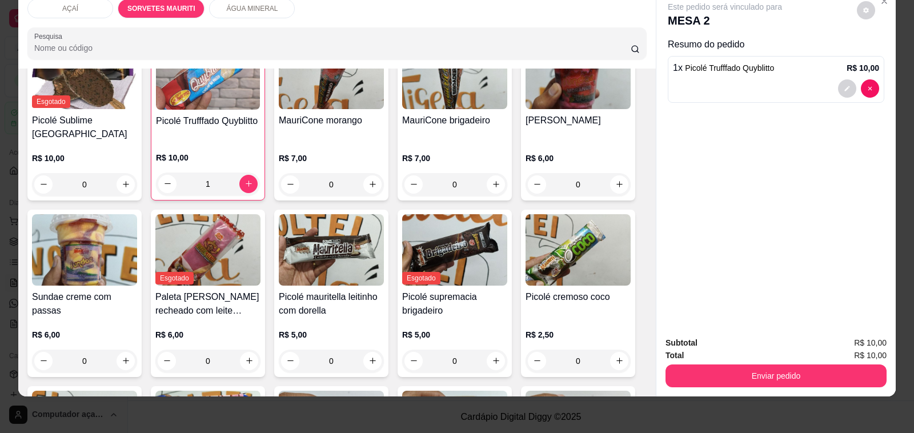
scroll to position [647, 0]
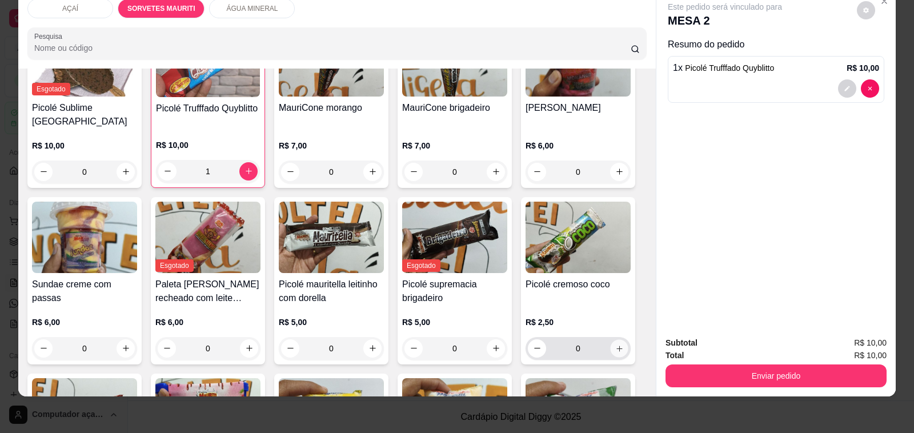
click at [616, 345] on icon "increase-product-quantity" at bounding box center [619, 348] width 6 height 6
type input "1"
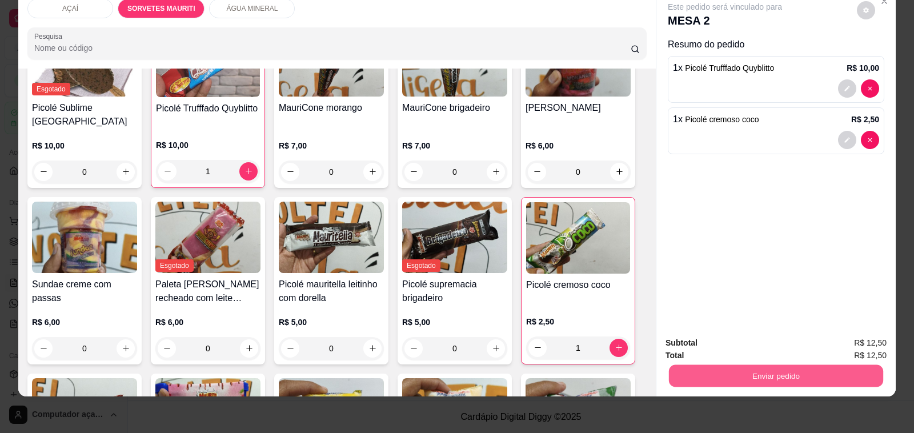
click at [682, 365] on button "Enviar pedido" at bounding box center [776, 376] width 214 height 22
click at [695, 340] on button "Não registrar e enviar pedido" at bounding box center [736, 337] width 115 height 21
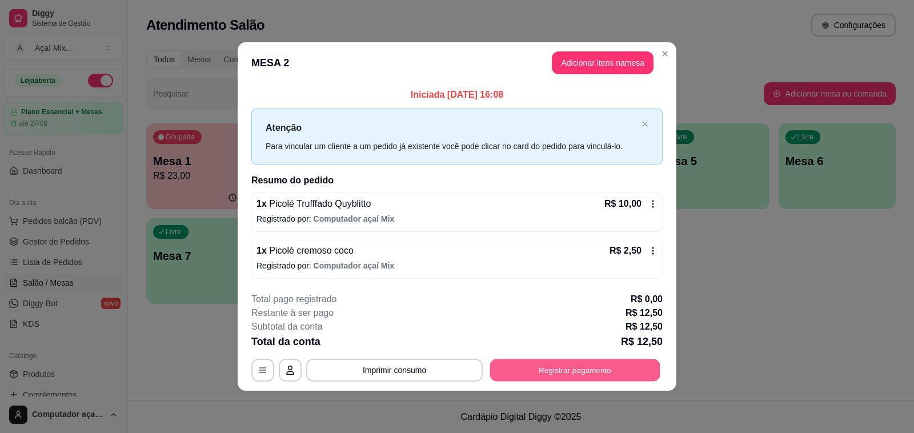
click at [620, 364] on button "Registrar pagamento" at bounding box center [575, 370] width 170 height 22
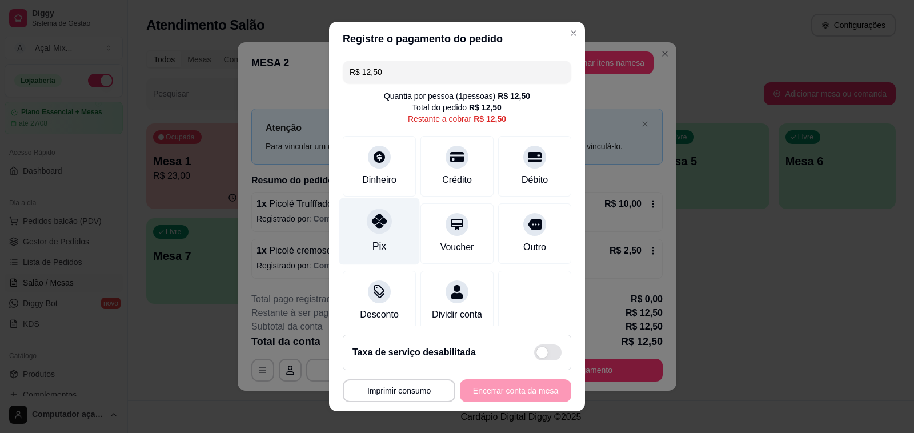
click at [377, 220] on icon at bounding box center [379, 221] width 15 height 15
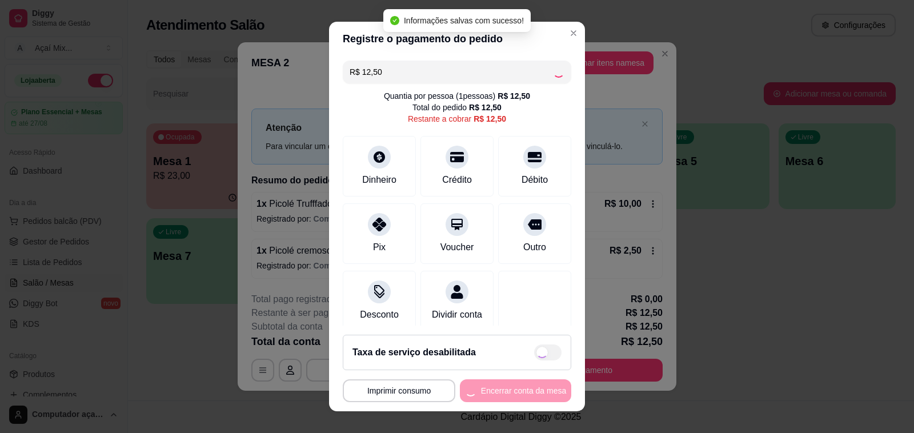
type input "R$ 0,00"
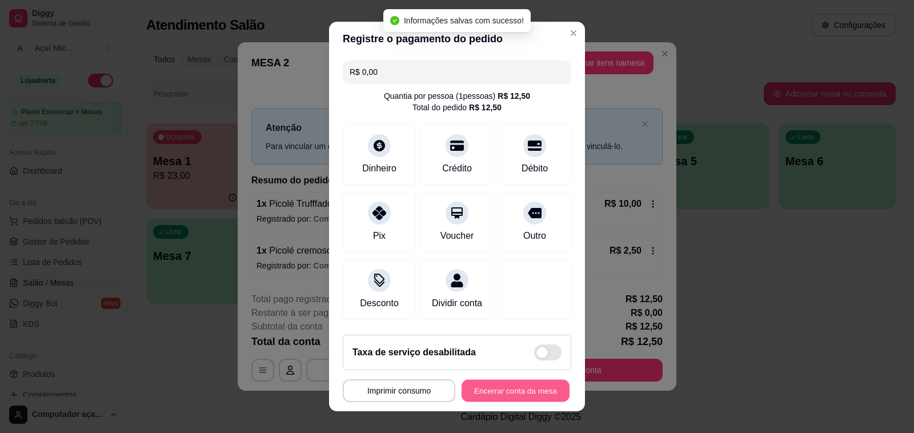
click at [506, 392] on button "Encerrar conta da mesa" at bounding box center [515, 391] width 108 height 22
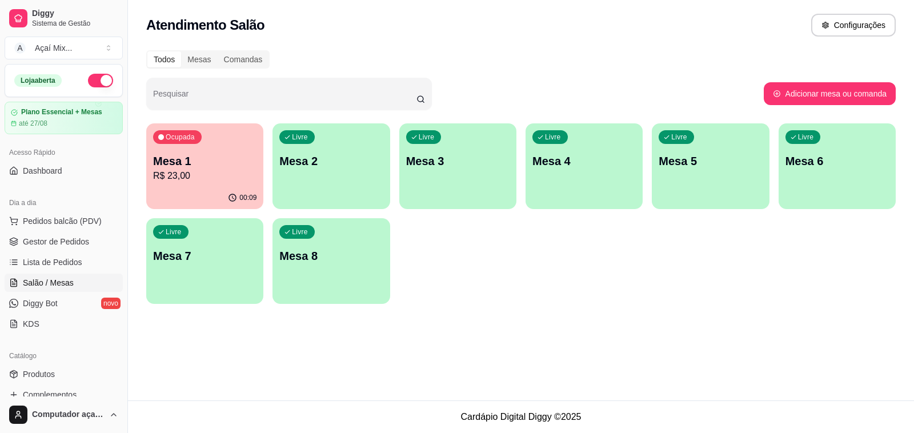
click at [187, 172] on p "R$ 23,00" at bounding box center [204, 176] width 103 height 14
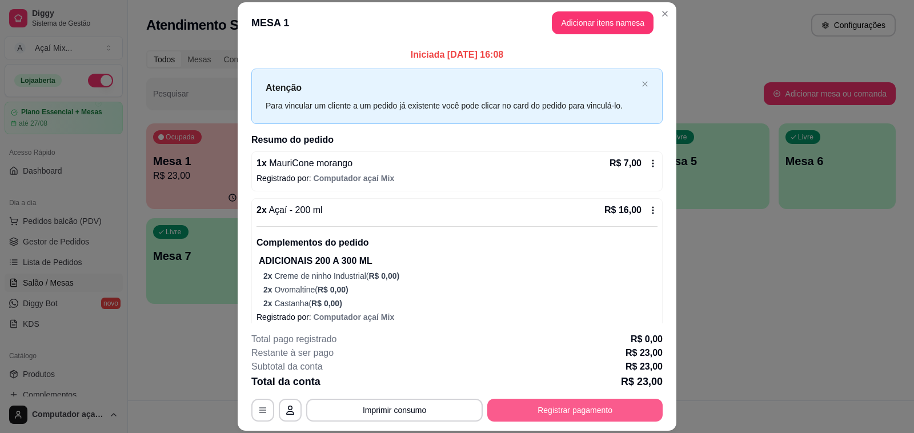
click at [492, 417] on button "Registrar pagamento" at bounding box center [574, 410] width 175 height 23
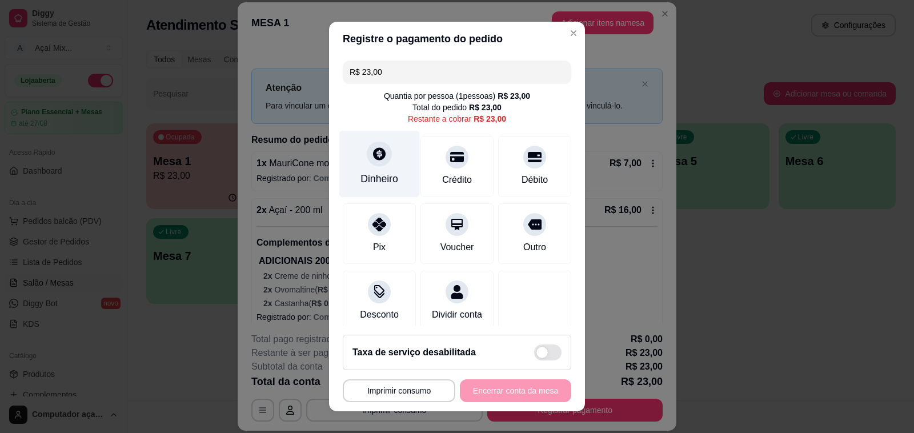
click at [373, 182] on div "Dinheiro" at bounding box center [379, 178] width 38 height 15
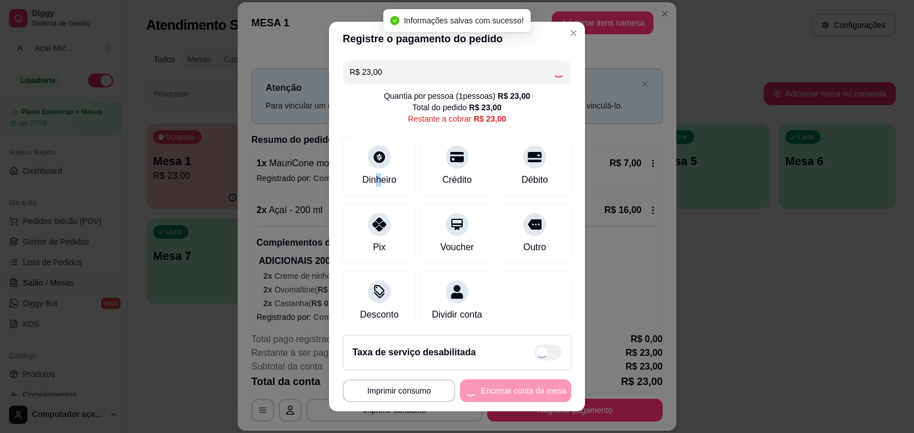
type input "R$ 0,00"
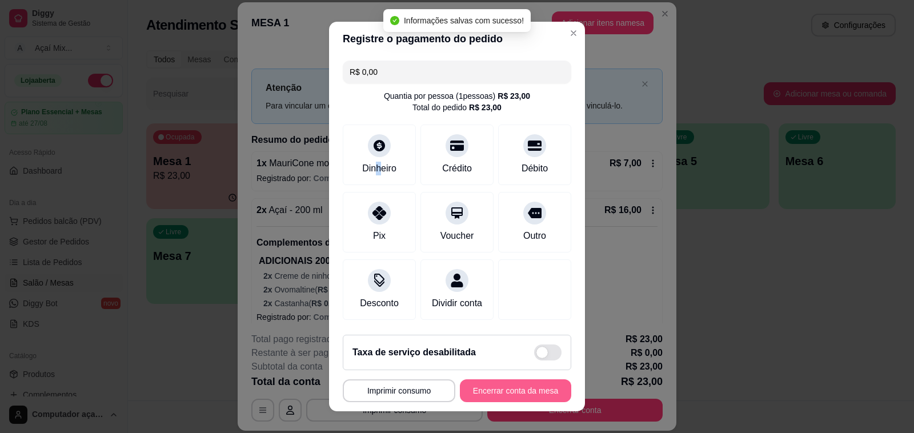
click at [535, 389] on button "Encerrar conta da mesa" at bounding box center [515, 390] width 111 height 23
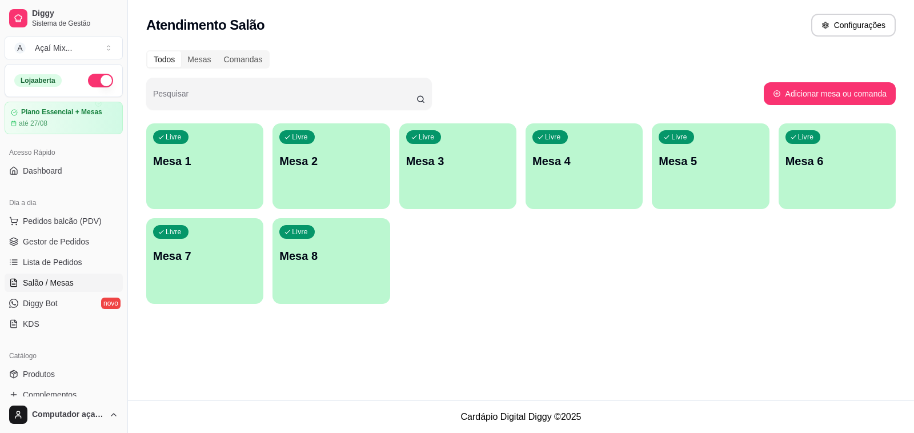
click at [166, 192] on div "Livre Mesa 1" at bounding box center [204, 159] width 117 height 72
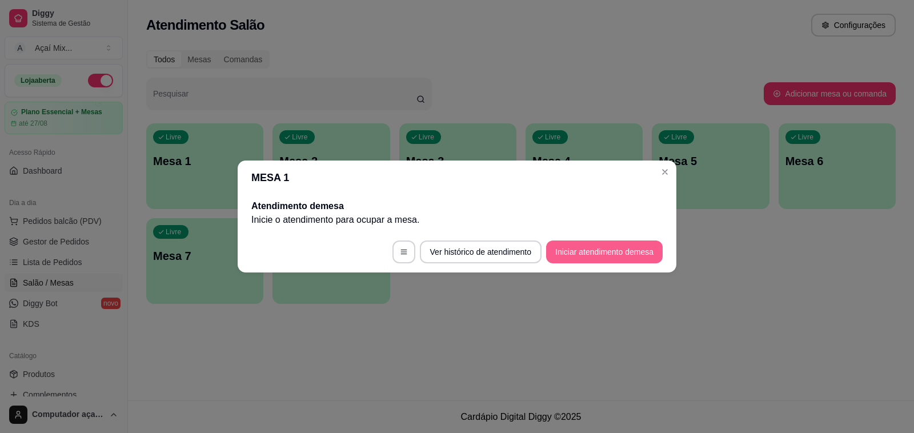
click at [594, 250] on button "Iniciar atendimento de mesa" at bounding box center [604, 251] width 116 height 23
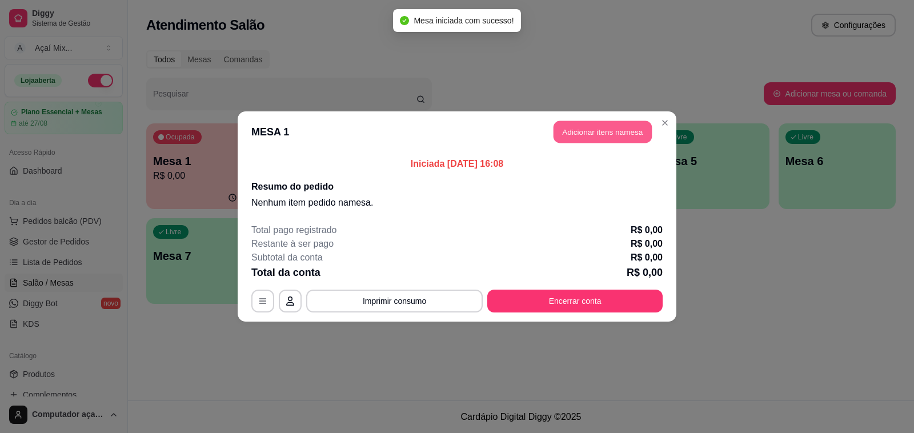
click at [582, 132] on button "Adicionar itens na mesa" at bounding box center [602, 132] width 98 height 22
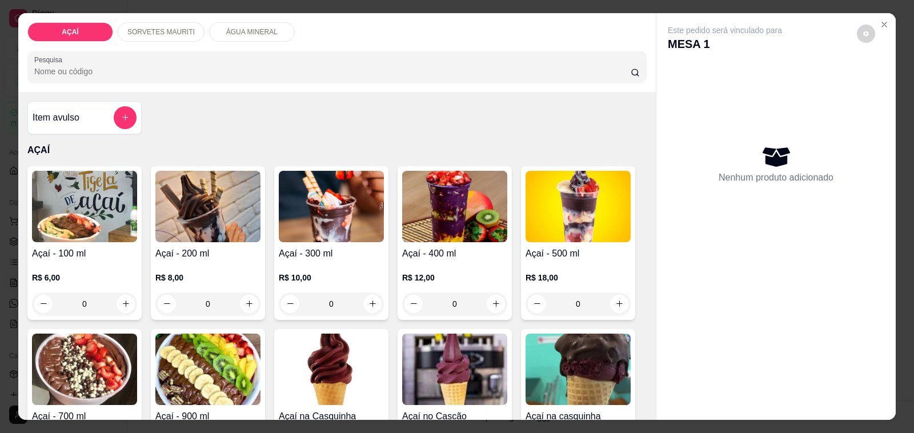
click at [229, 247] on h4 "Açaí - 200 ml" at bounding box center [207, 254] width 105 height 14
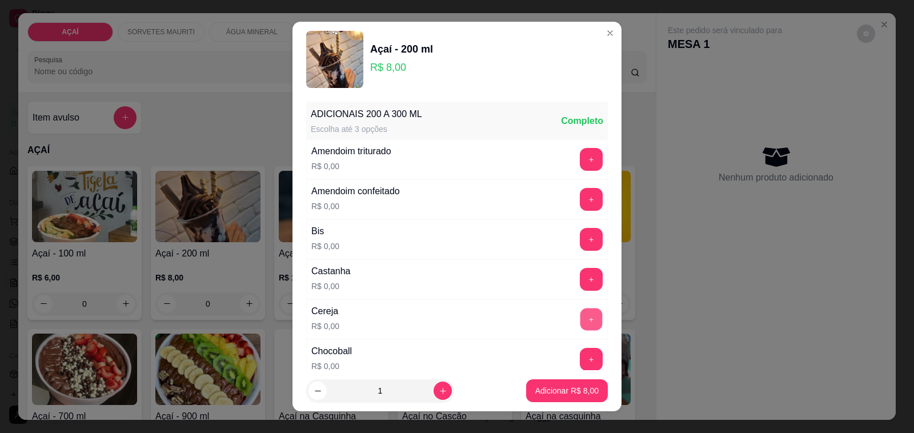
click at [580, 321] on button "+" at bounding box center [591, 319] width 22 height 22
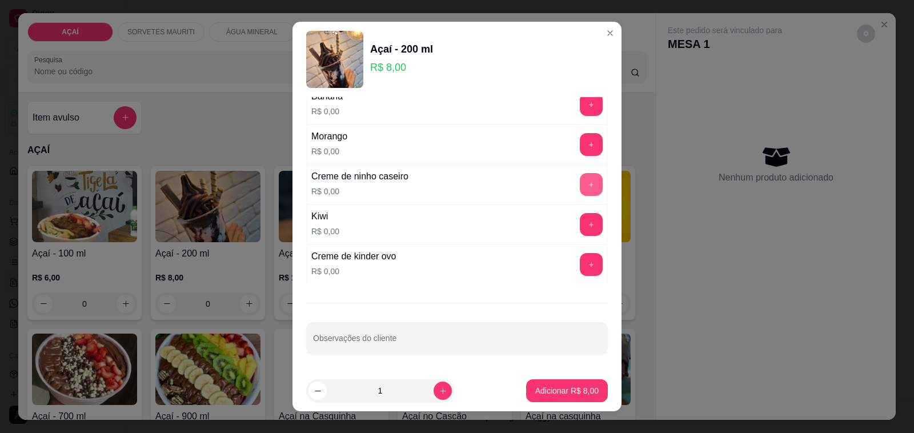
scroll to position [1543, 0]
drag, startPoint x: 566, startPoint y: 169, endPoint x: 568, endPoint y: 175, distance: 6.1
click at [568, 173] on div "Creme de ninho caseiro R$ 0,00 +" at bounding box center [456, 184] width 301 height 40
click at [580, 178] on button "+" at bounding box center [591, 185] width 22 height 22
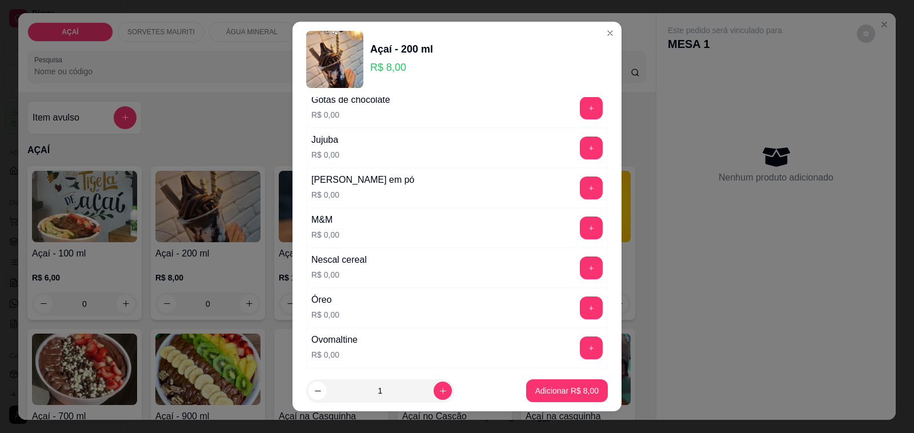
scroll to position [1115, 0]
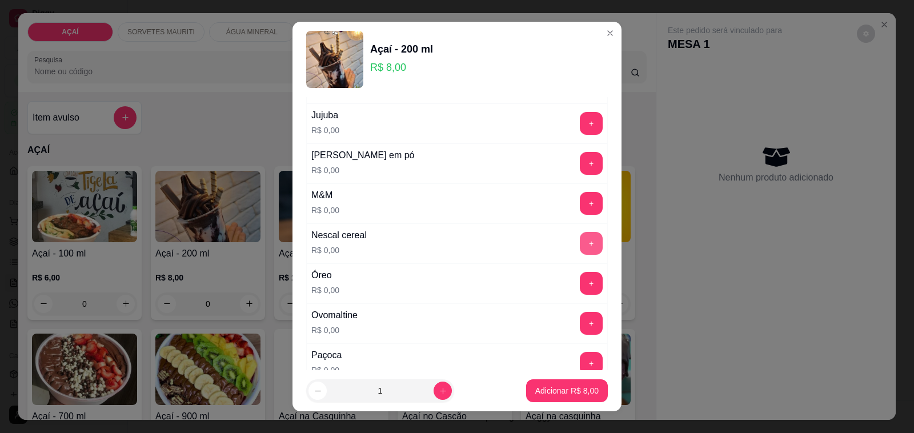
click at [580, 248] on button "+" at bounding box center [591, 243] width 23 height 23
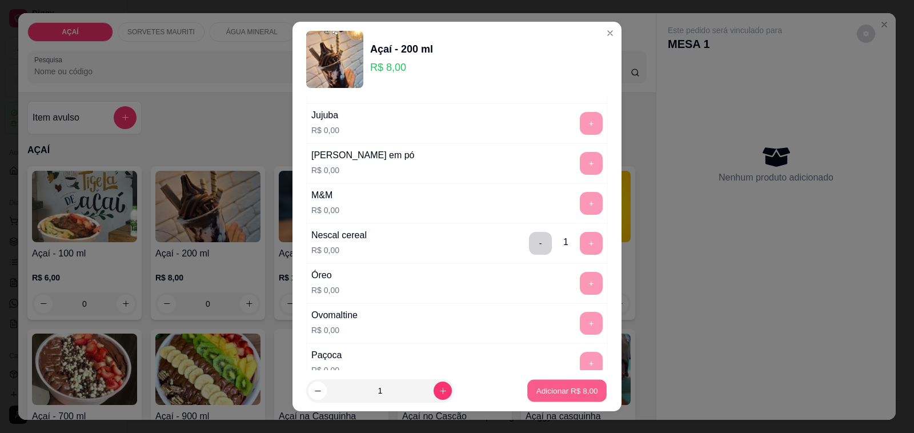
click at [555, 388] on p "Adicionar R$ 8,00" at bounding box center [567, 390] width 62 height 11
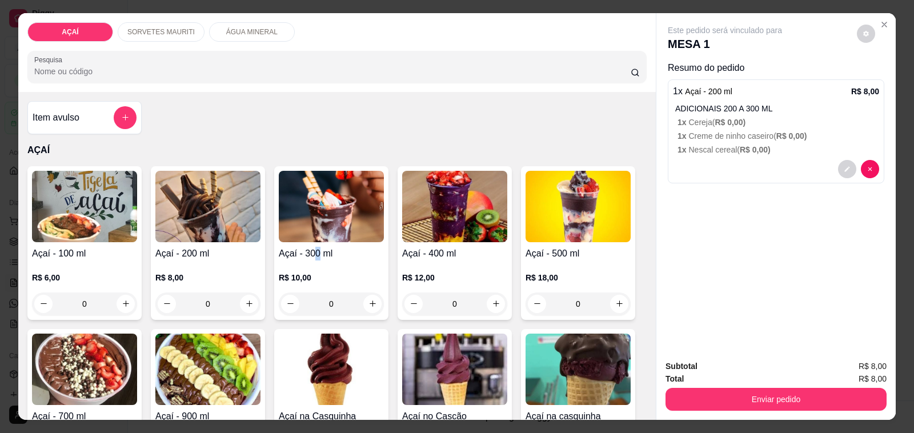
click at [314, 247] on h4 "Açaí - 300 ml" at bounding box center [331, 254] width 105 height 14
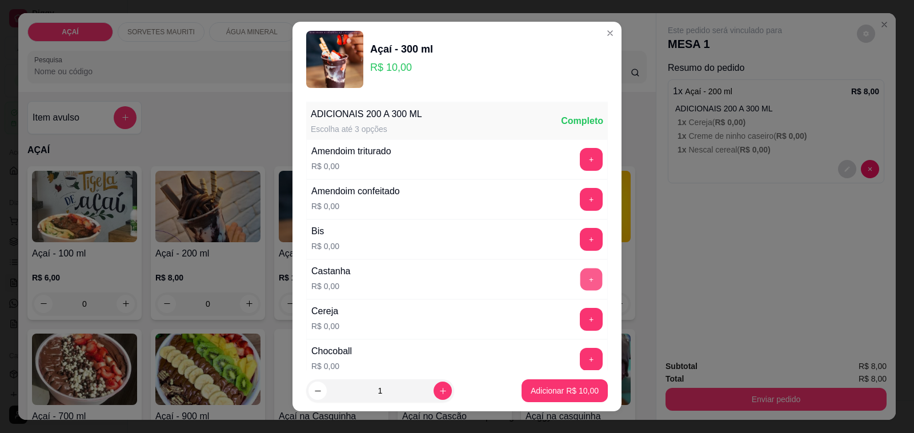
click at [580, 270] on button "+" at bounding box center [591, 279] width 22 height 22
click at [580, 164] on button "+" at bounding box center [591, 159] width 22 height 22
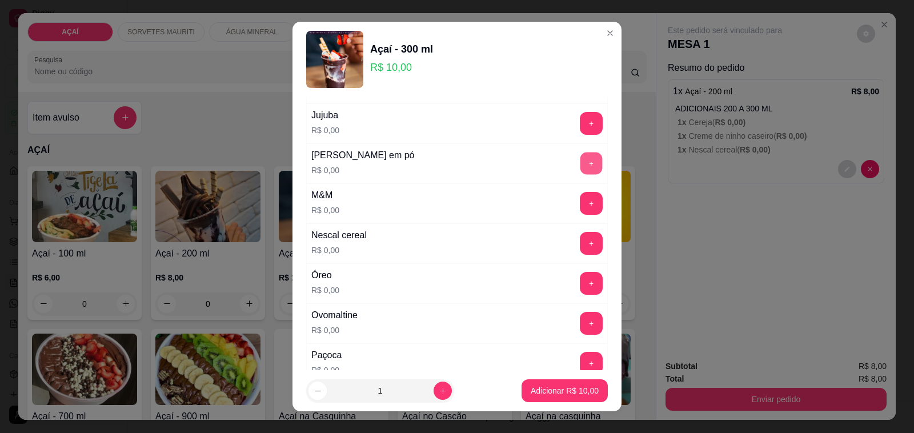
click at [580, 175] on button "+" at bounding box center [591, 163] width 22 height 22
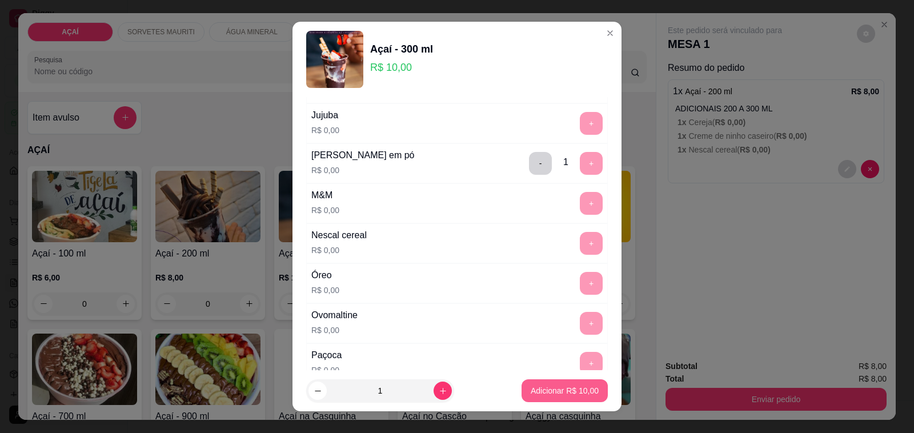
click at [554, 392] on p "Adicionar R$ 10,00" at bounding box center [564, 390] width 68 height 11
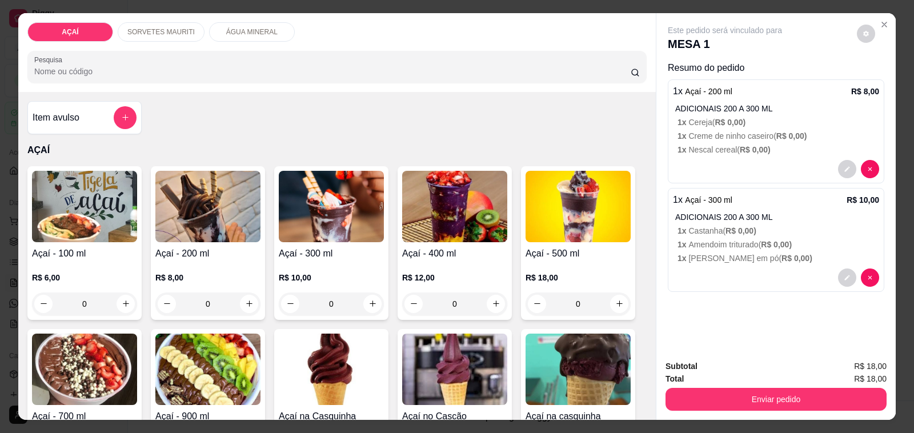
drag, startPoint x: 832, startPoint y: 414, endPoint x: 823, endPoint y: 397, distance: 18.6
click at [830, 409] on div "Subtotal R$ 18,00 Total R$ 18,00 Enviar pedido" at bounding box center [775, 385] width 239 height 69
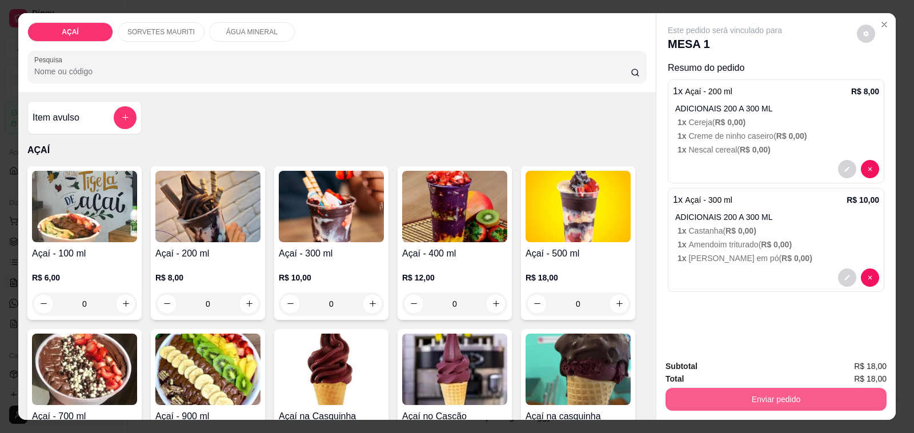
click at [820, 396] on button "Enviar pedido" at bounding box center [775, 399] width 221 height 23
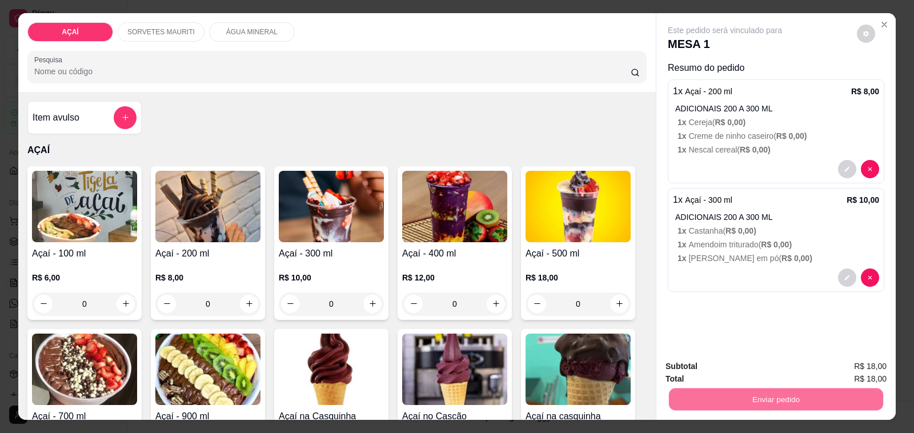
click at [771, 372] on button "Não registrar e enviar pedido" at bounding box center [736, 366] width 115 height 21
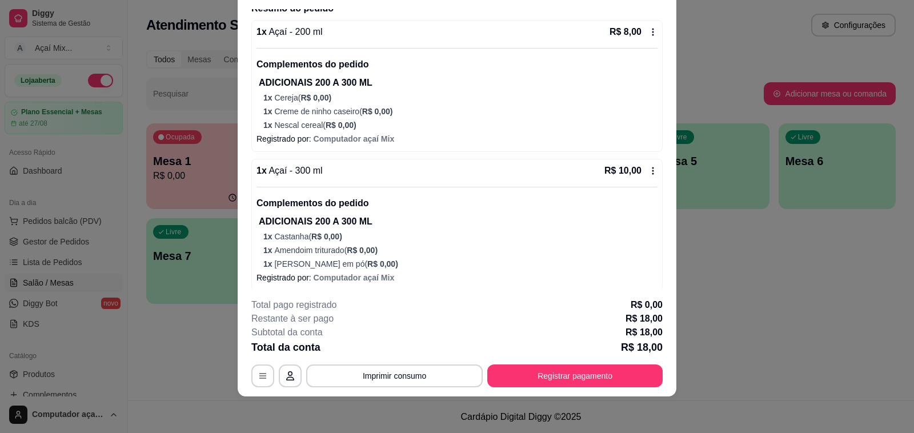
scroll to position [103, 0]
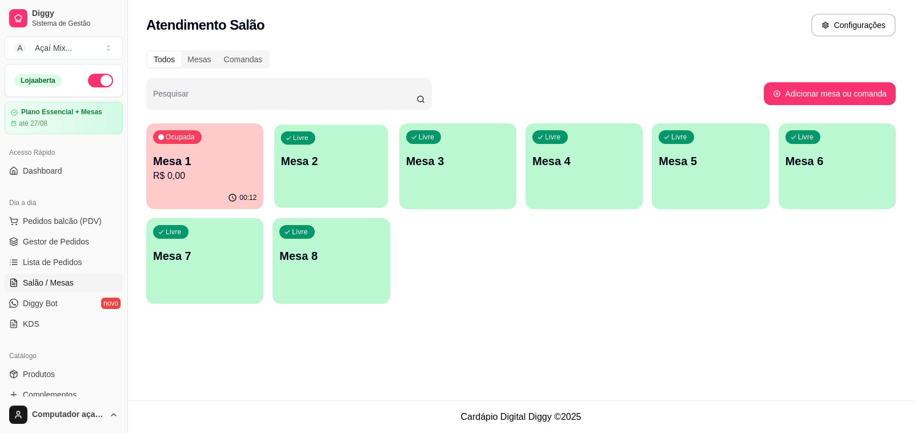
click at [289, 192] on div "Livre Mesa 2" at bounding box center [331, 159] width 114 height 70
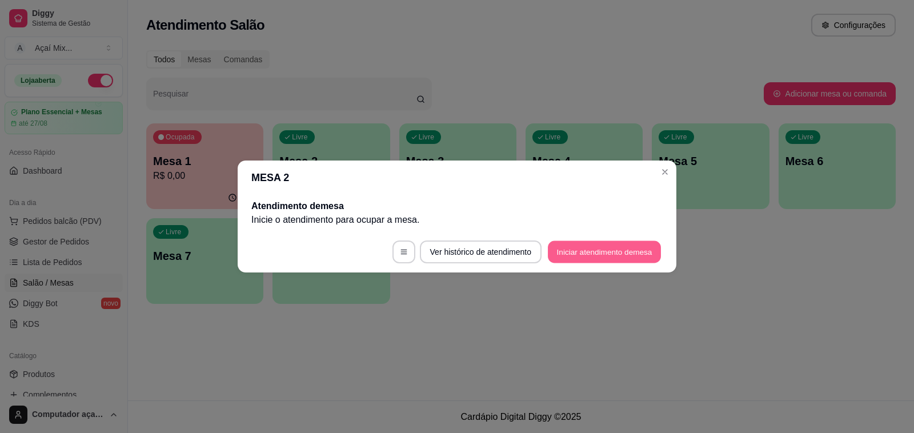
click at [610, 253] on button "Iniciar atendimento de mesa" at bounding box center [604, 252] width 113 height 22
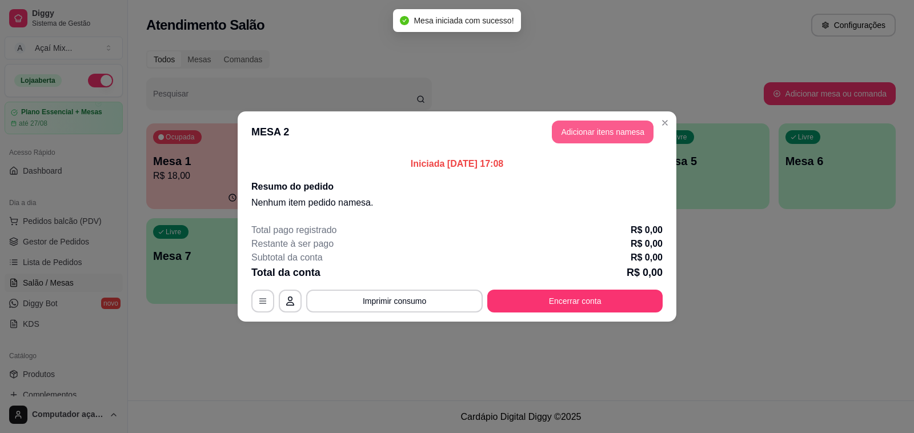
click at [597, 140] on button "Adicionar itens na mesa" at bounding box center [603, 131] width 102 height 23
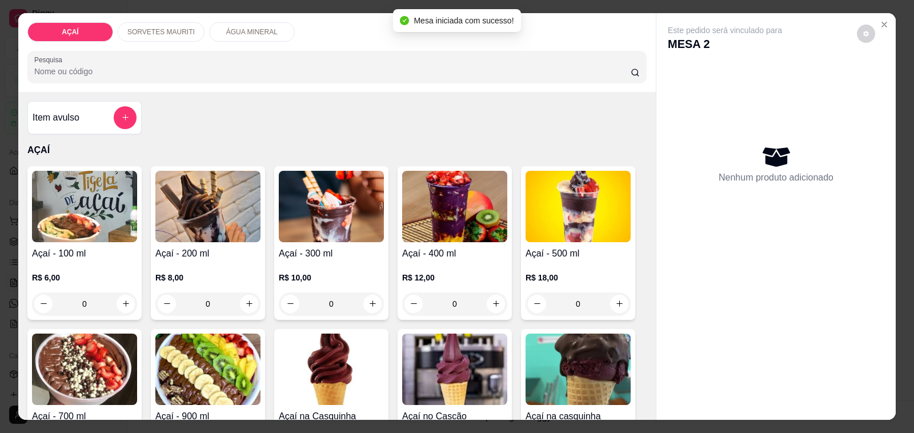
click at [98, 232] on img at bounding box center [84, 206] width 105 height 71
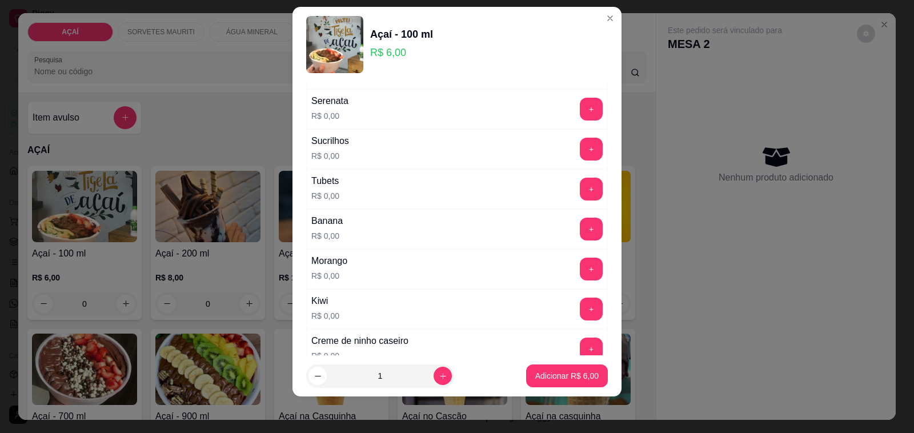
scroll to position [1329, 0]
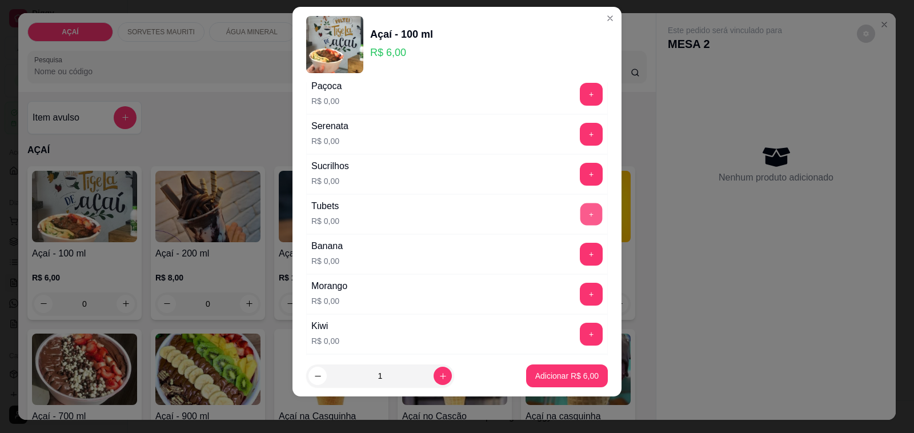
click at [580, 223] on button "+" at bounding box center [591, 214] width 22 height 22
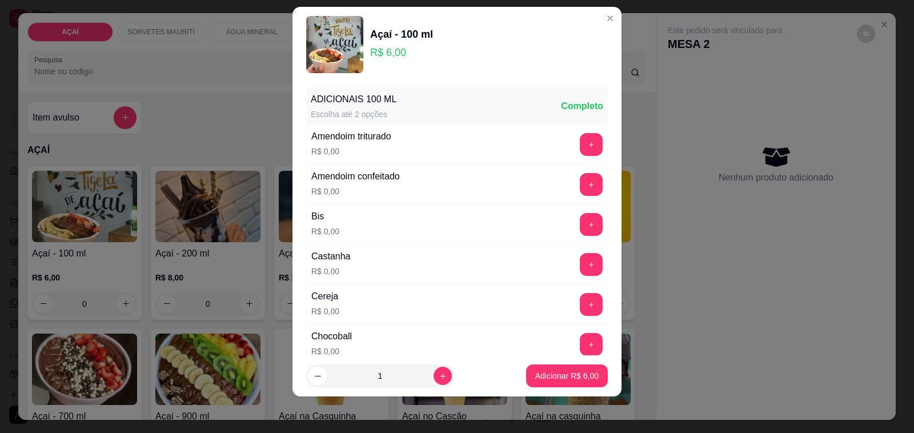
scroll to position [71, 0]
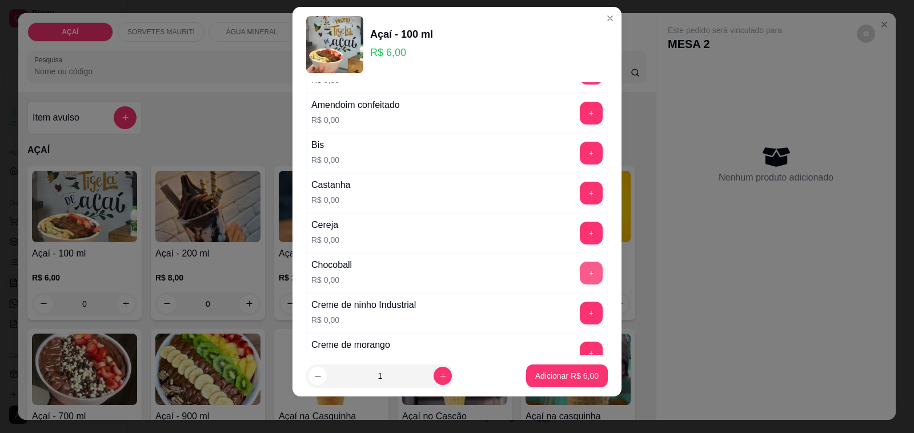
click at [580, 277] on button "+" at bounding box center [591, 272] width 23 height 23
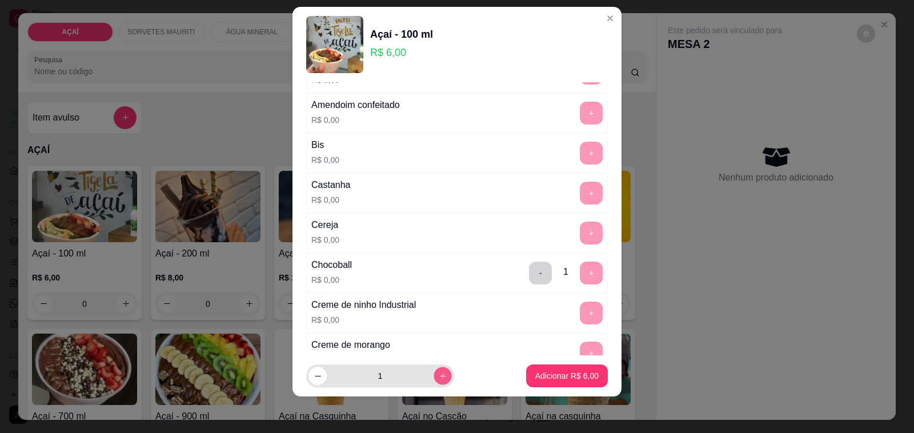
click at [438, 379] on icon "increase-product-quantity" at bounding box center [442, 376] width 9 height 9
type input "2"
click at [532, 375] on p "Adicionar R$ 12,00" at bounding box center [565, 375] width 66 height 11
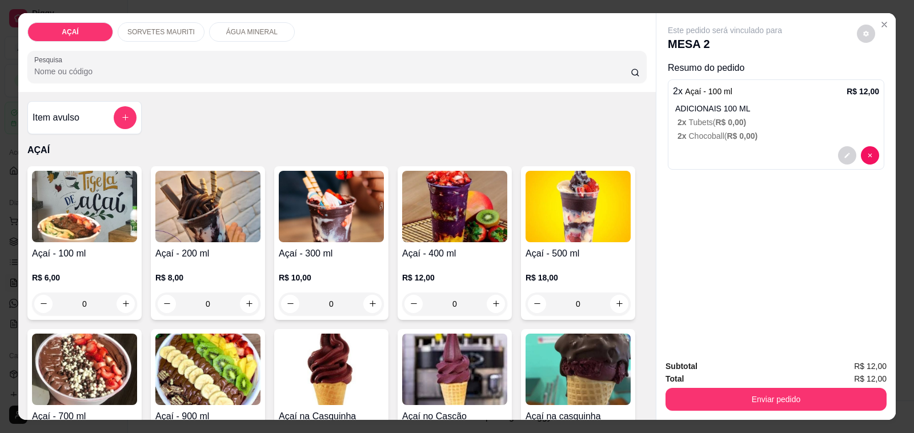
click at [341, 275] on p "R$ 10,00" at bounding box center [331, 277] width 105 height 11
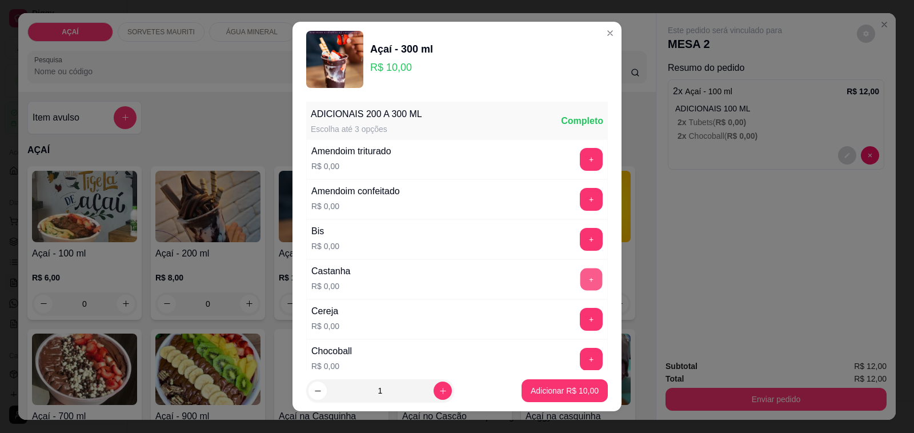
click at [580, 283] on button "+" at bounding box center [591, 279] width 22 height 22
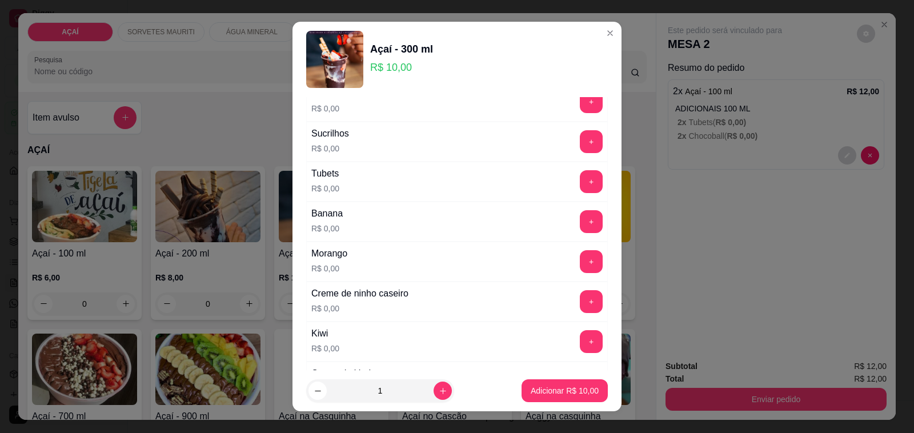
scroll to position [1427, 0]
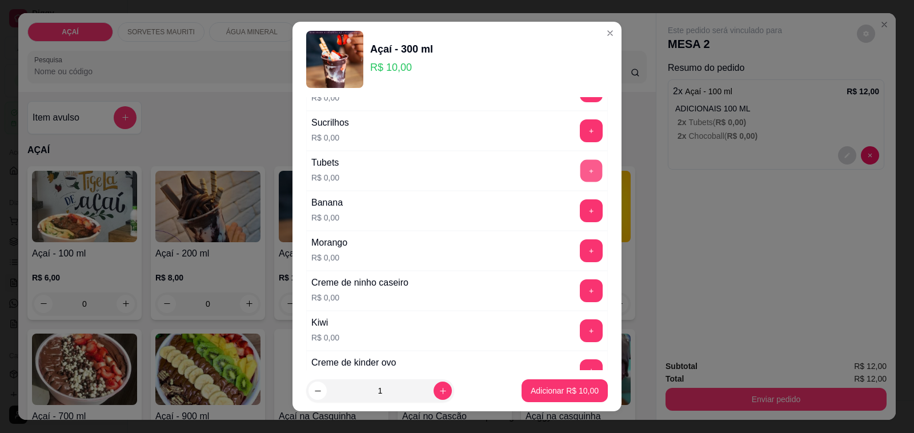
click at [580, 182] on button "+" at bounding box center [591, 171] width 22 height 22
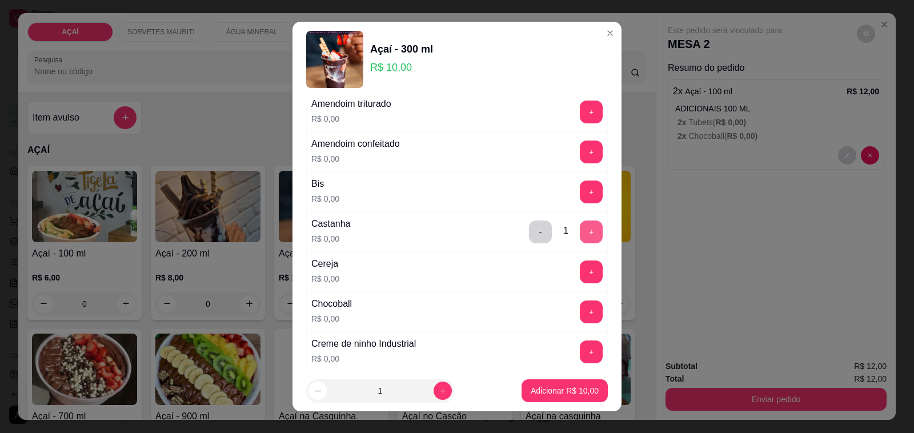
scroll to position [71, 0]
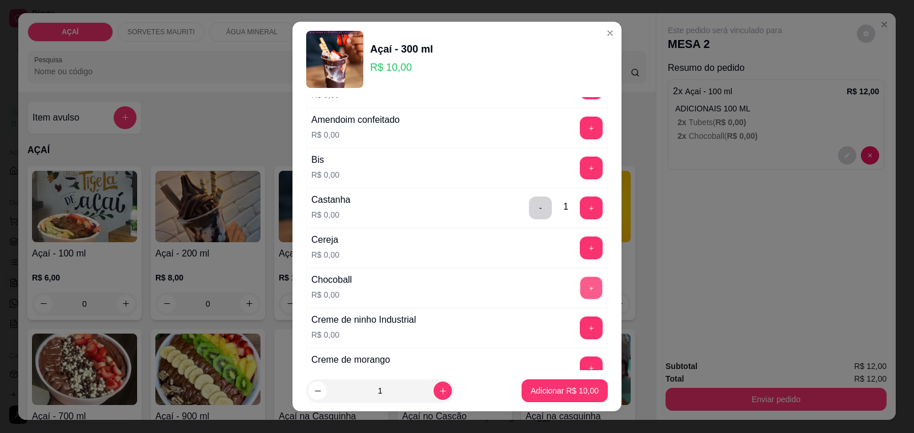
click at [580, 290] on button "+" at bounding box center [591, 288] width 22 height 22
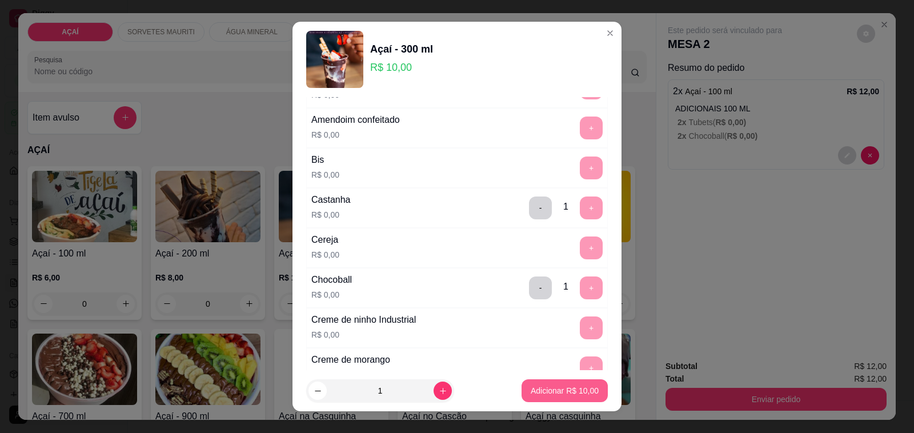
click at [555, 398] on button "Adicionar R$ 10,00" at bounding box center [564, 390] width 86 height 23
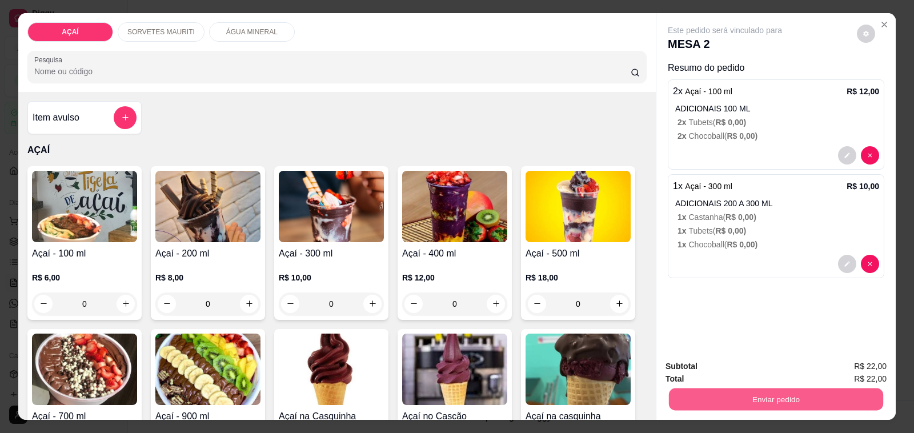
click at [718, 388] on button "Enviar pedido" at bounding box center [776, 399] width 214 height 22
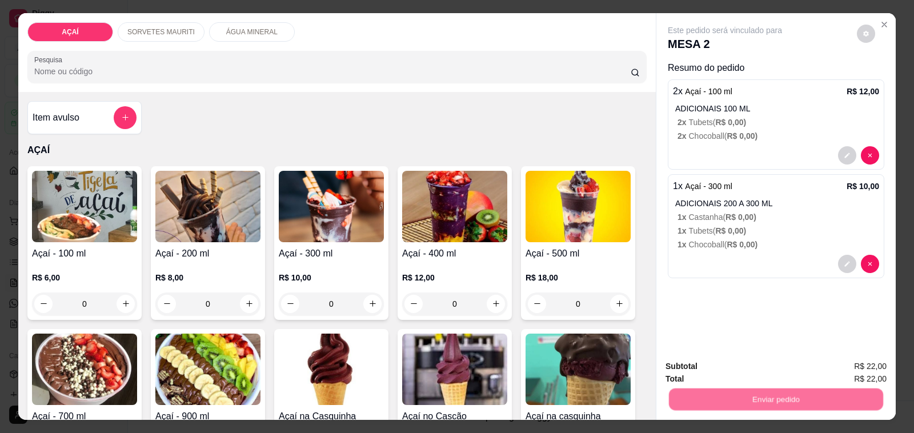
click at [723, 371] on button "Não registrar e enviar pedido" at bounding box center [737, 367] width 119 height 22
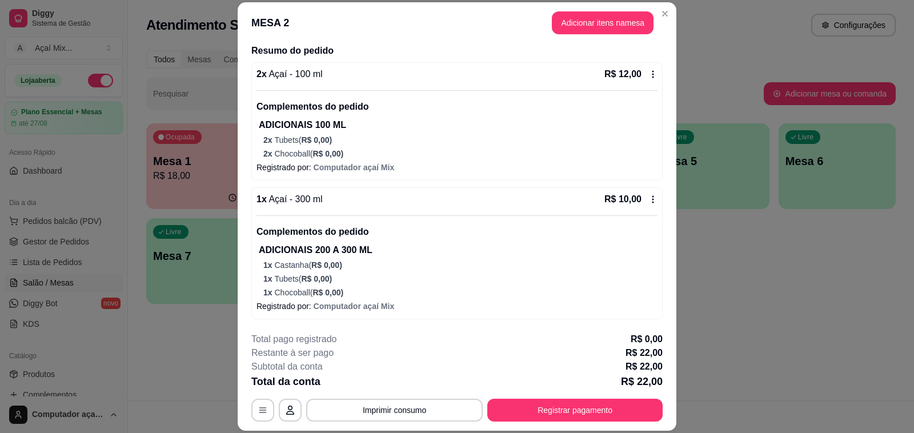
scroll to position [34, 0]
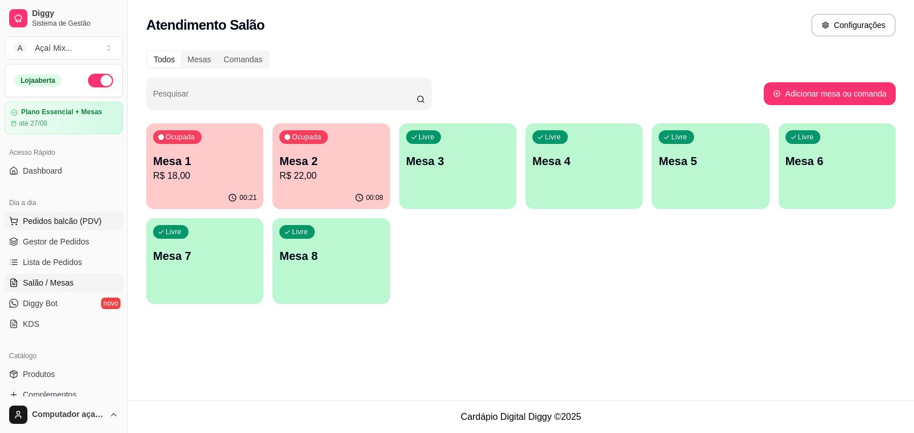
click at [81, 223] on span "Pedidos balcão (PDV)" at bounding box center [62, 220] width 79 height 11
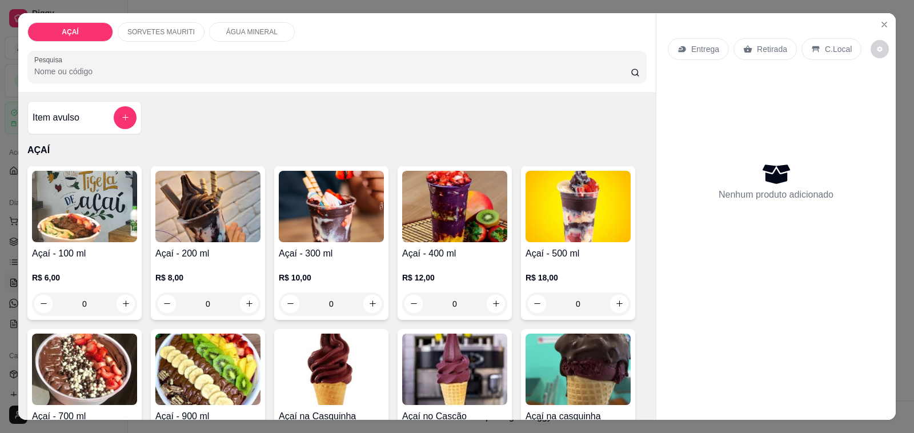
click at [332, 217] on img at bounding box center [331, 206] width 105 height 71
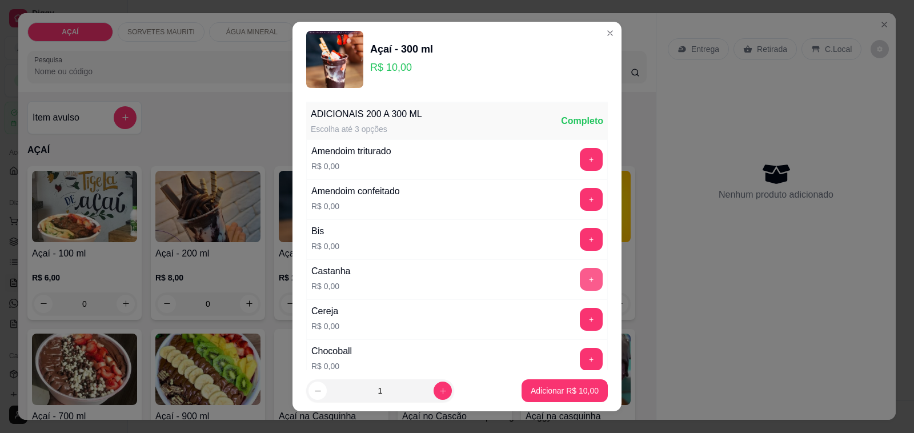
click at [580, 281] on button "+" at bounding box center [591, 279] width 23 height 23
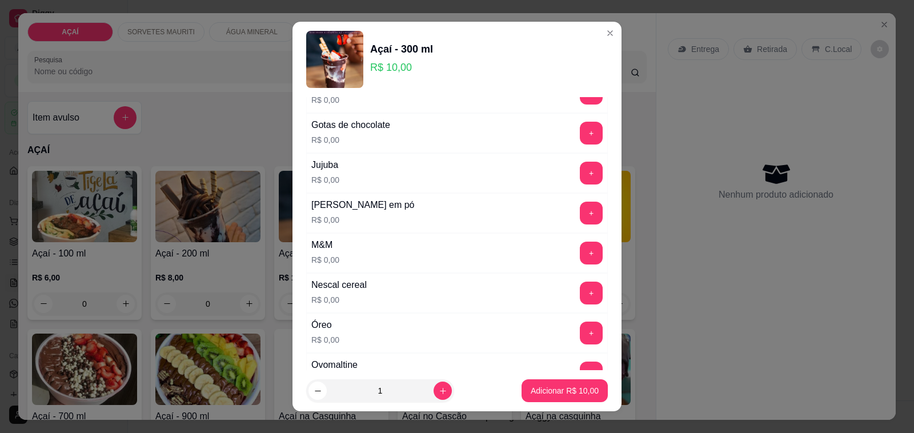
scroll to position [1071, 0]
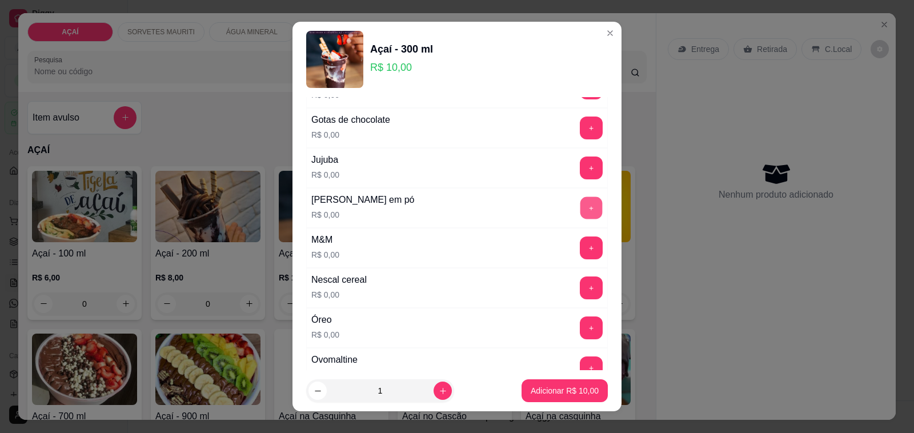
click at [580, 218] on button "+" at bounding box center [591, 208] width 22 height 22
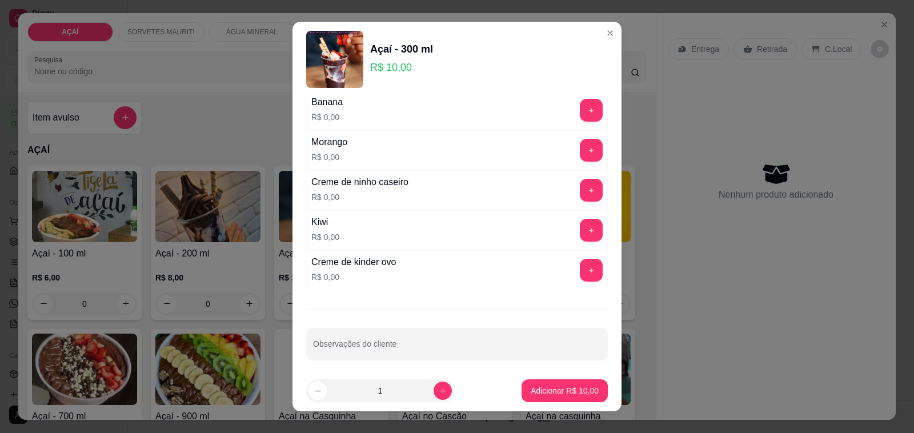
scroll to position [1543, 0]
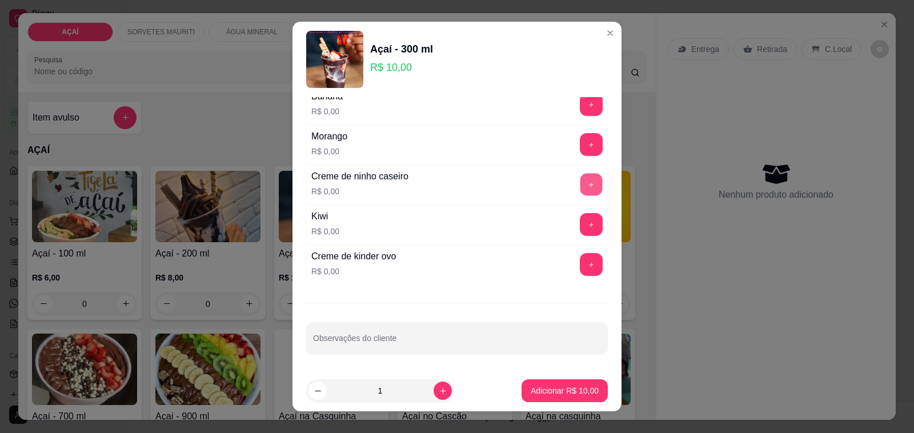
click at [580, 195] on button "+" at bounding box center [591, 185] width 22 height 22
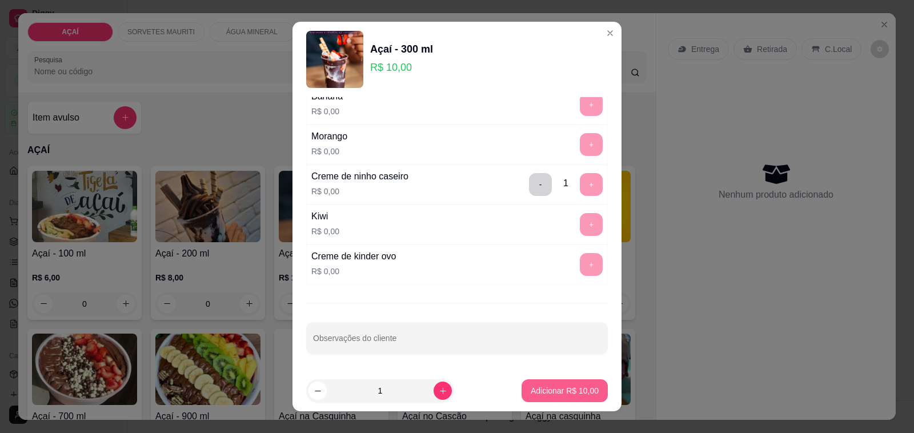
click at [561, 384] on button "Adicionar R$ 10,00" at bounding box center [564, 390] width 86 height 23
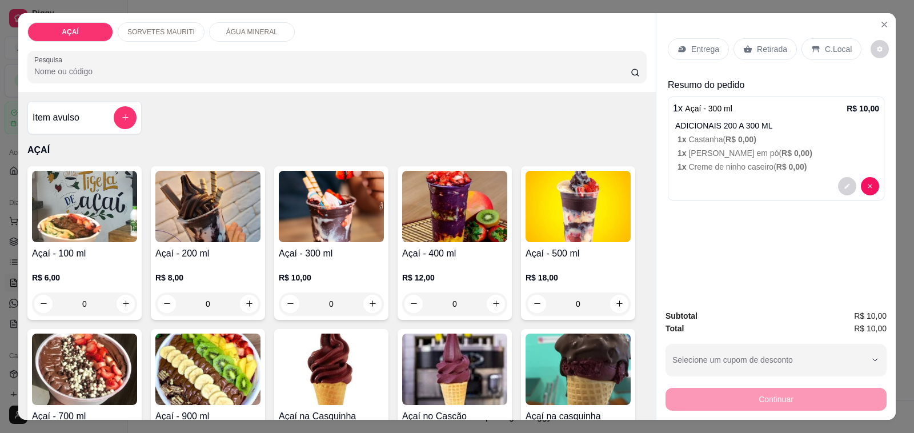
click at [691, 45] on p "Entrega" at bounding box center [705, 48] width 28 height 11
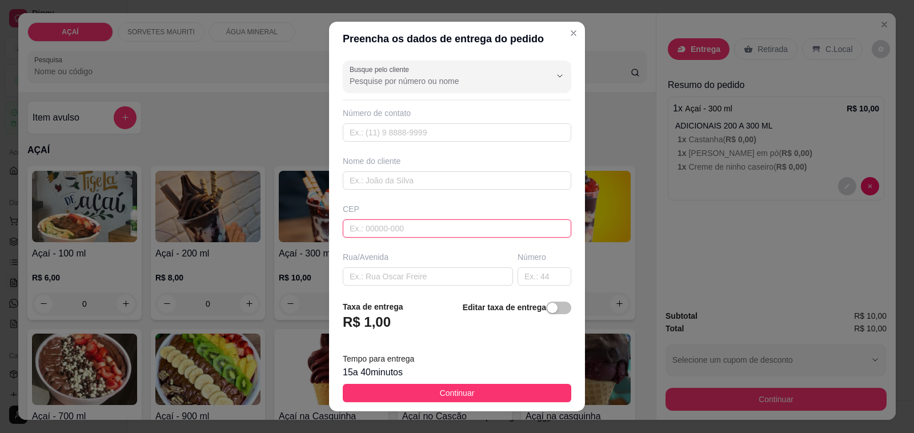
click at [474, 233] on input "text" at bounding box center [457, 228] width 228 height 18
type input "57520000000"
type input "Adriana"
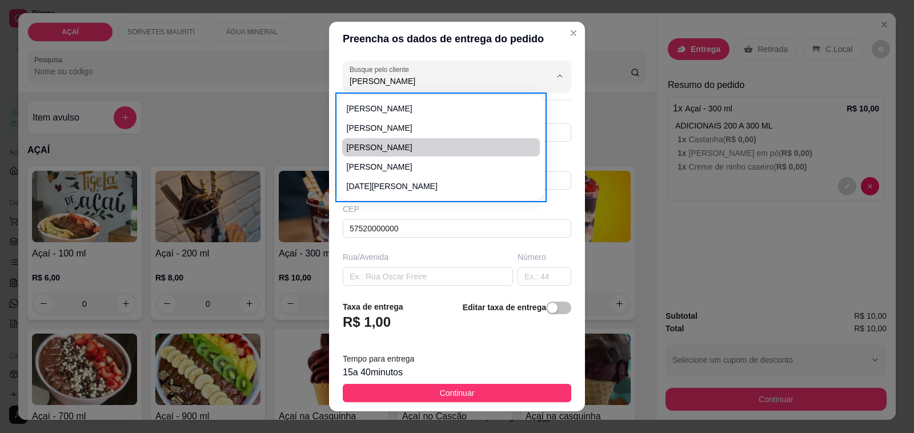
click at [374, 139] on li "Adriana" at bounding box center [441, 147] width 198 height 18
type input "82987228748"
type input "Adriana"
type input "57520000"
type input "Maravilha"
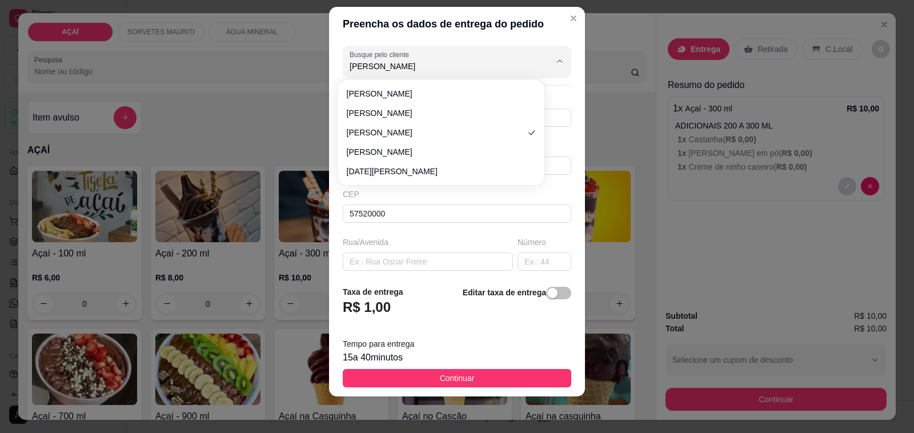
scroll to position [151, 0]
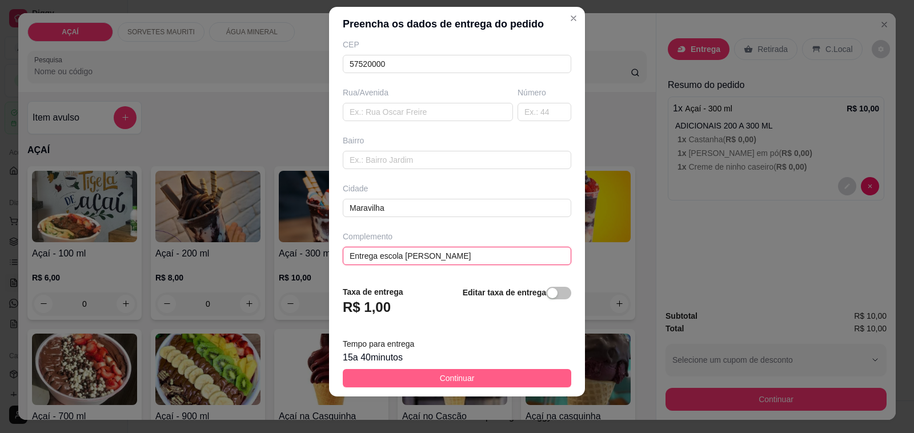
type input "Entrega escola José Rodrigues"
click at [446, 381] on span "Continuar" at bounding box center [457, 378] width 35 height 13
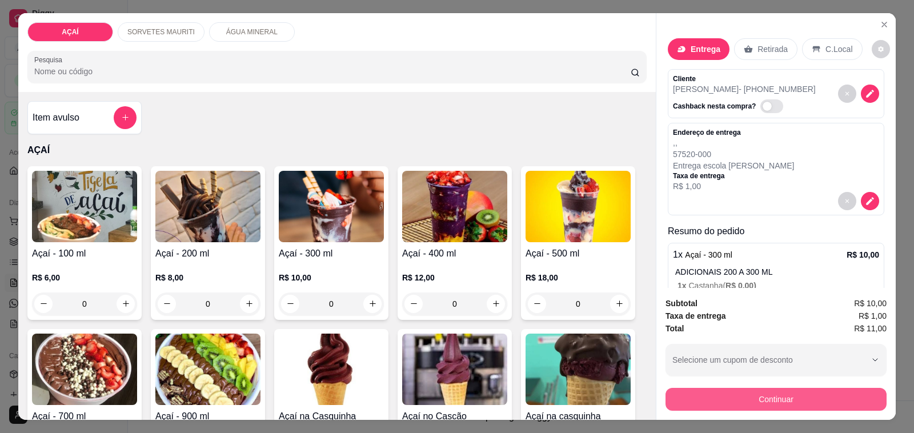
click at [673, 398] on button "Continuar" at bounding box center [775, 399] width 221 height 23
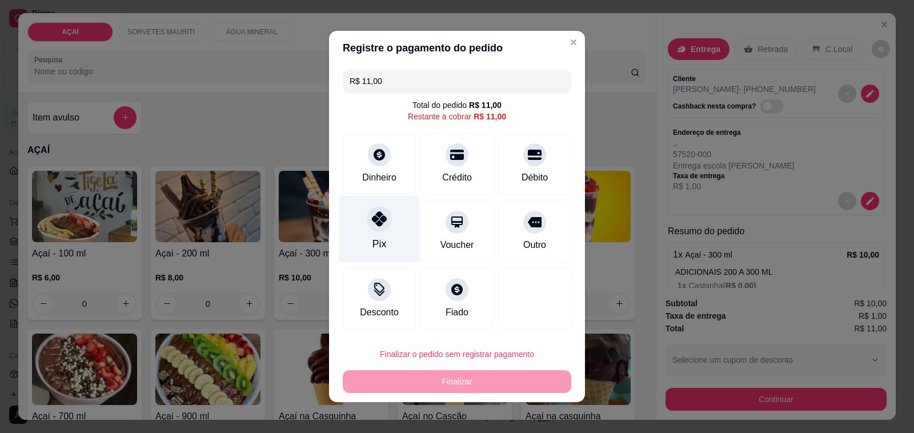
click at [372, 241] on div "Pix" at bounding box center [379, 243] width 14 height 15
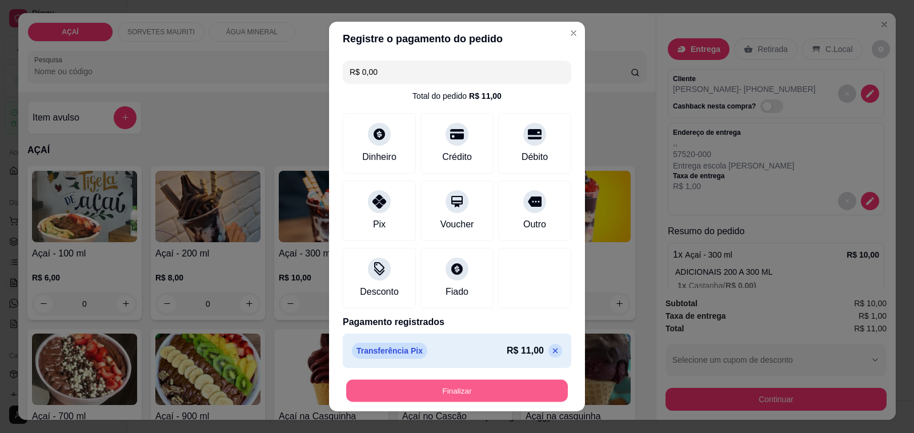
click at [410, 385] on button "Finalizar" at bounding box center [457, 391] width 222 height 22
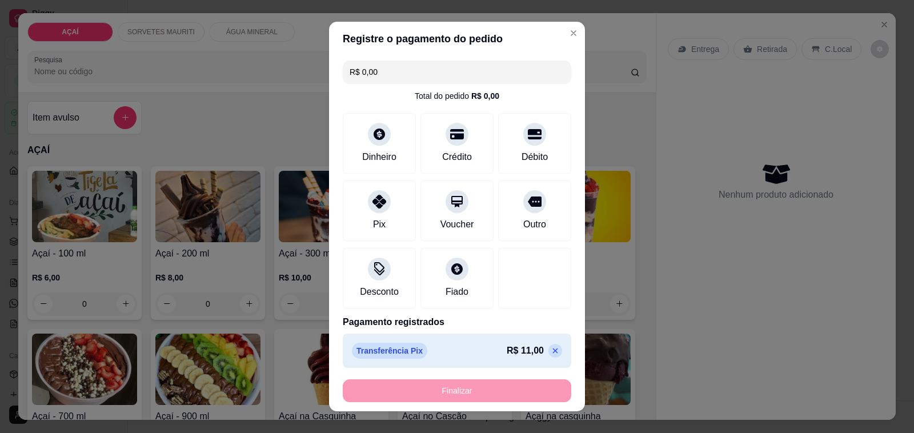
type input "-R$ 11,00"
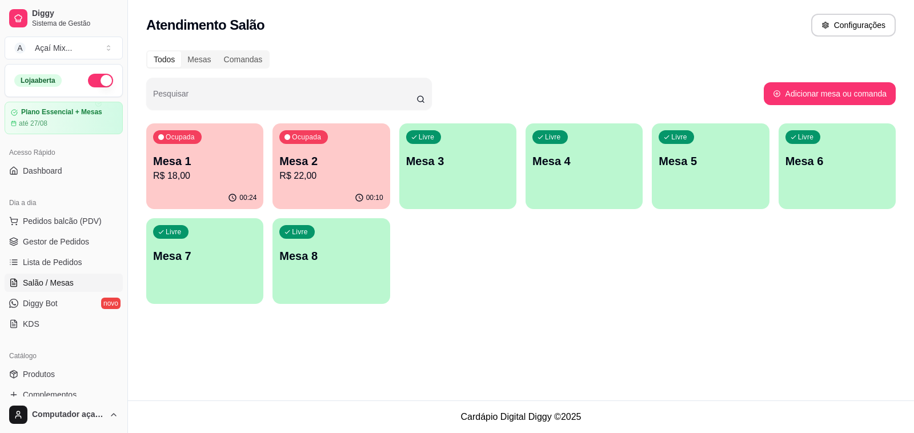
click at [226, 186] on div "Ocupada Mesa 1 R$ 18,00" at bounding box center [204, 154] width 117 height 63
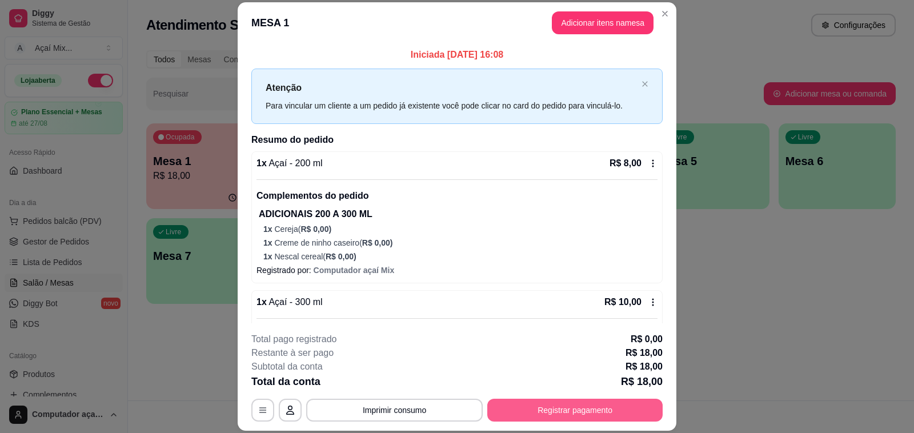
click at [558, 407] on button "Registrar pagamento" at bounding box center [574, 410] width 175 height 23
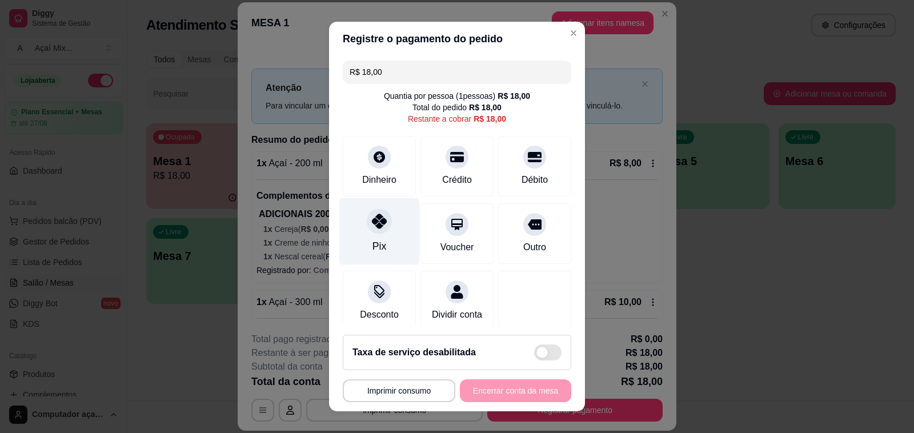
click at [363, 204] on div "Pix" at bounding box center [379, 231] width 81 height 67
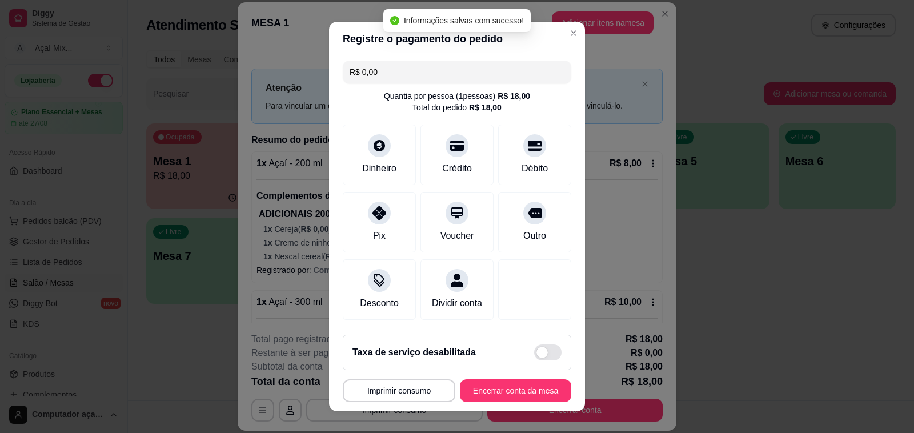
type input "R$ 0,00"
click at [533, 397] on button "Encerrar conta da mesa" at bounding box center [515, 390] width 111 height 23
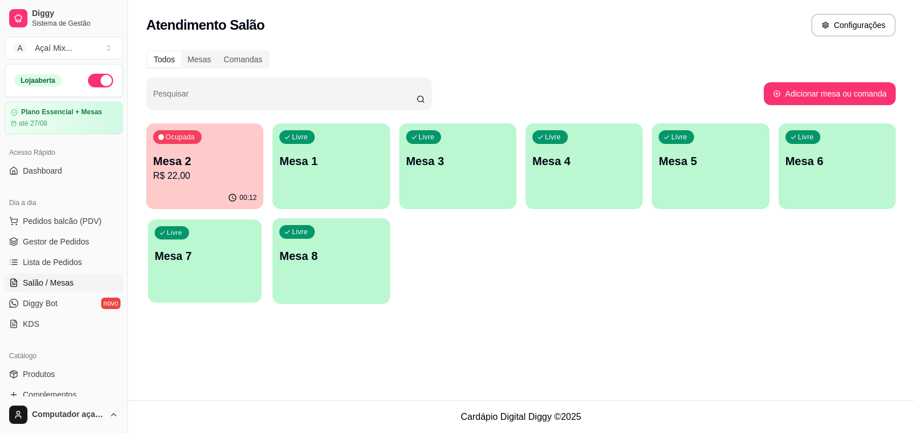
click at [212, 222] on div "Livre Mesa 7" at bounding box center [205, 254] width 114 height 70
click at [204, 194] on div "00:13" at bounding box center [205, 197] width 114 height 22
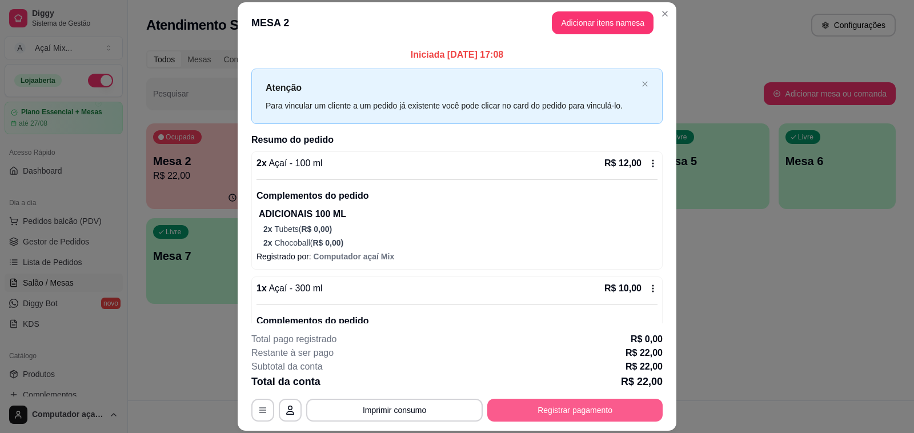
click at [581, 400] on button "Registrar pagamento" at bounding box center [574, 410] width 175 height 23
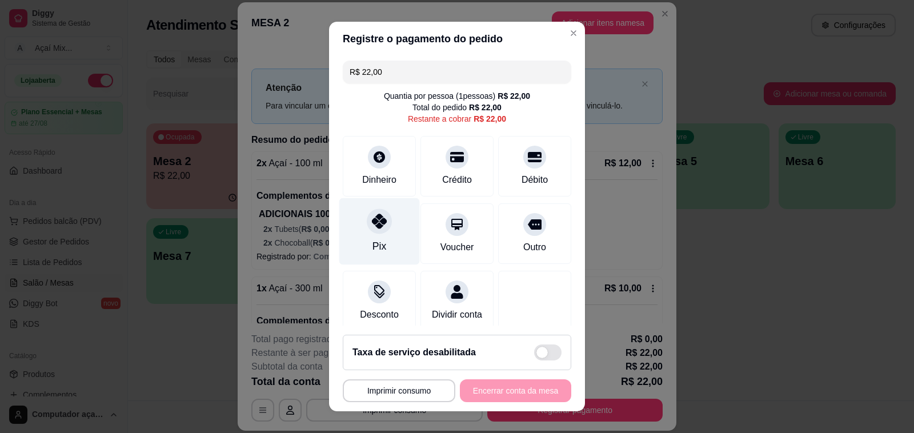
click at [385, 226] on div "Pix" at bounding box center [379, 231] width 81 height 67
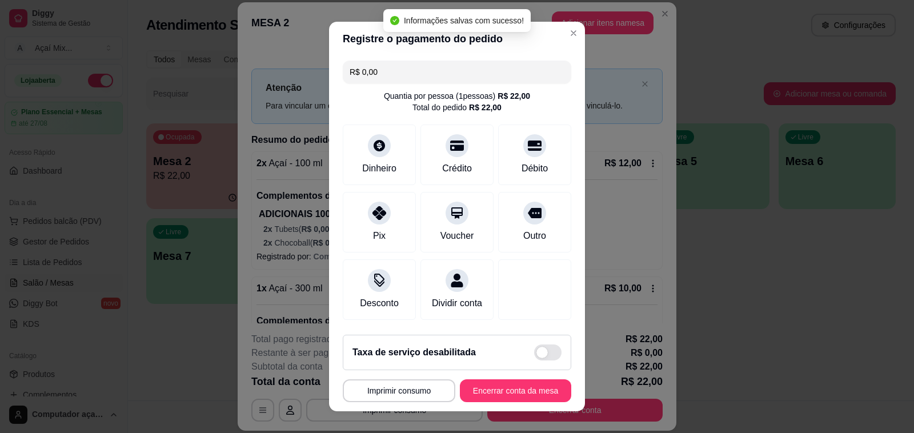
type input "R$ 0,00"
click at [533, 387] on button "Encerrar conta da mesa" at bounding box center [515, 391] width 108 height 22
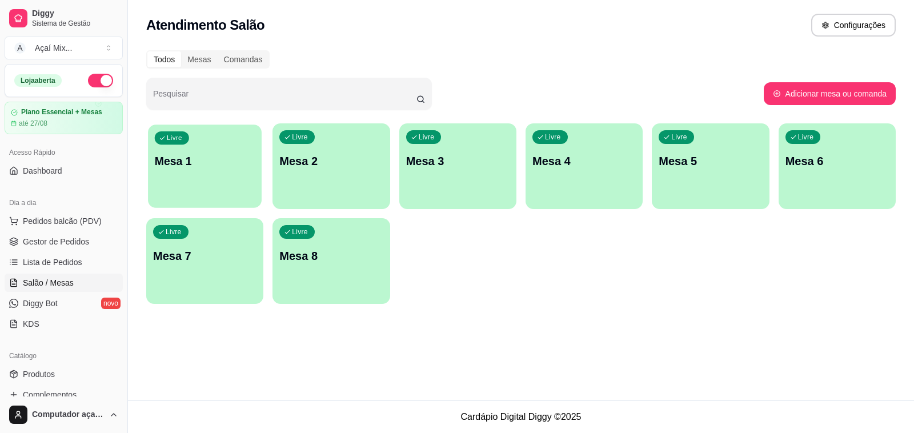
click at [199, 190] on div "Livre Mesa 1" at bounding box center [205, 159] width 114 height 70
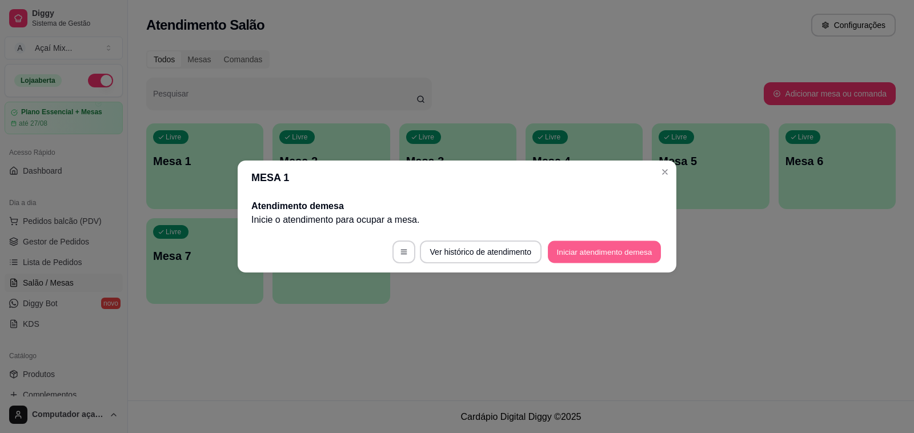
click at [589, 250] on button "Iniciar atendimento de mesa" at bounding box center [604, 252] width 113 height 22
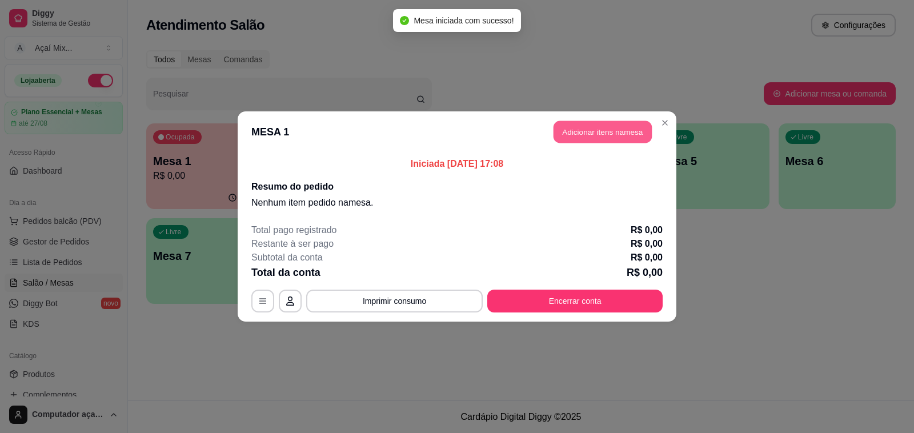
click at [580, 140] on button "Adicionar itens na mesa" at bounding box center [602, 132] width 98 height 22
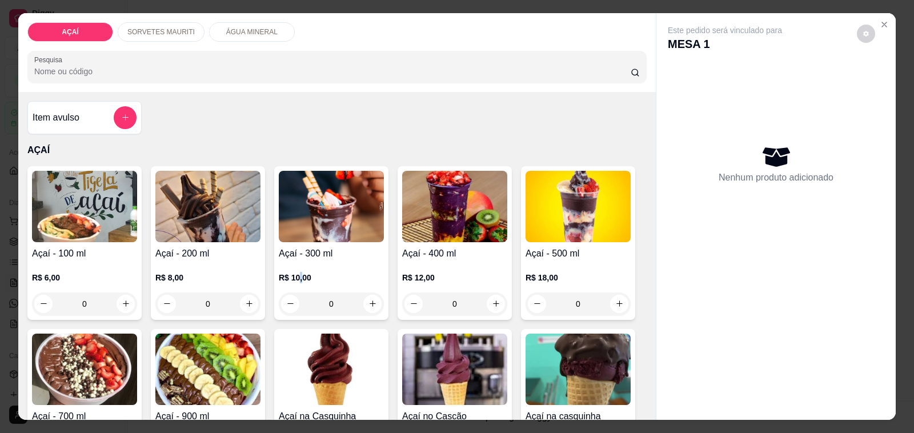
click at [294, 260] on div "R$ 10,00 0" at bounding box center [331, 287] width 105 height 55
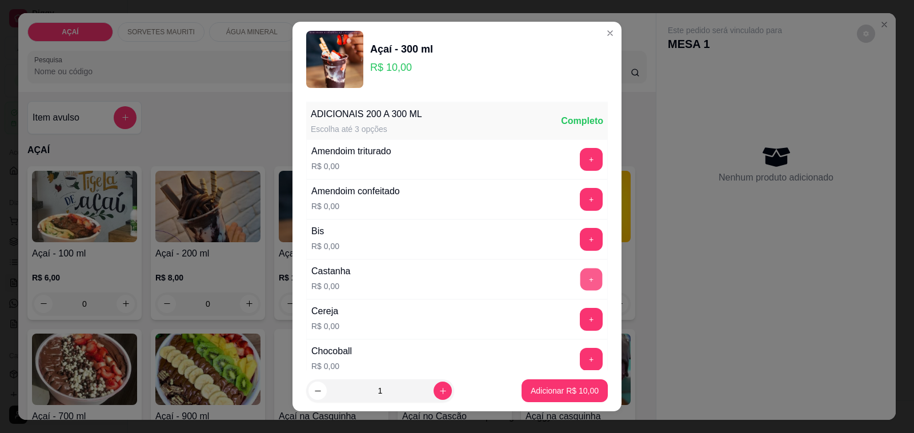
click at [580, 277] on button "+" at bounding box center [591, 279] width 22 height 22
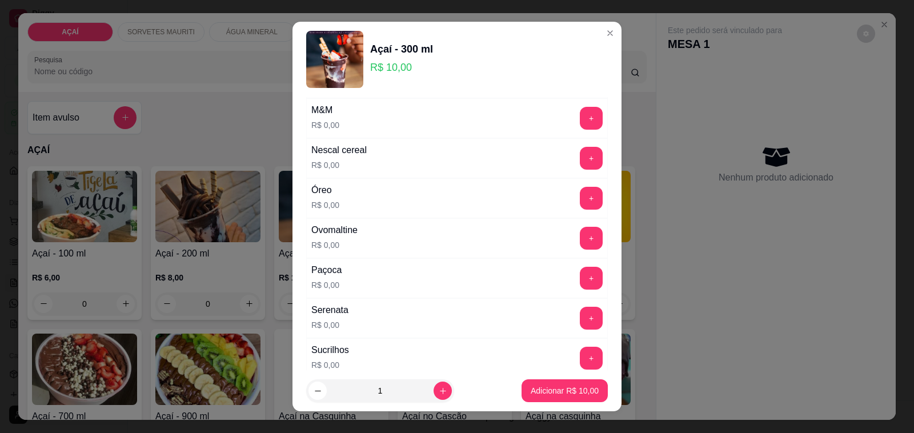
scroll to position [1213, 0]
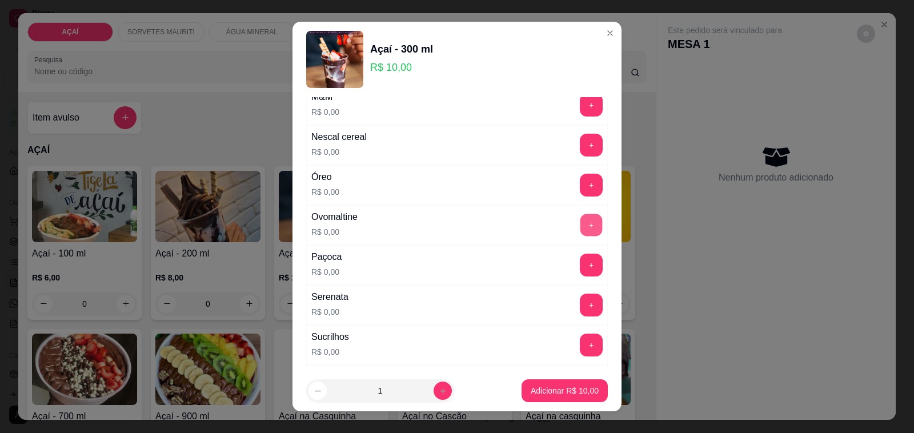
click at [580, 235] on button "+" at bounding box center [591, 225] width 22 height 22
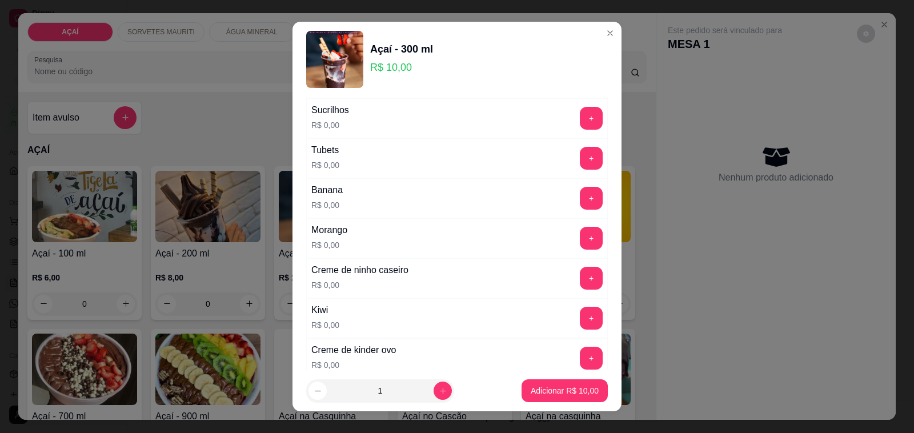
scroll to position [1543, 0]
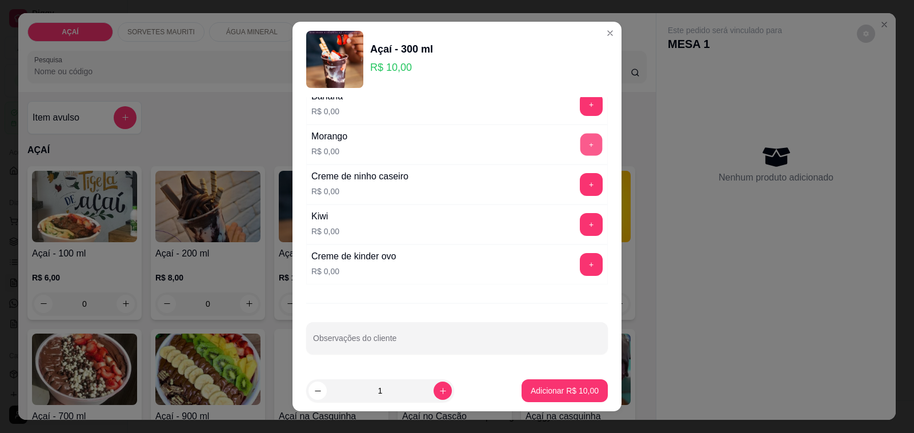
click at [580, 144] on button "+" at bounding box center [591, 145] width 22 height 22
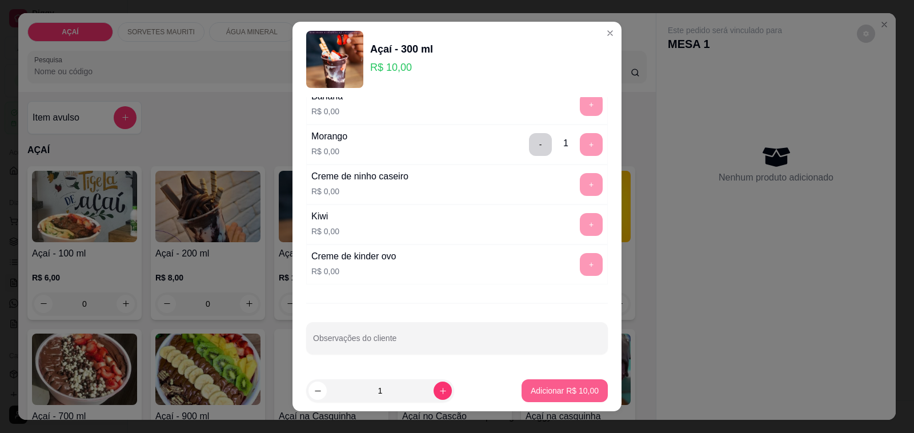
click at [530, 389] on p "Adicionar R$ 10,00" at bounding box center [564, 390] width 68 height 11
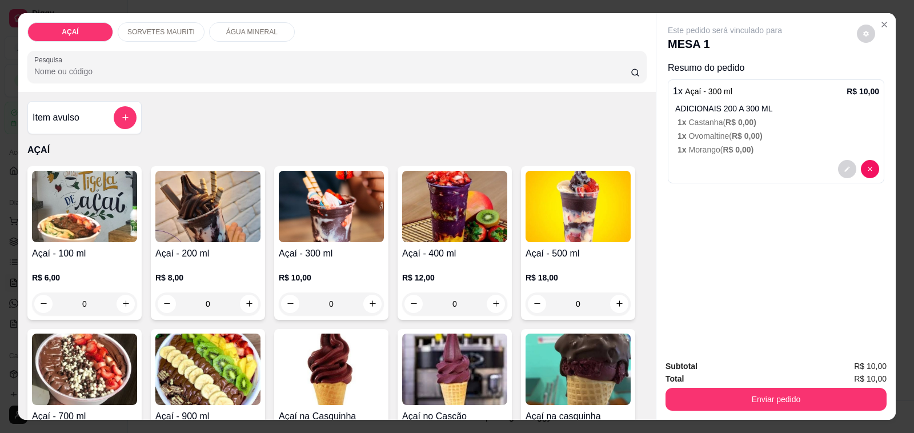
click at [298, 260] on div "R$ 10,00 0" at bounding box center [331, 287] width 105 height 55
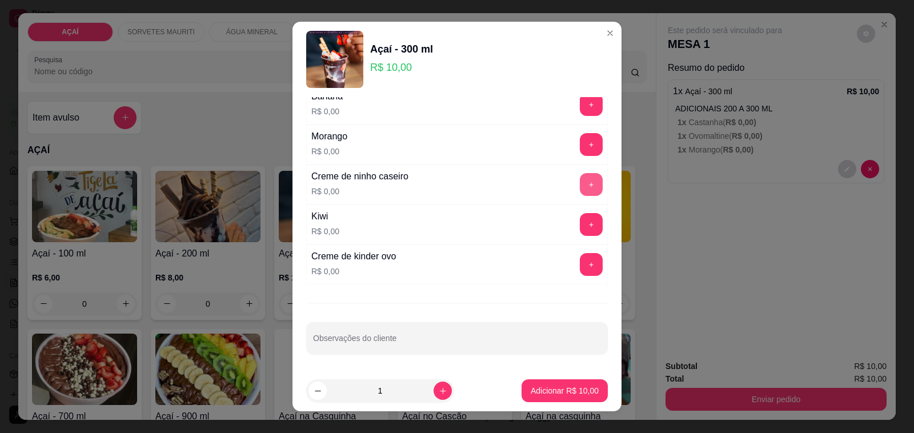
click at [580, 181] on button "+" at bounding box center [591, 184] width 23 height 23
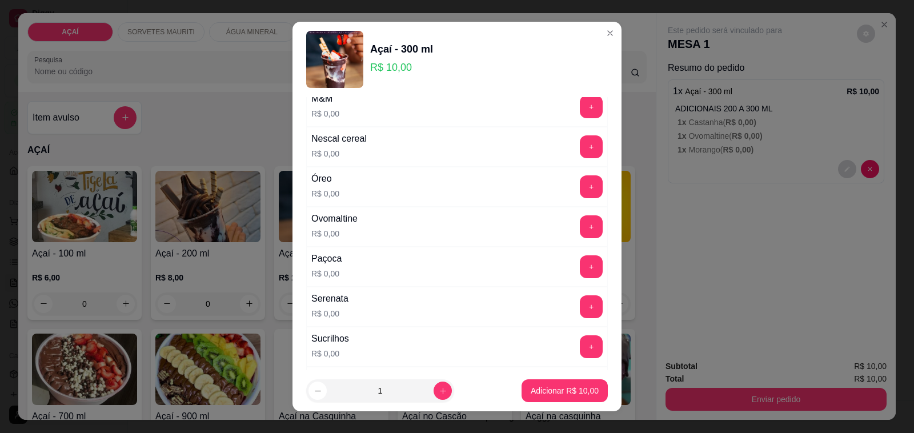
scroll to position [1186, 0]
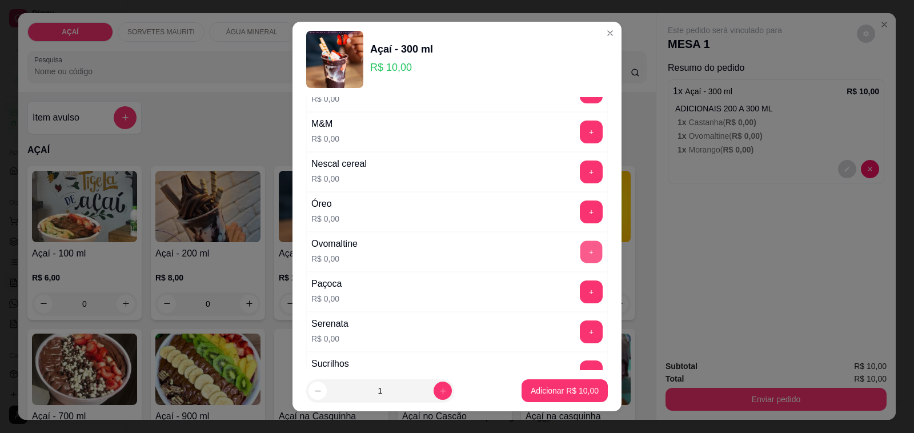
click at [580, 257] on button "+" at bounding box center [591, 252] width 22 height 22
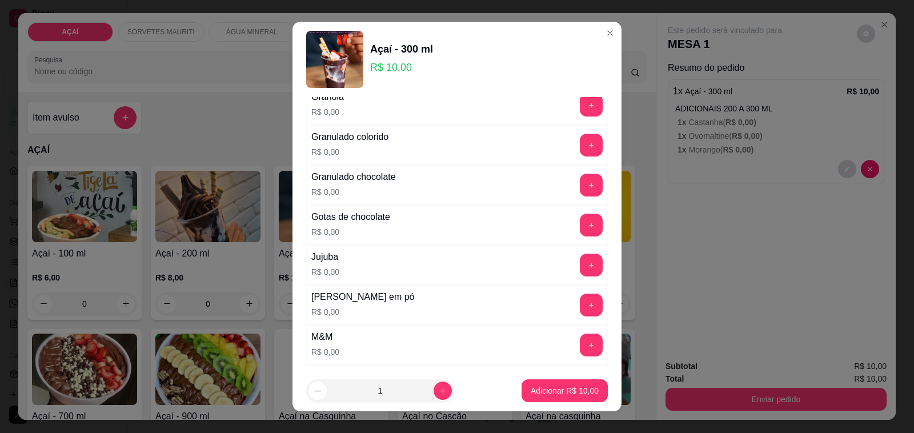
scroll to position [972, 0]
click at [580, 235] on button "+" at bounding box center [591, 226] width 23 height 23
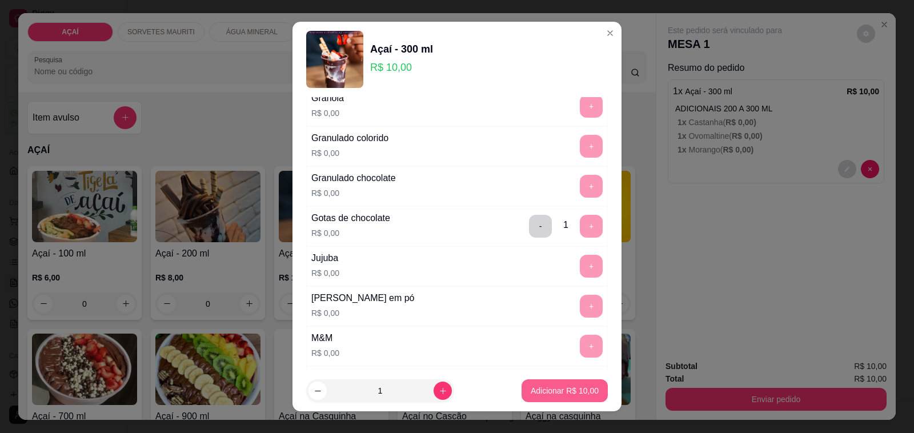
click at [542, 394] on p "Adicionar R$ 10,00" at bounding box center [564, 390] width 68 height 11
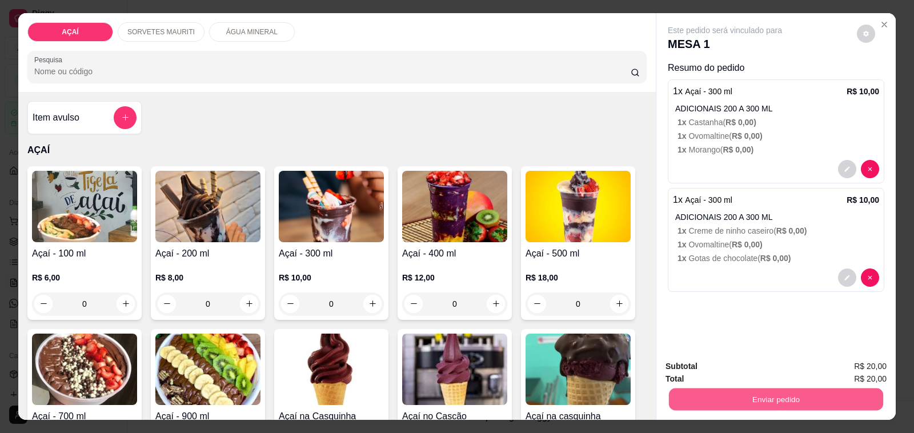
click at [694, 389] on button "Enviar pedido" at bounding box center [776, 399] width 214 height 22
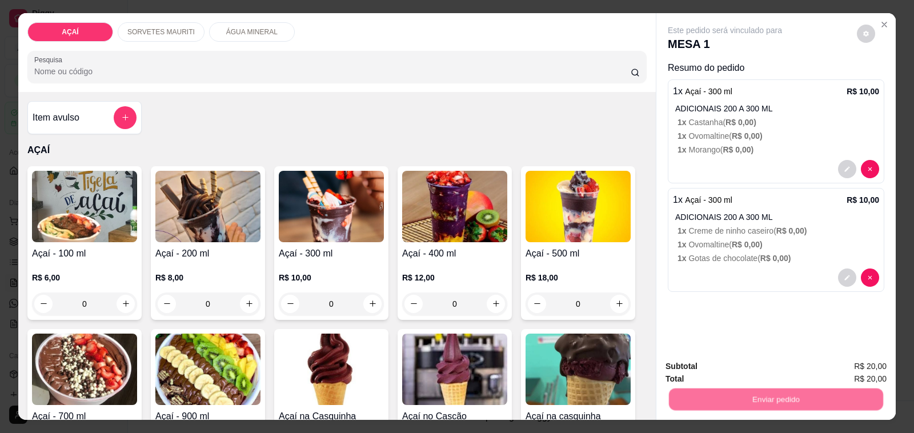
click at [713, 360] on button "Não registrar e enviar pedido" at bounding box center [737, 367] width 119 height 22
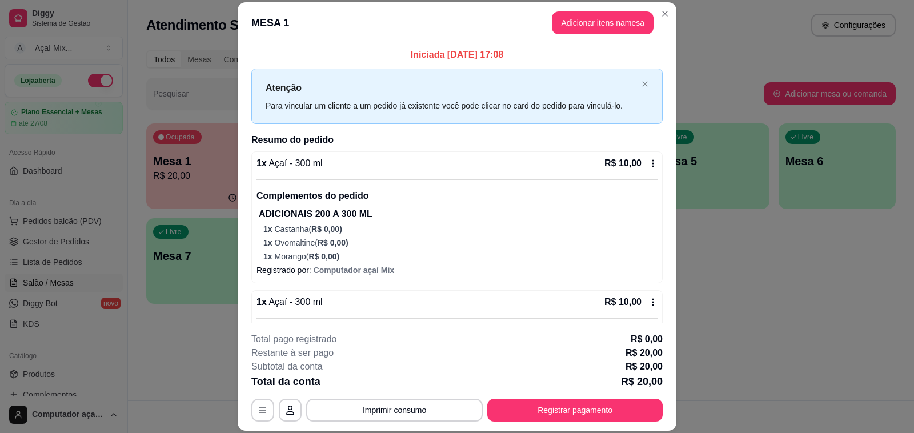
scroll to position [103, 0]
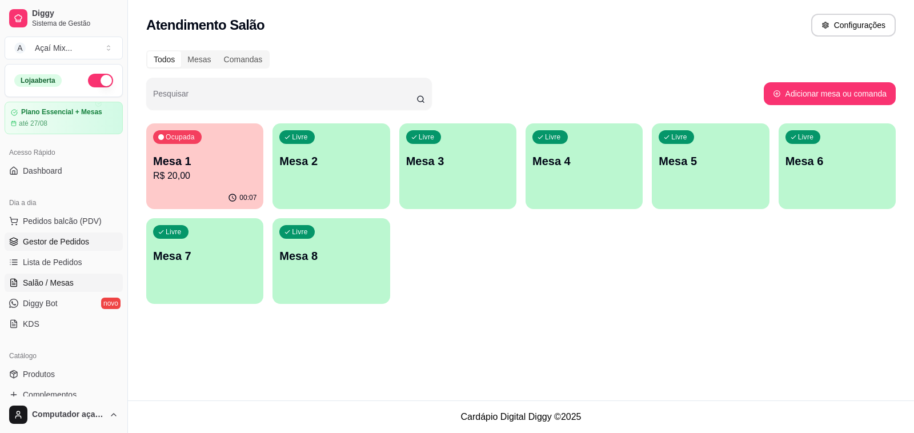
click at [69, 238] on span "Gestor de Pedidos" at bounding box center [56, 241] width 66 height 11
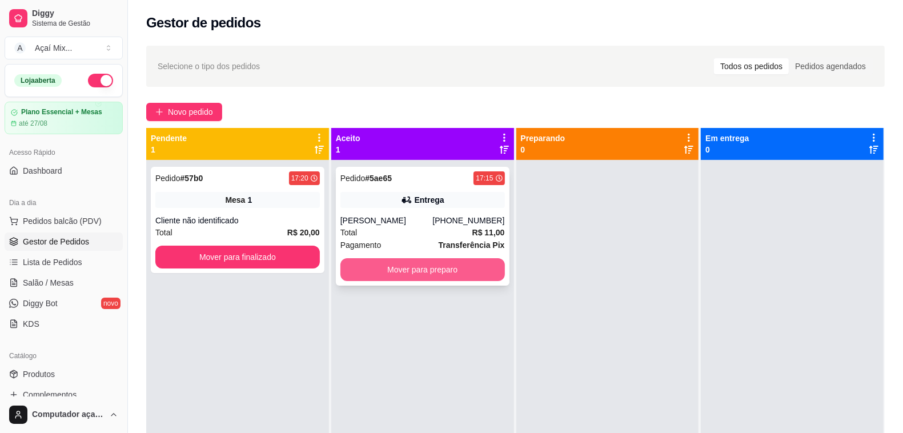
click at [394, 272] on button "Mover para preparo" at bounding box center [422, 269] width 164 height 23
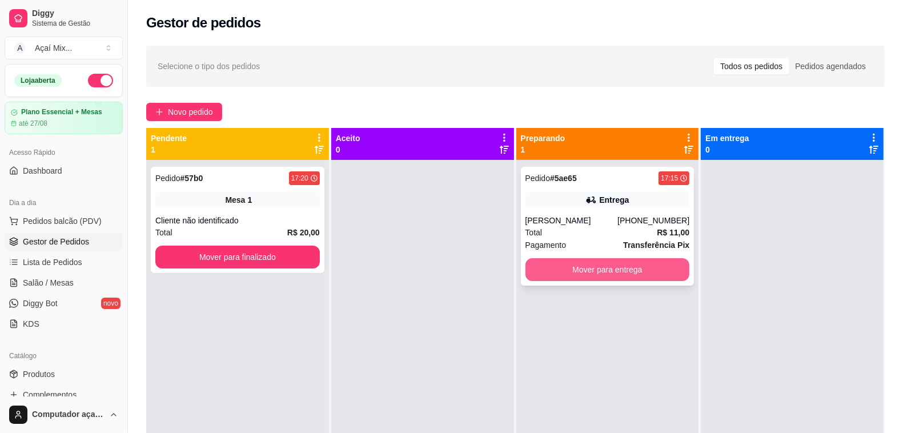
click at [585, 272] on button "Mover para entrega" at bounding box center [607, 269] width 164 height 23
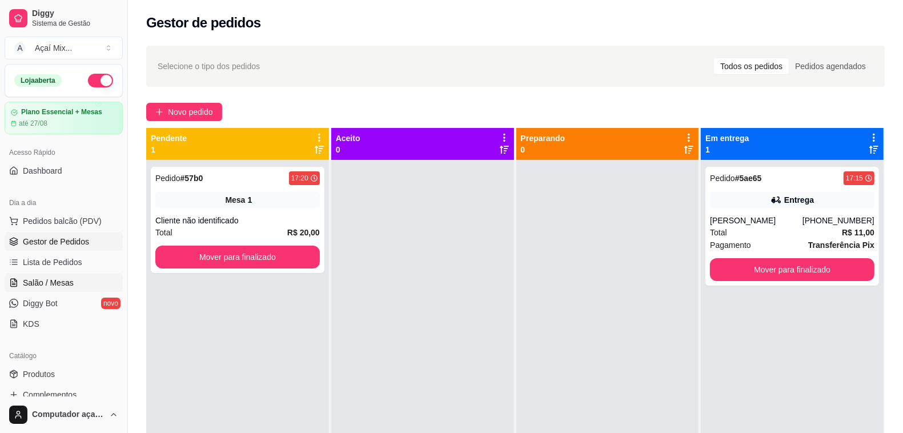
click at [50, 289] on link "Salão / Mesas" at bounding box center [64, 282] width 118 height 18
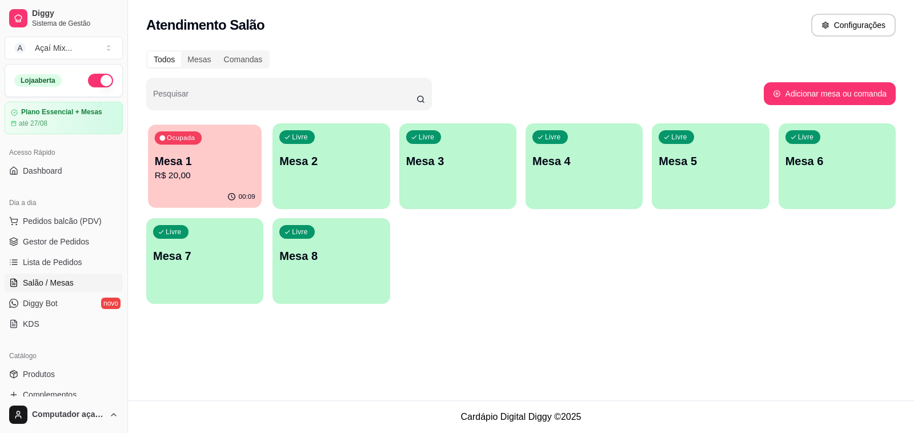
click at [179, 195] on div "00:09" at bounding box center [205, 197] width 114 height 22
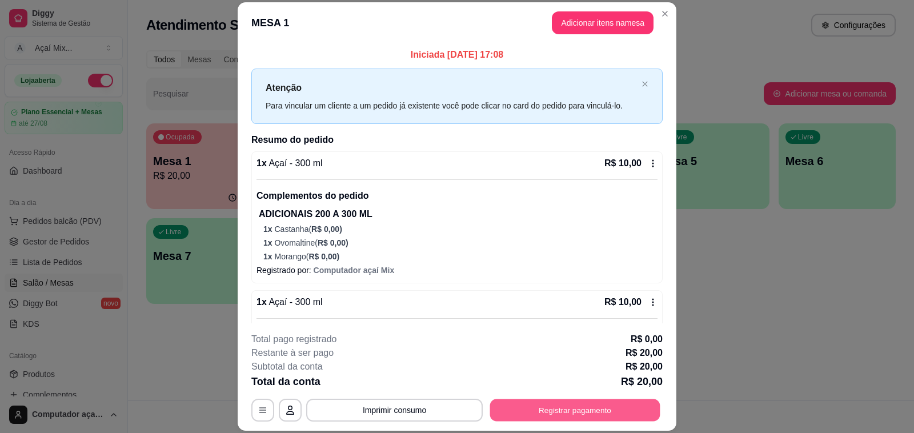
click at [554, 409] on button "Registrar pagamento" at bounding box center [575, 410] width 170 height 22
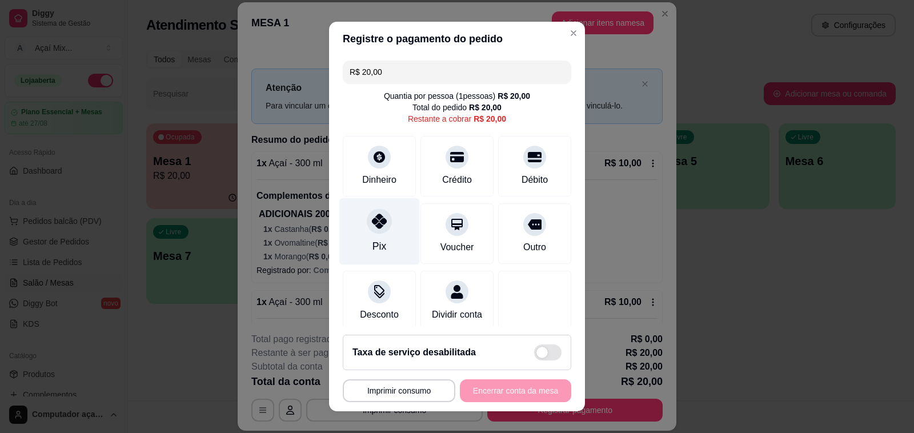
click at [369, 234] on div "Pix" at bounding box center [379, 231] width 81 height 67
type input "R$ 0,00"
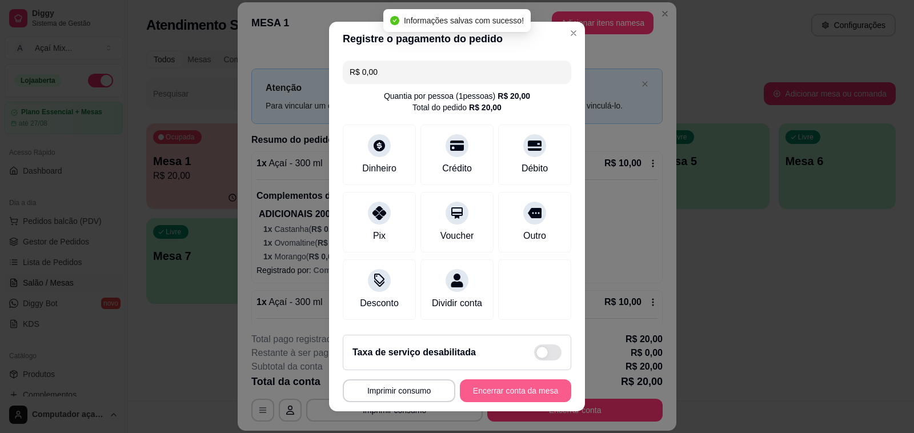
click at [504, 389] on button "Encerrar conta da mesa" at bounding box center [515, 390] width 111 height 23
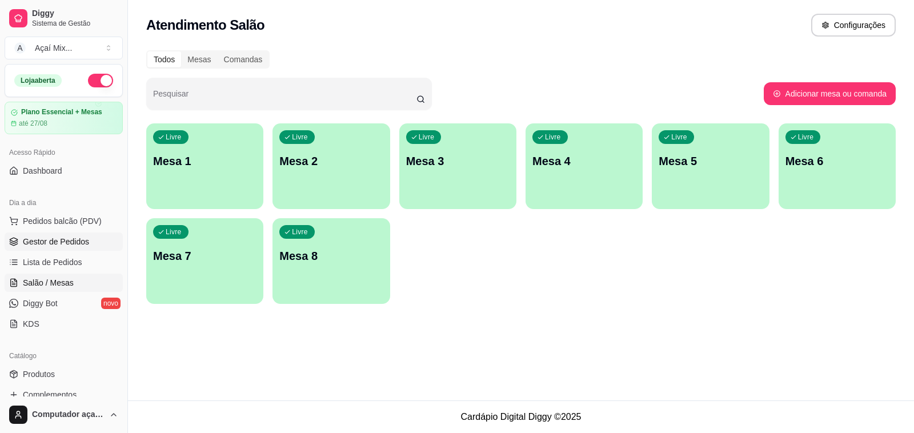
click at [78, 243] on span "Gestor de Pedidos" at bounding box center [56, 241] width 66 height 11
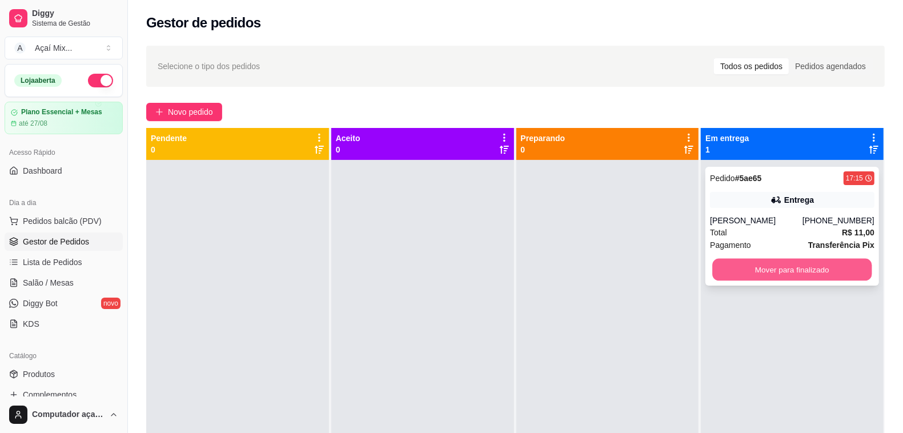
click at [713, 278] on button "Mover para finalizado" at bounding box center [792, 270] width 159 height 22
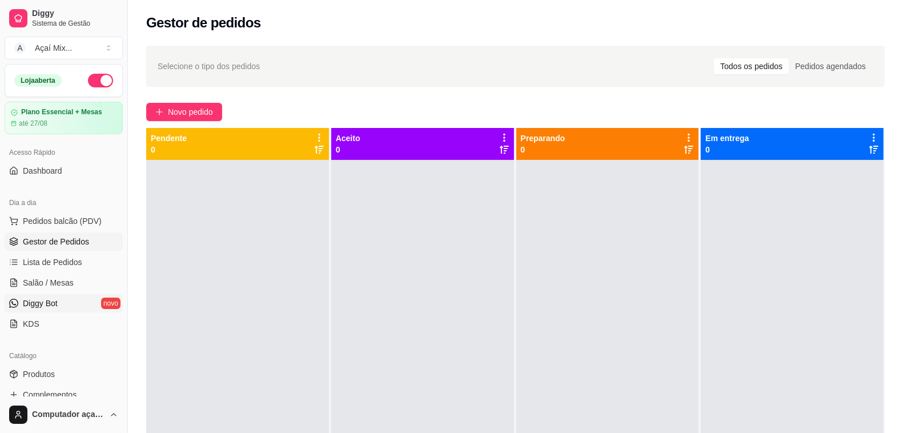
click at [71, 299] on link "Diggy Bot novo" at bounding box center [64, 303] width 118 height 18
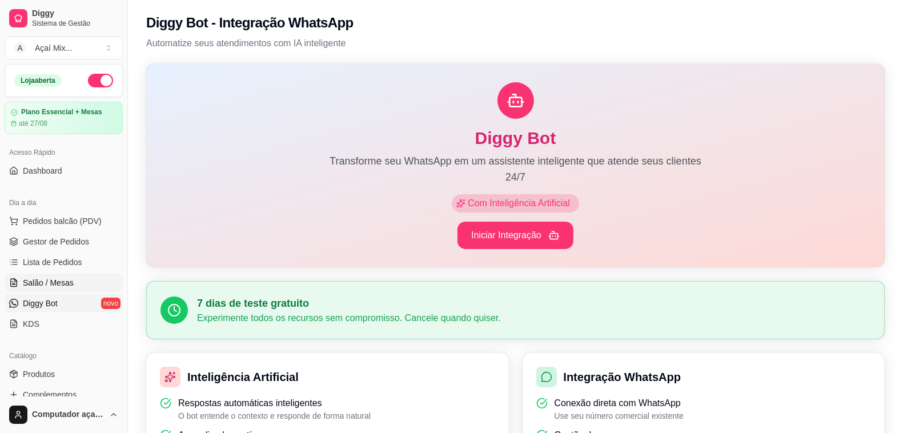
click at [66, 275] on link "Salão / Mesas" at bounding box center [64, 282] width 118 height 18
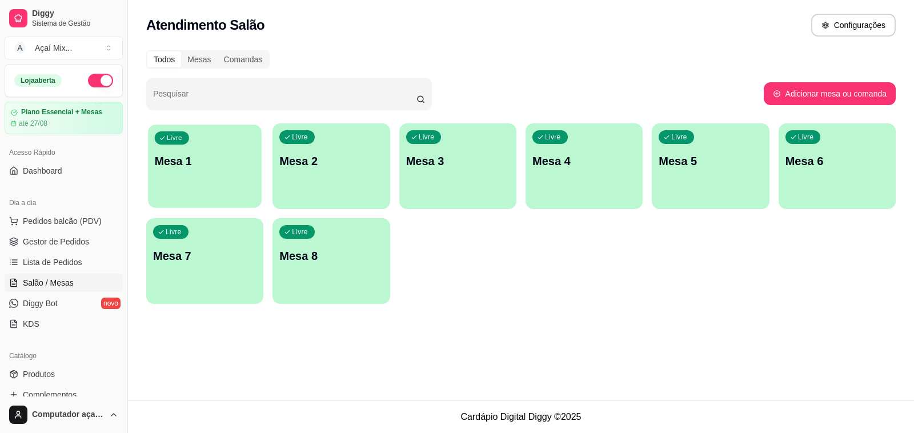
click at [198, 177] on div "Livre Mesa 1" at bounding box center [205, 159] width 114 height 70
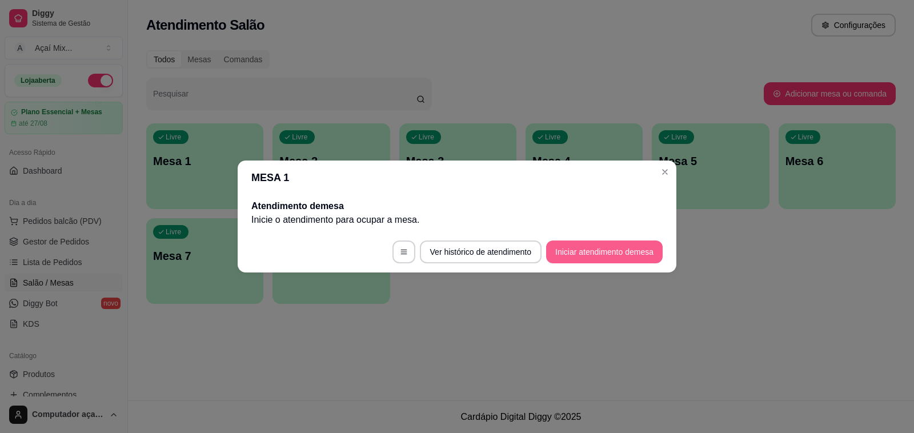
click at [552, 254] on button "Iniciar atendimento de mesa" at bounding box center [604, 251] width 116 height 23
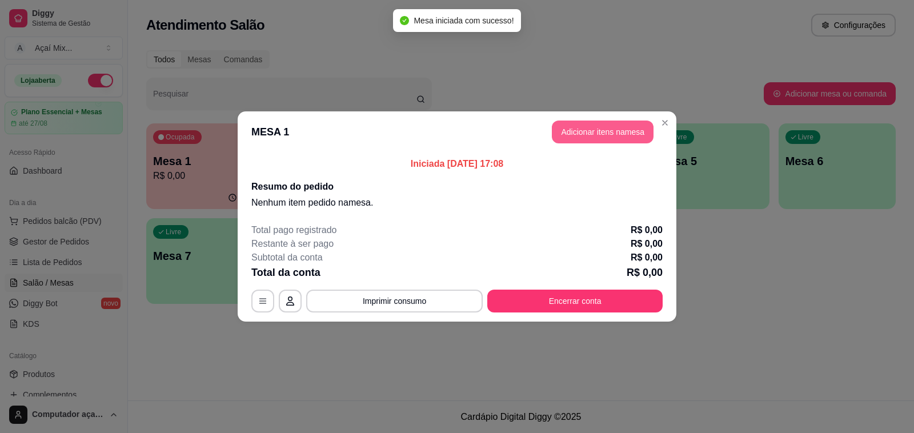
click at [585, 140] on button "Adicionar itens na mesa" at bounding box center [603, 131] width 102 height 23
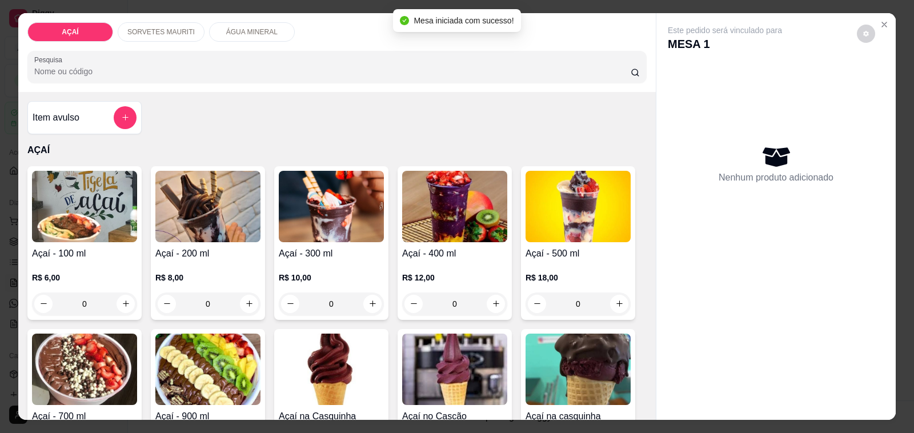
click at [229, 261] on div "R$ 8,00 0" at bounding box center [207, 287] width 105 height 55
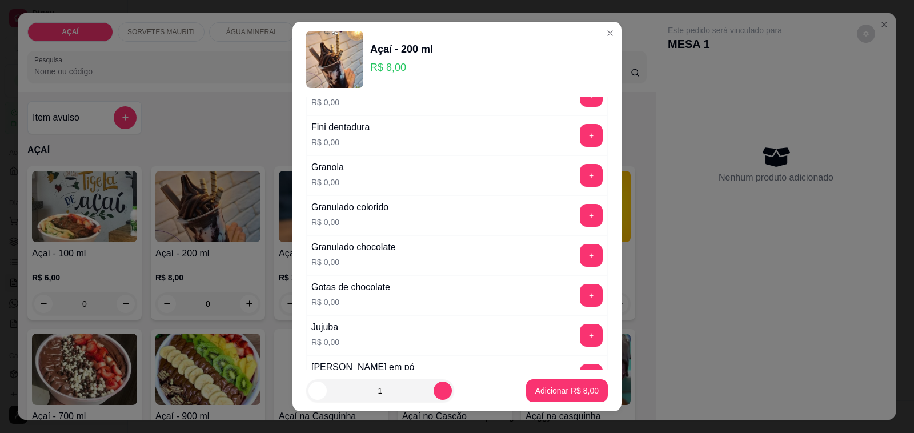
scroll to position [928, 0]
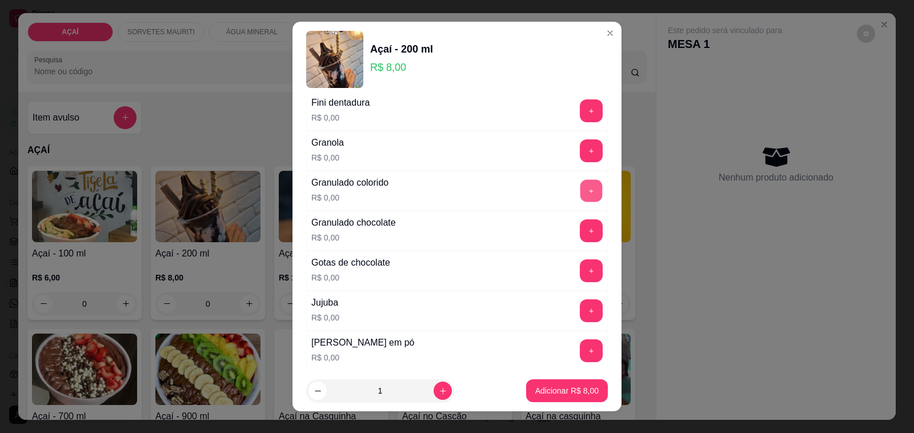
click at [580, 196] on button "+" at bounding box center [591, 191] width 22 height 22
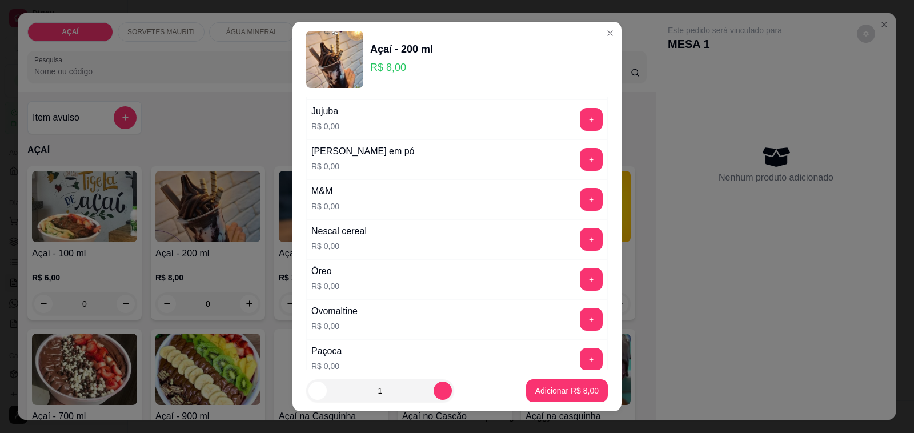
scroll to position [1115, 0]
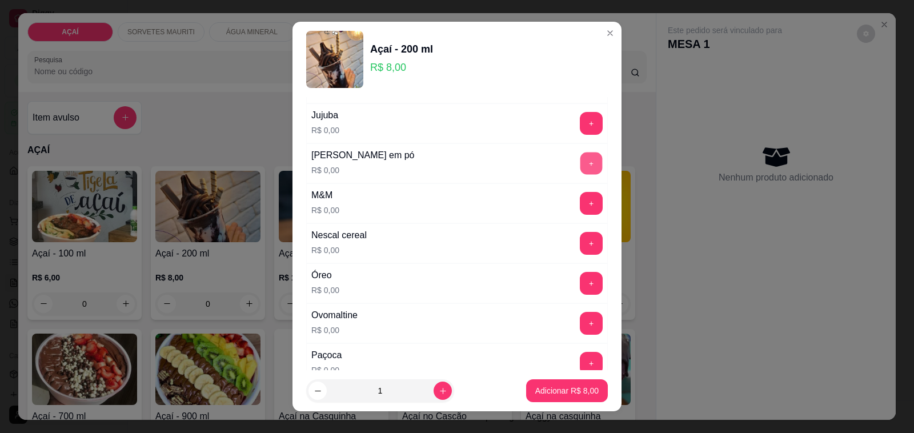
click at [580, 171] on button "+" at bounding box center [591, 163] width 22 height 22
click at [580, 213] on button "+" at bounding box center [591, 203] width 22 height 22
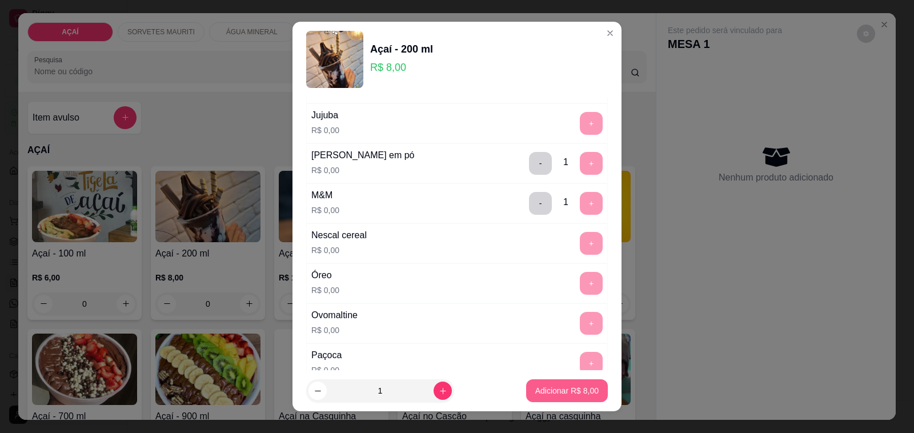
click at [551, 392] on p "Adicionar R$ 8,00" at bounding box center [566, 390] width 63 height 11
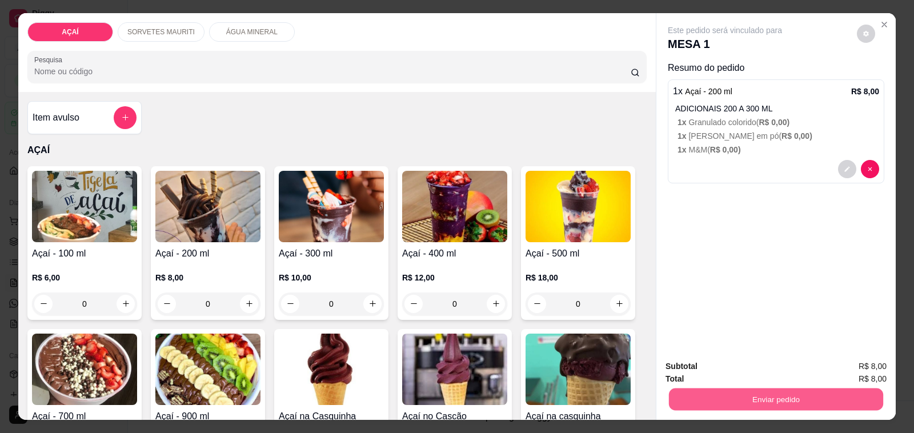
click at [737, 405] on button "Enviar pedido" at bounding box center [776, 399] width 214 height 22
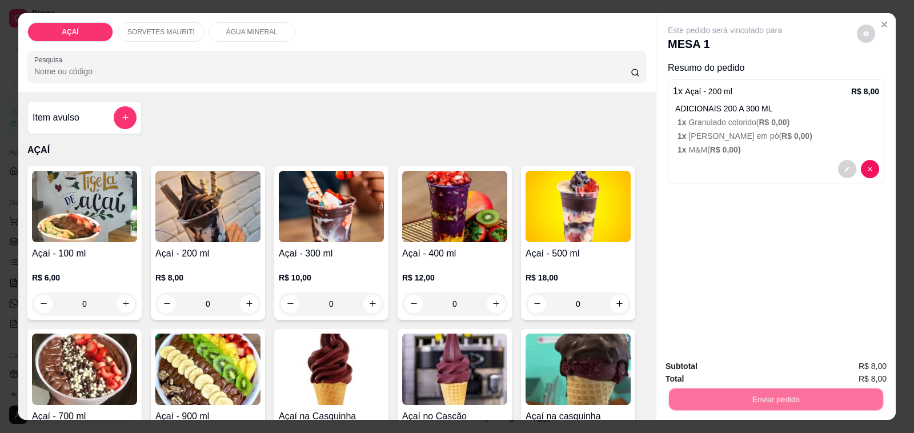
click at [721, 366] on button "Não registrar e enviar pedido" at bounding box center [736, 366] width 115 height 21
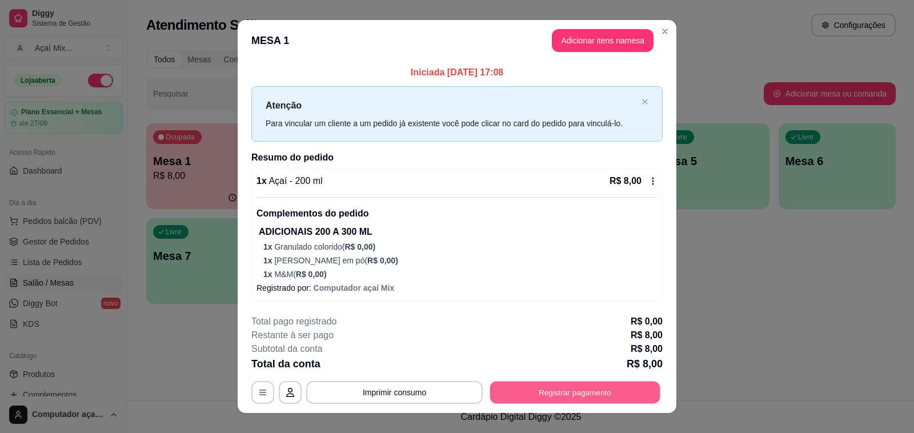
click at [566, 389] on button "Registrar pagamento" at bounding box center [575, 392] width 170 height 22
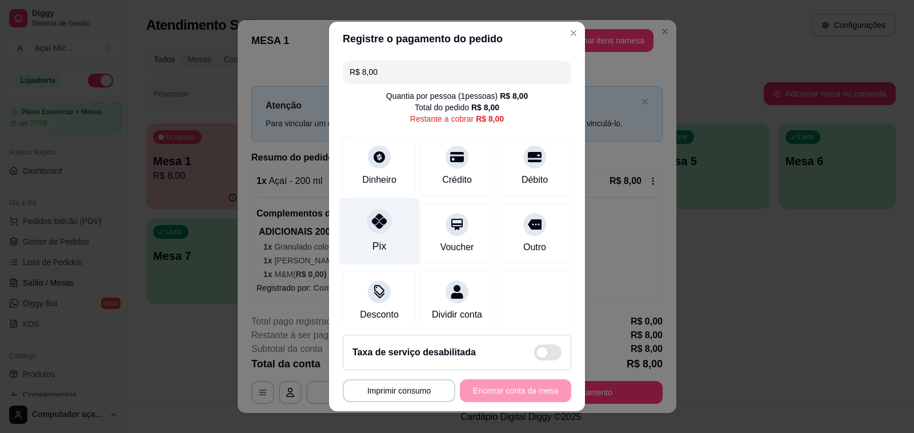
click at [390, 252] on div "Pix" at bounding box center [379, 231] width 81 height 67
type input "R$ 0,00"
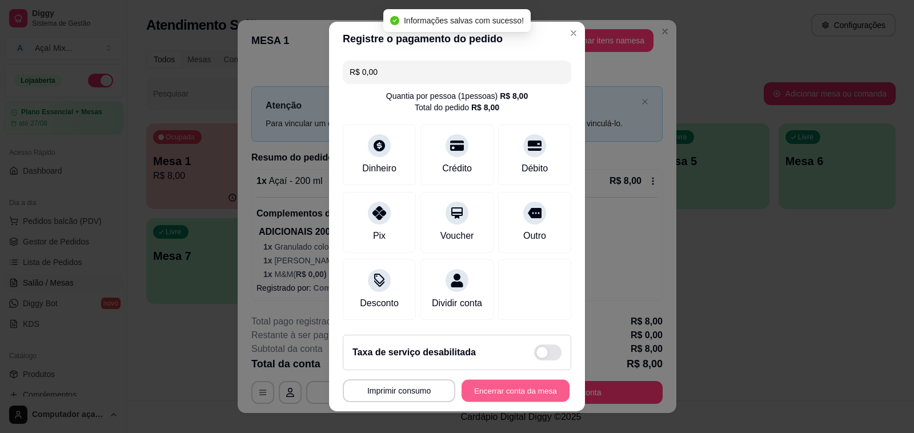
click at [529, 396] on button "Encerrar conta da mesa" at bounding box center [515, 391] width 108 height 22
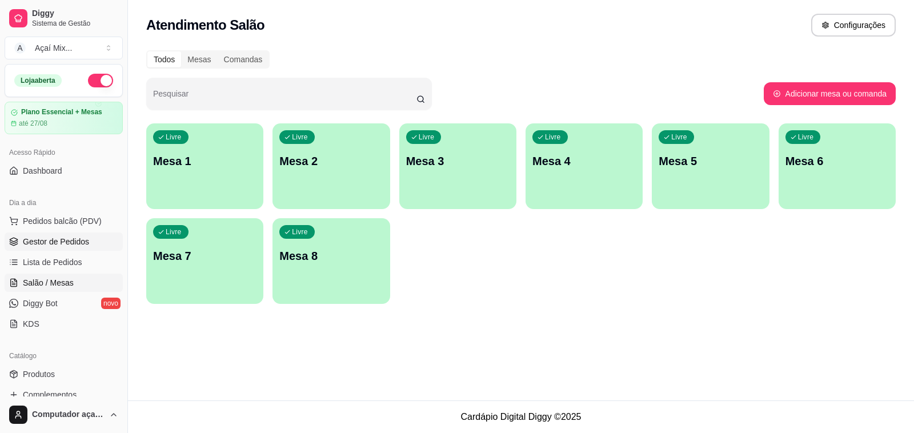
click at [47, 250] on link "Gestor de Pedidos" at bounding box center [64, 241] width 118 height 18
